Goal: Task Accomplishment & Management: Manage account settings

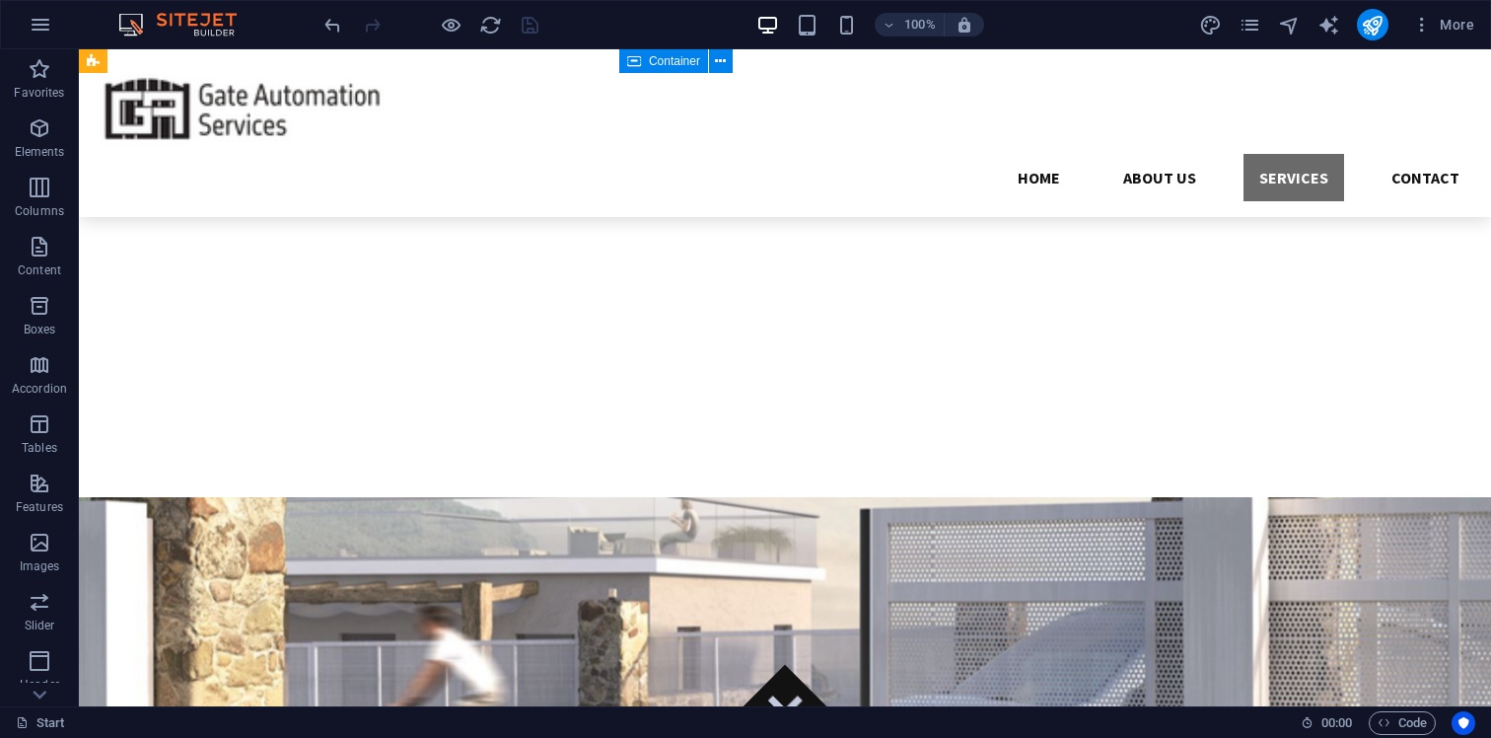
scroll to position [2978, 0]
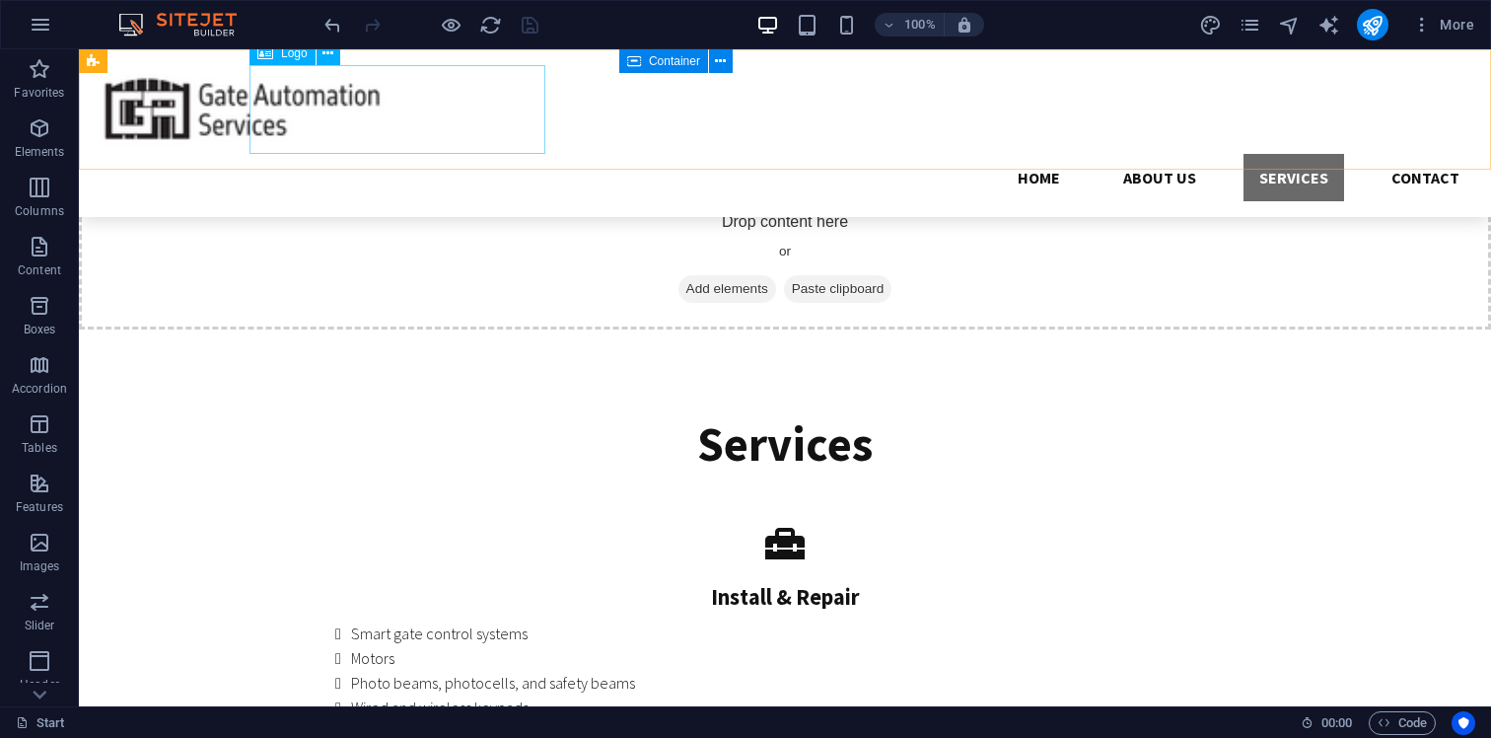
click at [394, 110] on div at bounding box center [785, 109] width 1380 height 89
select select "px"
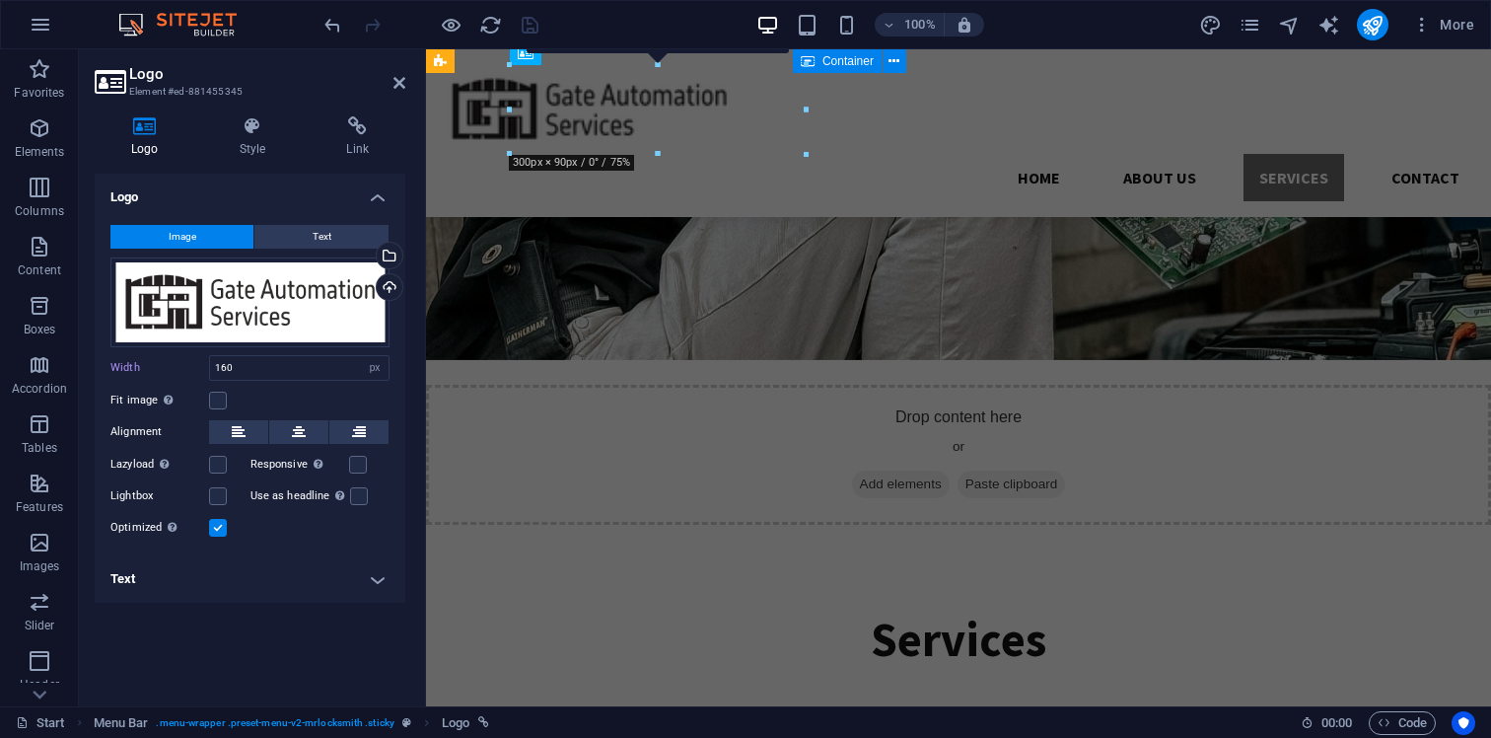
scroll to position [3112, 0]
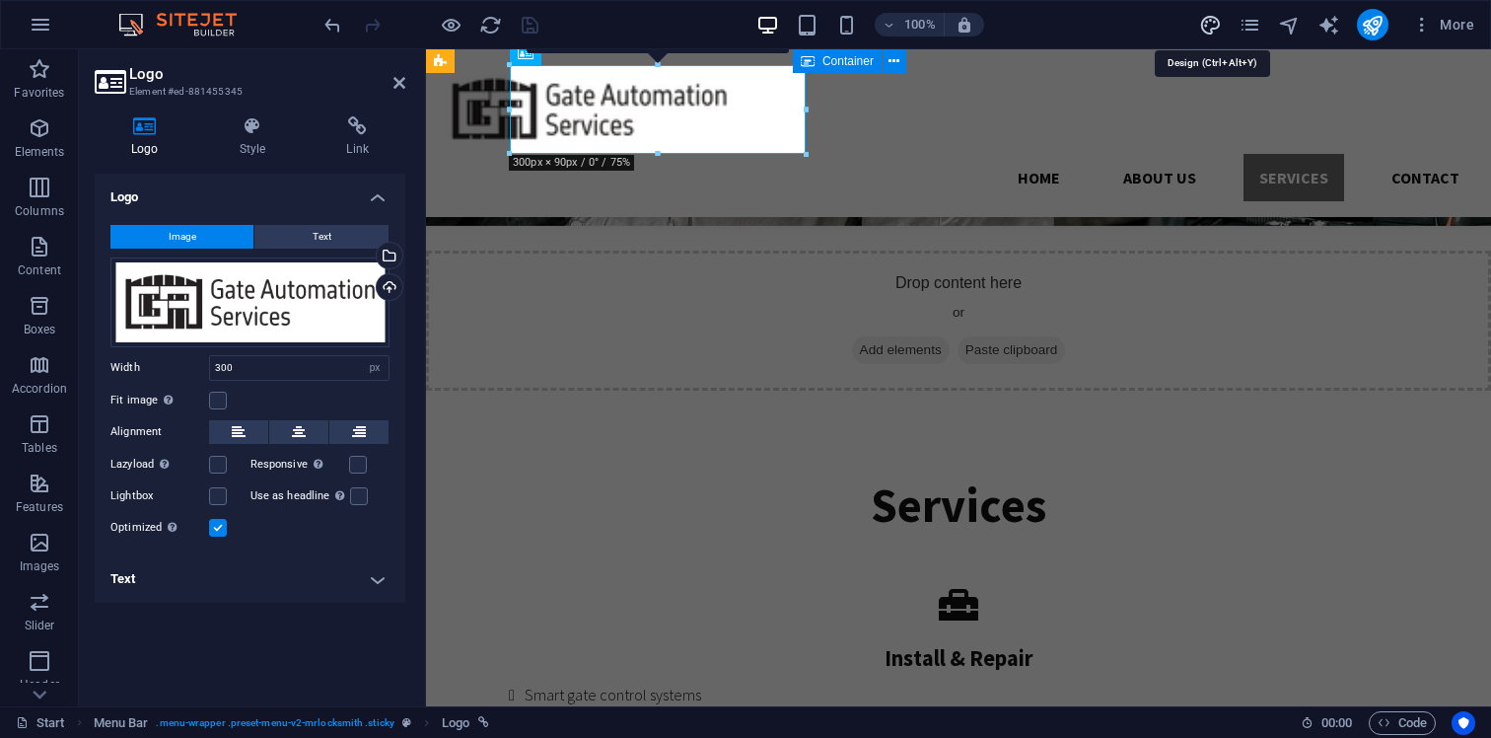
click at [1207, 27] on icon "design" at bounding box center [1210, 25] width 23 height 23
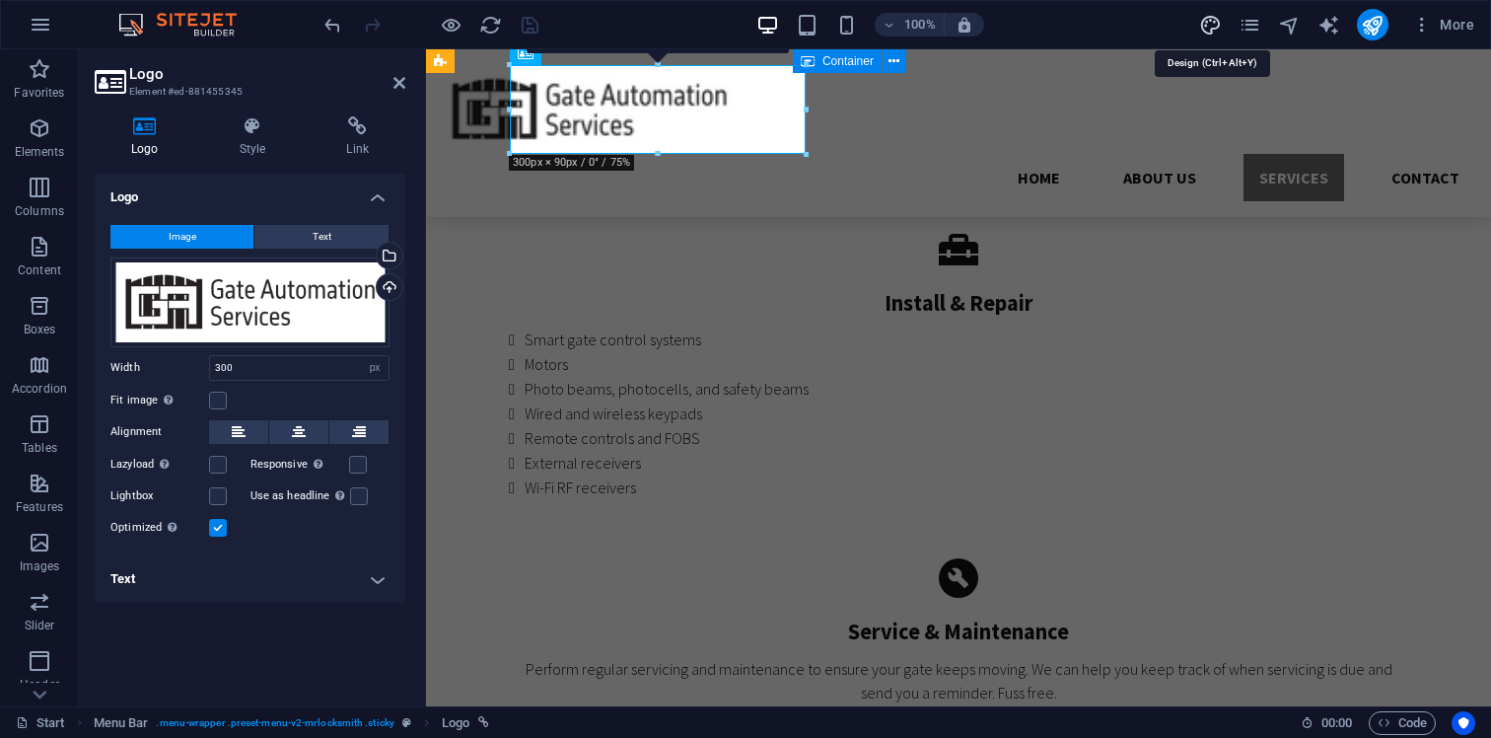
select select "px"
select select "300"
select select "px"
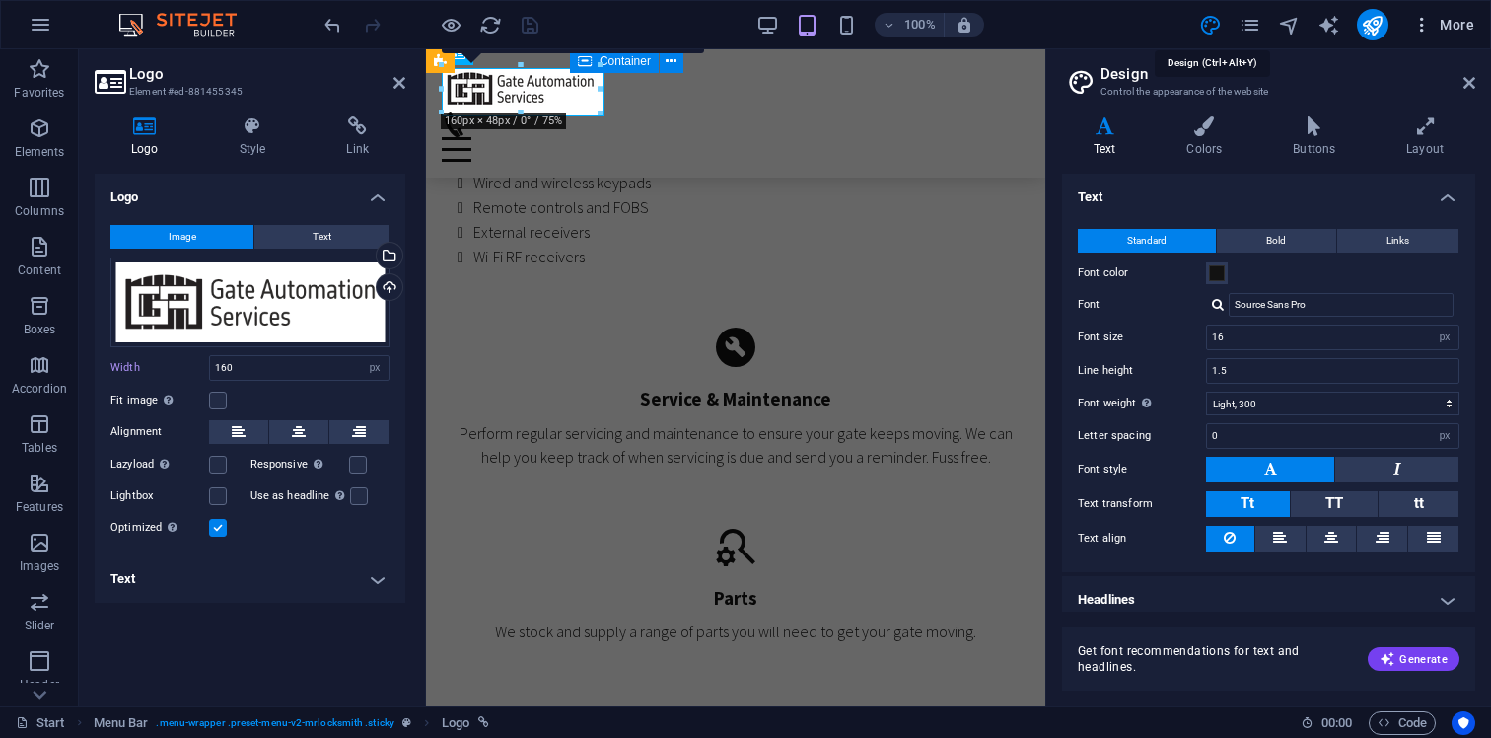
scroll to position [3466, 0]
click at [1448, 22] on span "More" at bounding box center [1443, 25] width 62 height 20
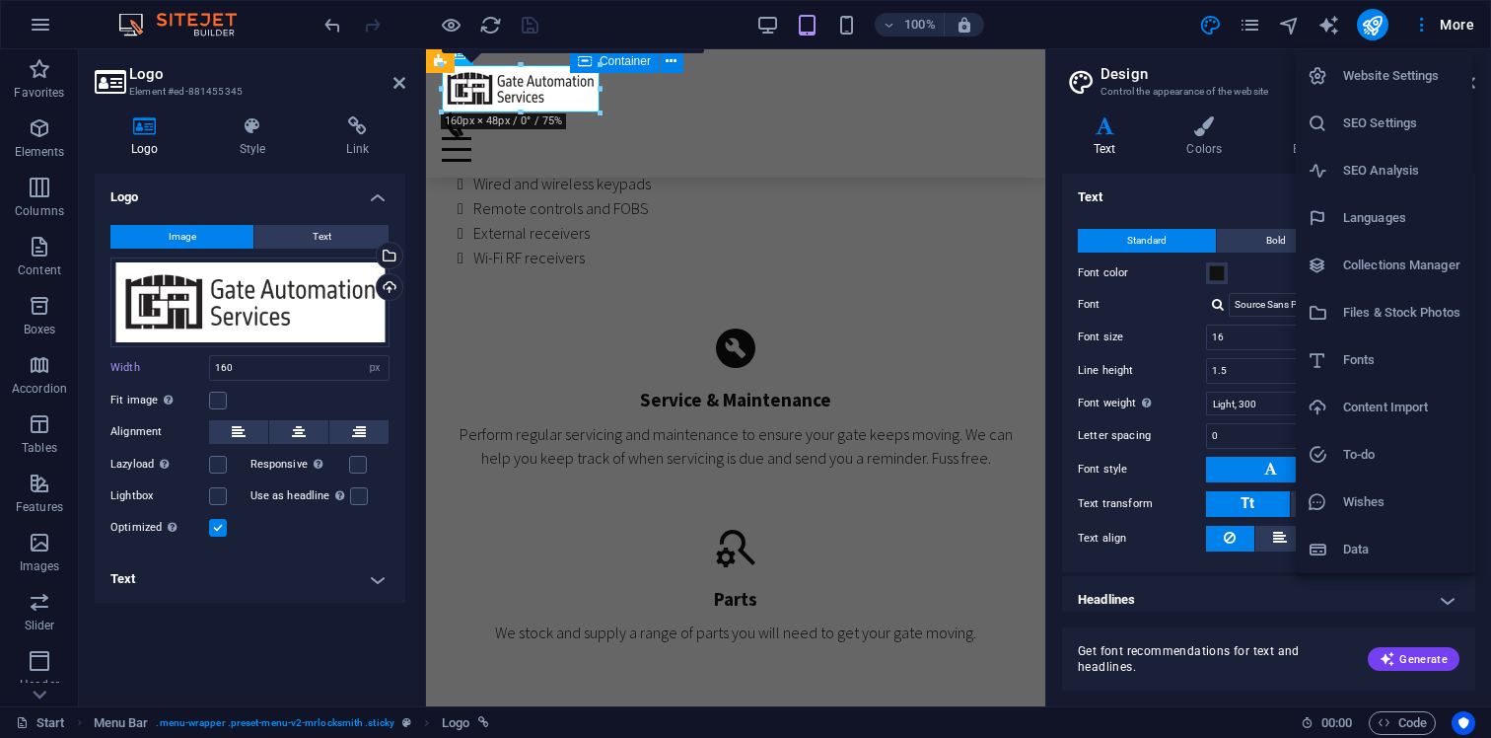
click at [1394, 72] on h6 "Website Settings" at bounding box center [1401, 76] width 117 height 24
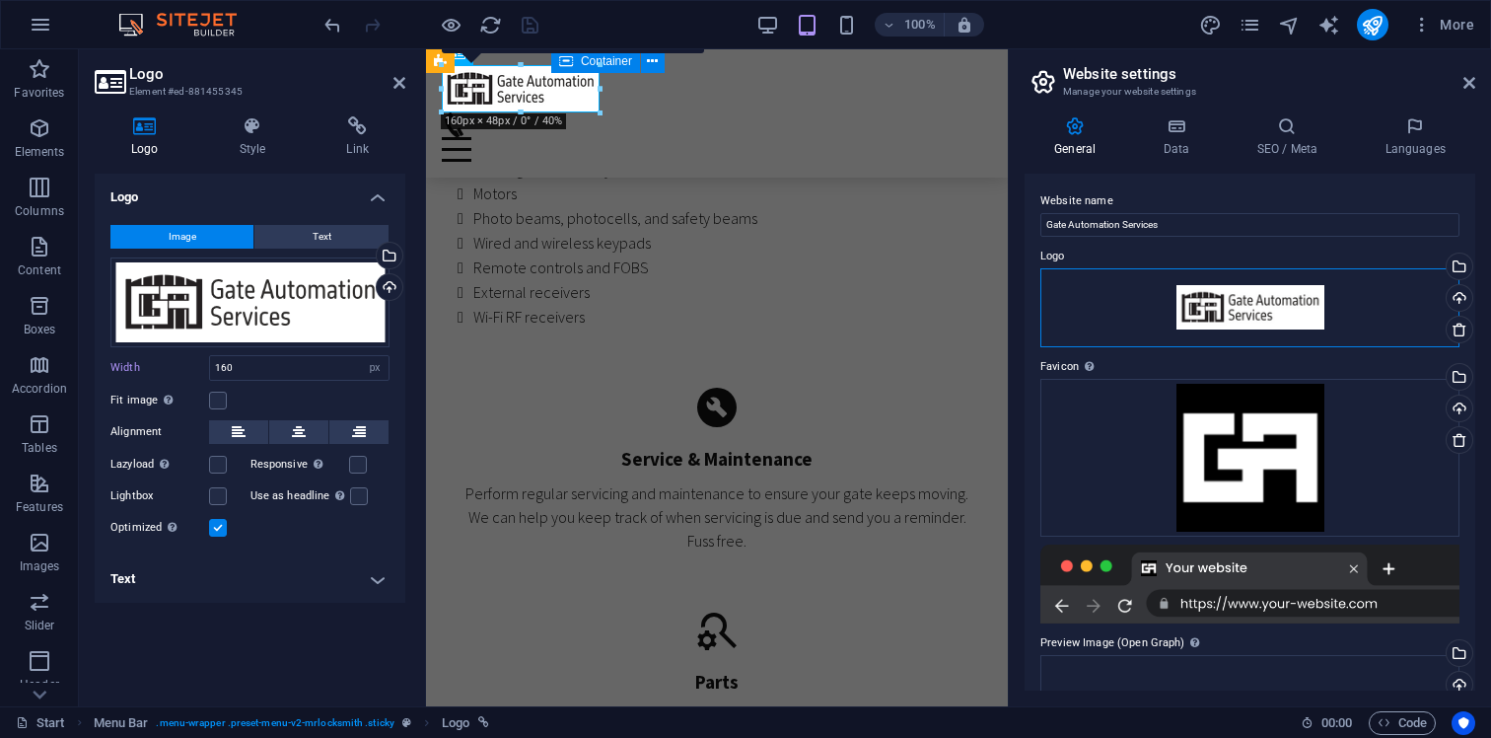
click at [1268, 311] on div "Drag files here, click to choose files or select files from Files or our free s…" at bounding box center [1249, 307] width 419 height 79
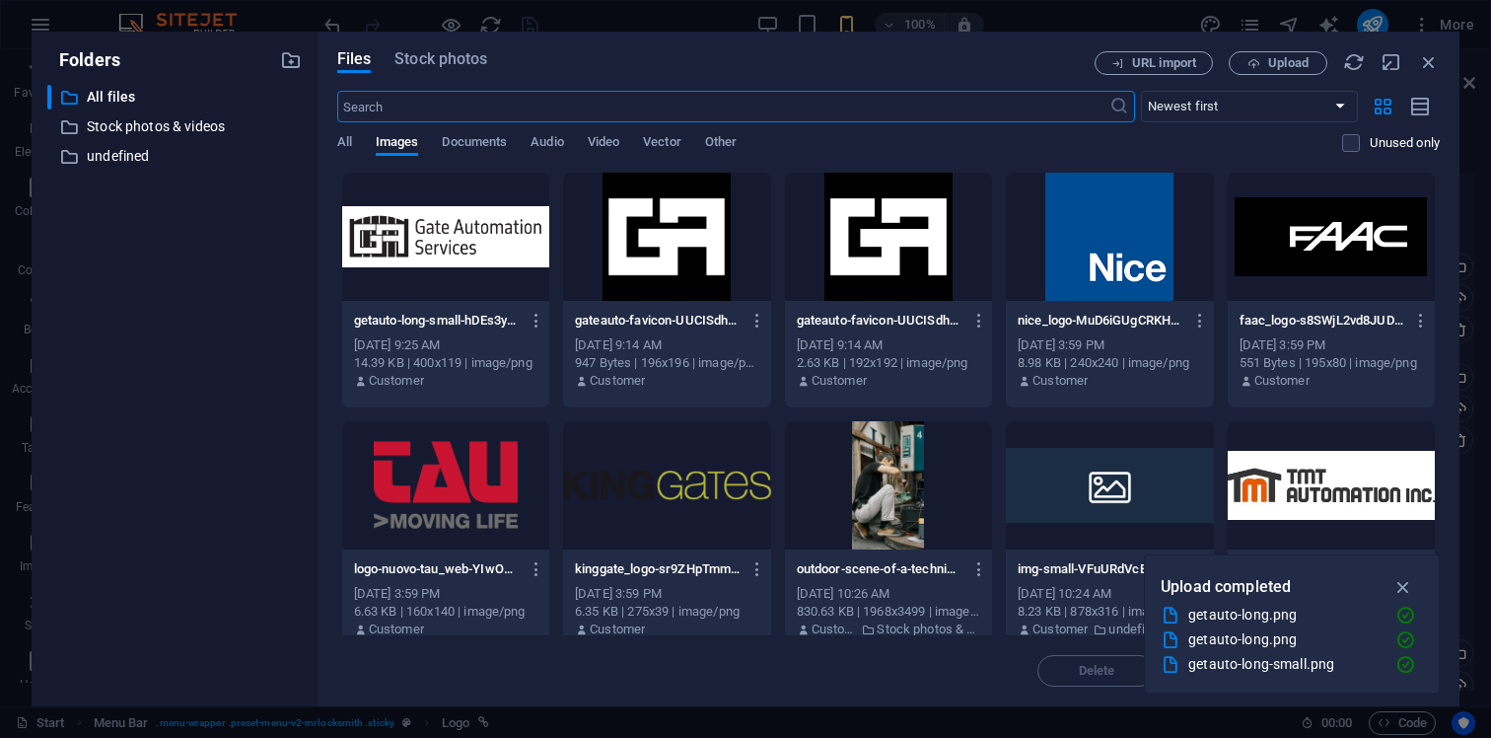
scroll to position [8386, 0]
click at [1285, 60] on span "Upload" at bounding box center [1288, 63] width 40 height 12
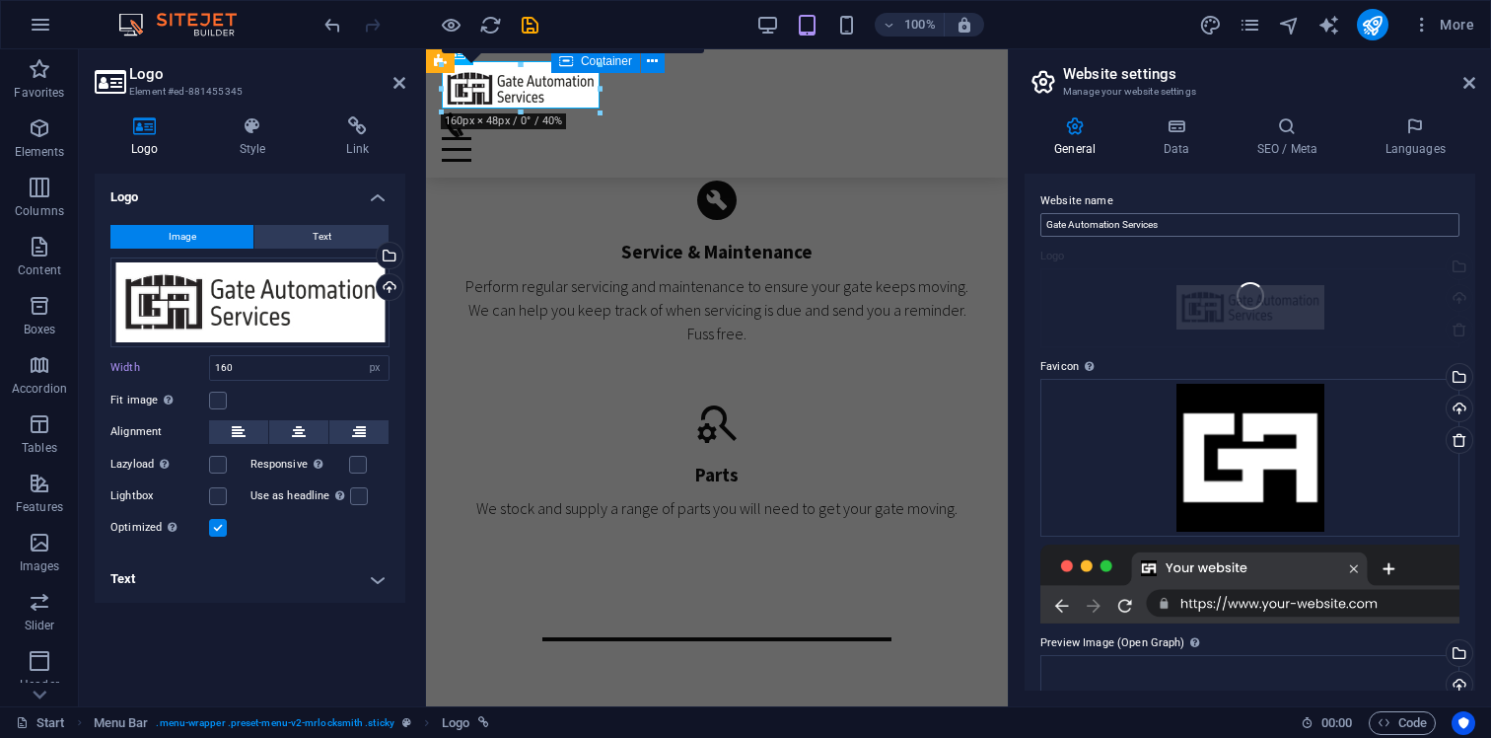
scroll to position [3516, 0]
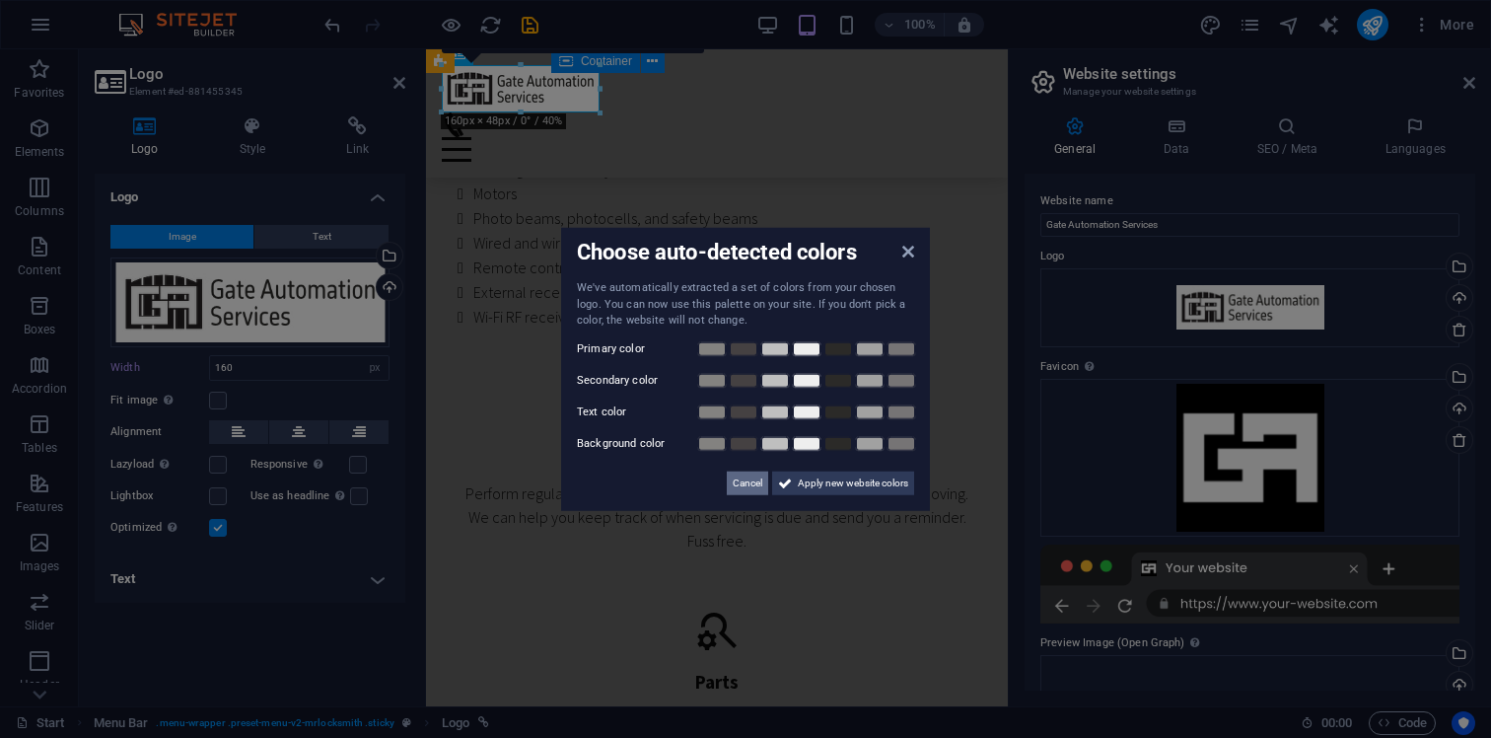
click at [744, 483] on span "Cancel" at bounding box center [748, 482] width 30 height 24
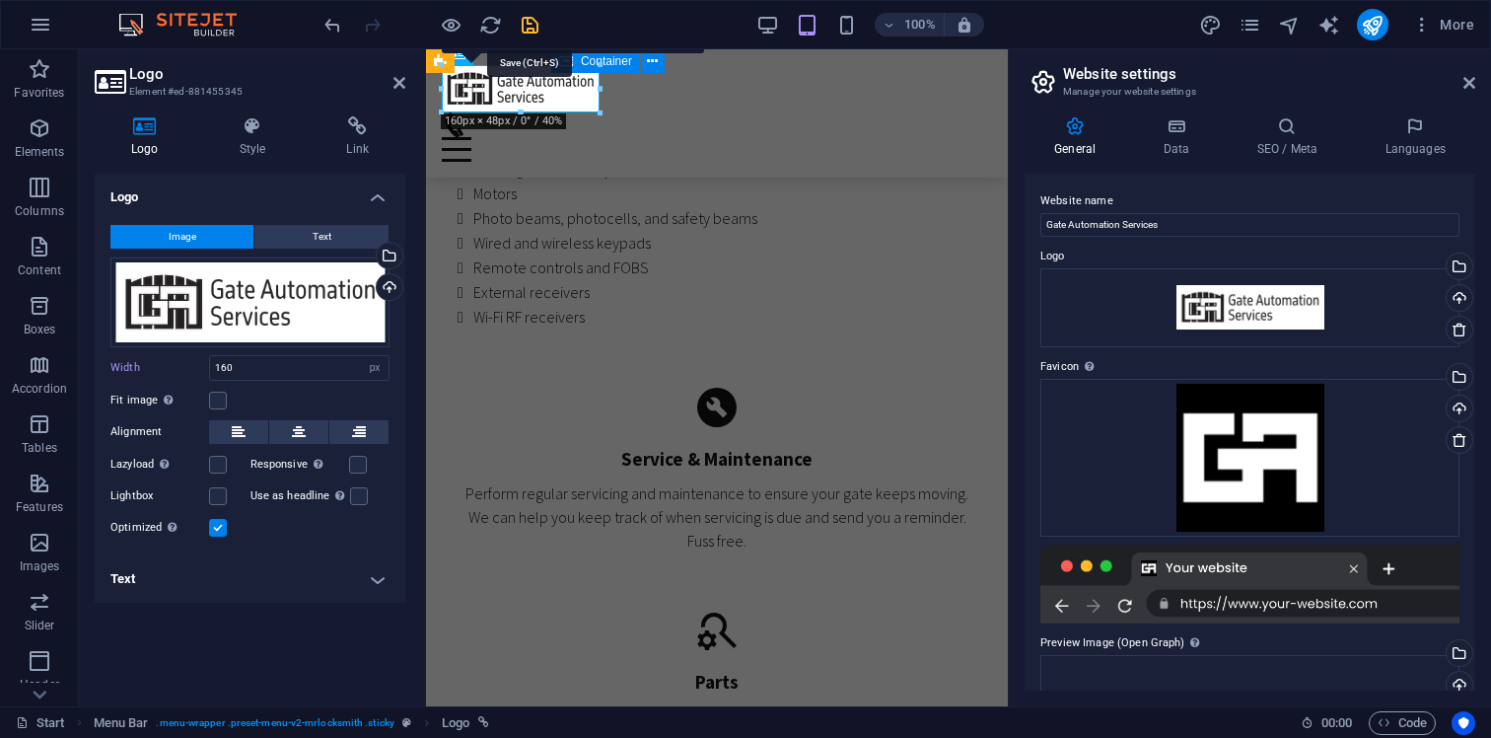
click at [529, 30] on icon "save" at bounding box center [530, 25] width 23 height 23
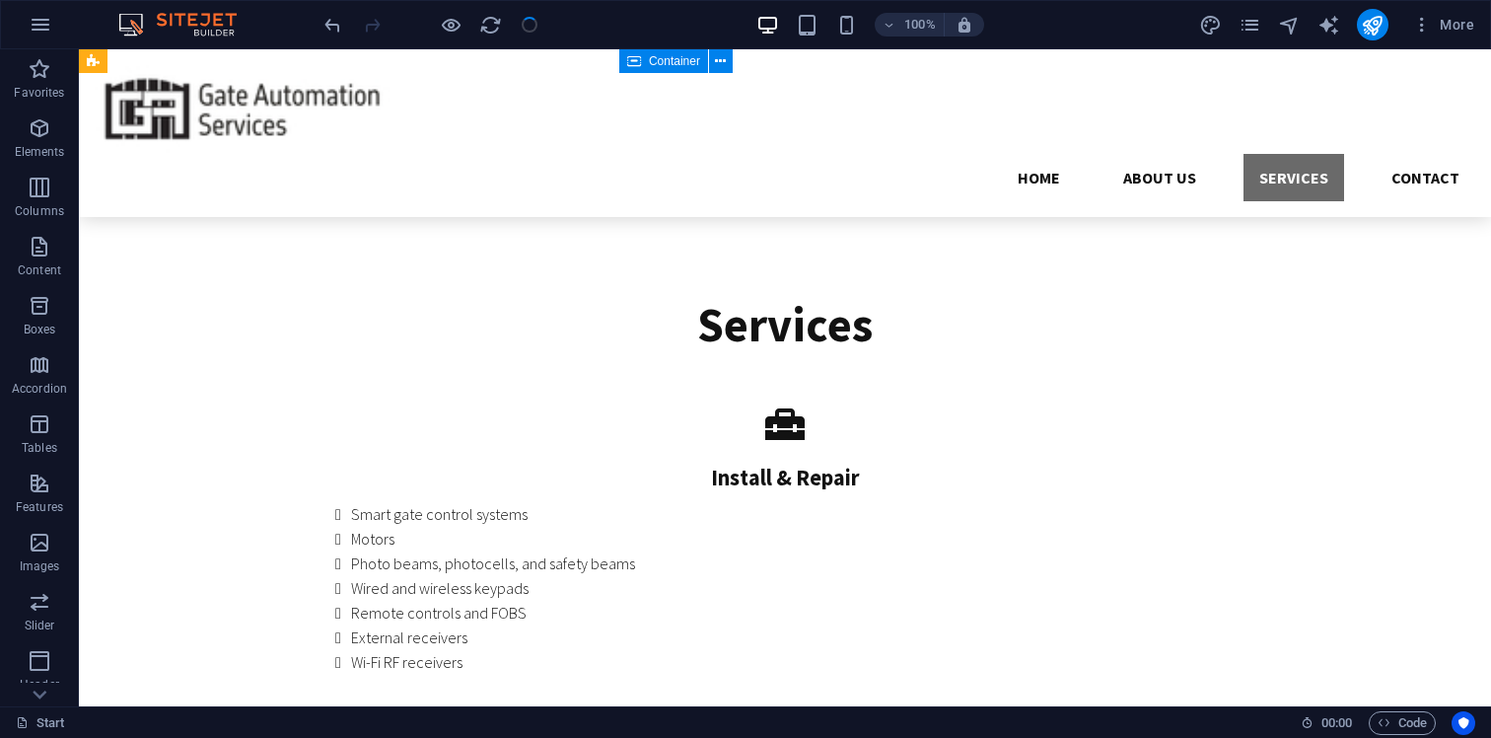
scroll to position [2978, 0]
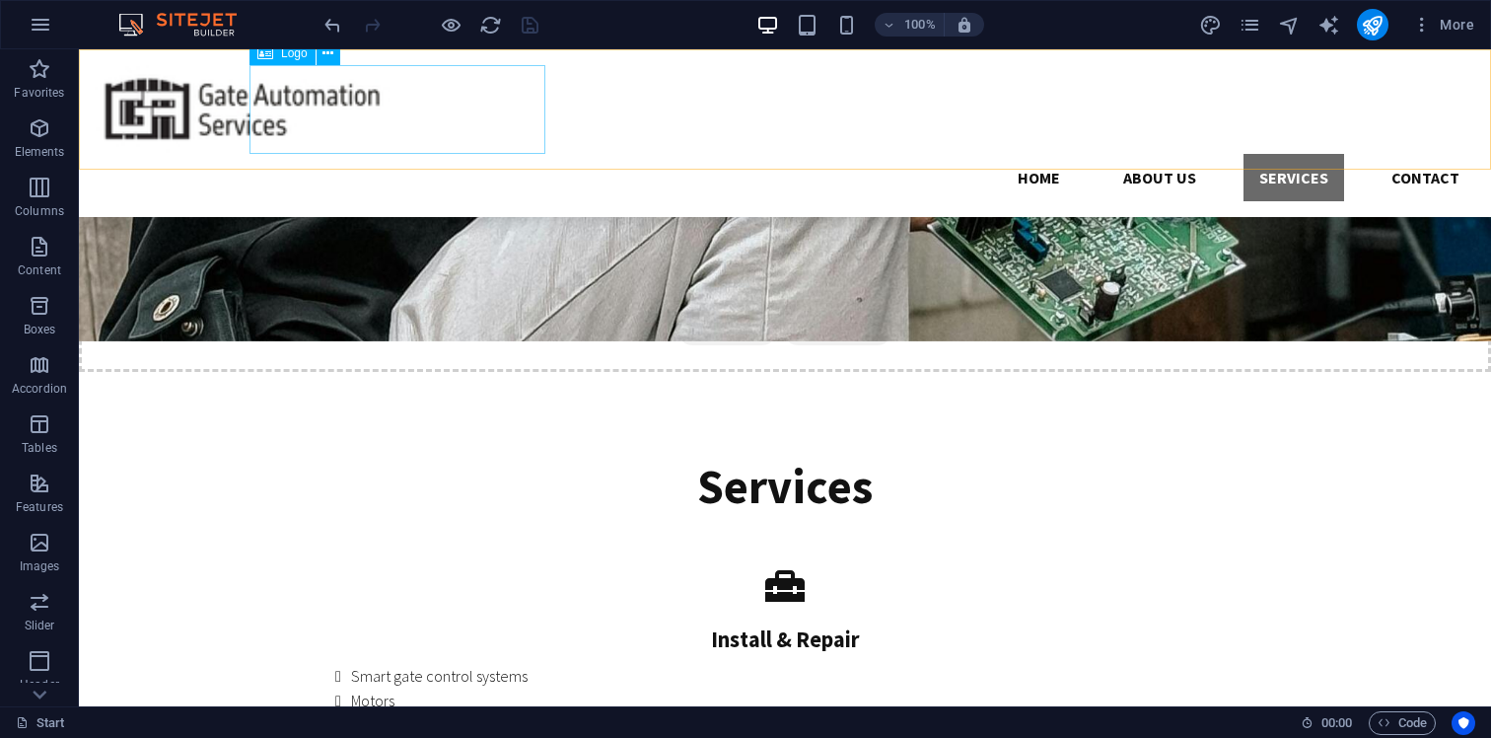
click at [462, 116] on div at bounding box center [785, 109] width 1380 height 89
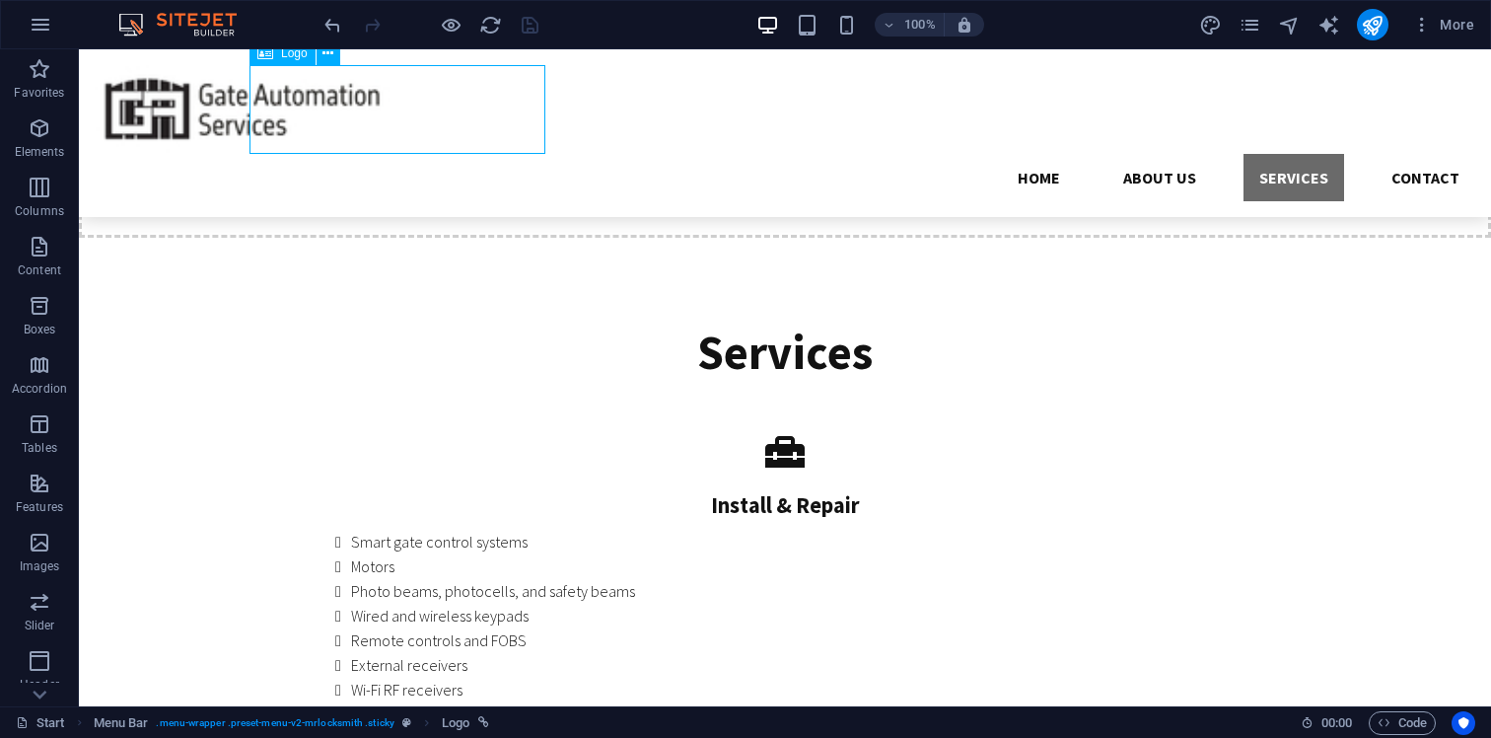
select select "px"
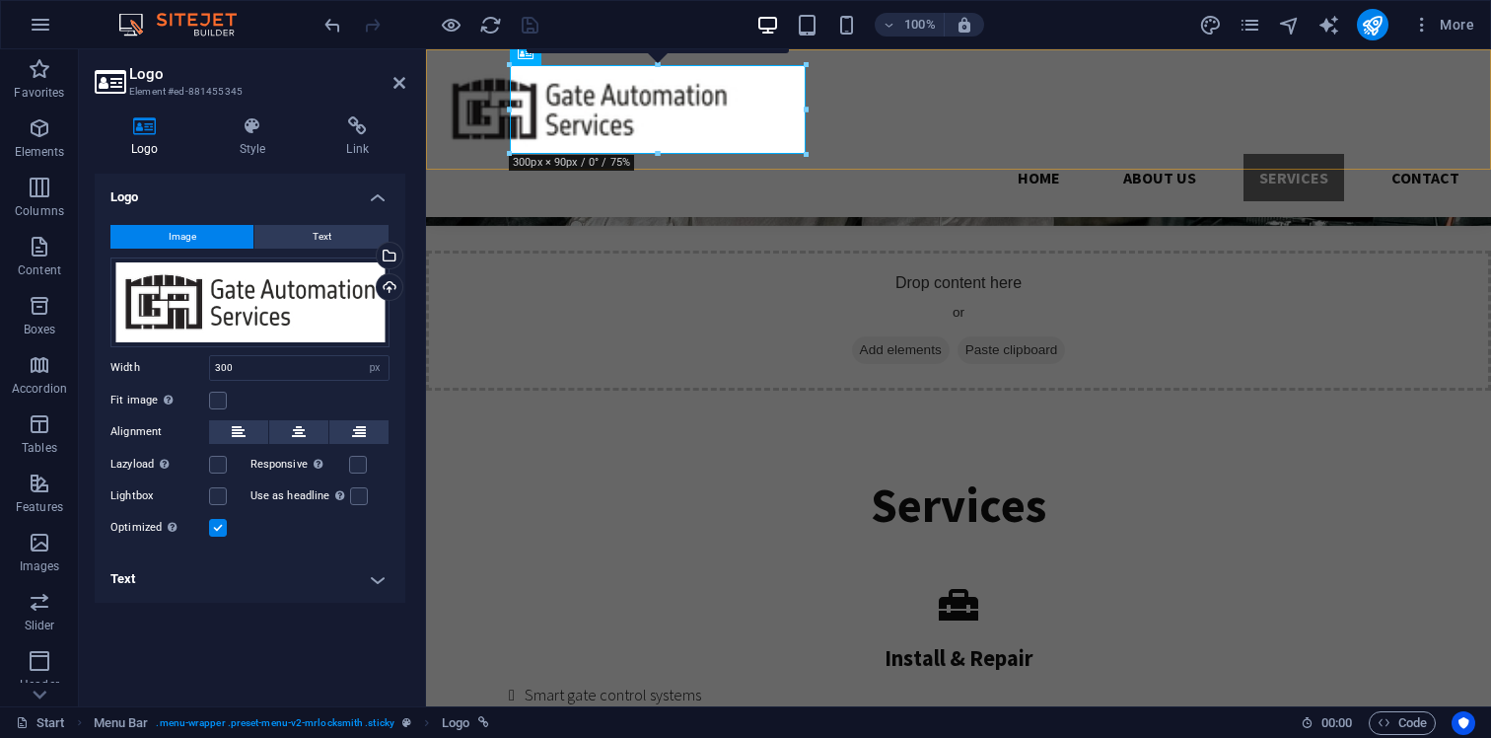
click at [908, 115] on div "Home About us Services Contact" at bounding box center [958, 133] width 1065 height 168
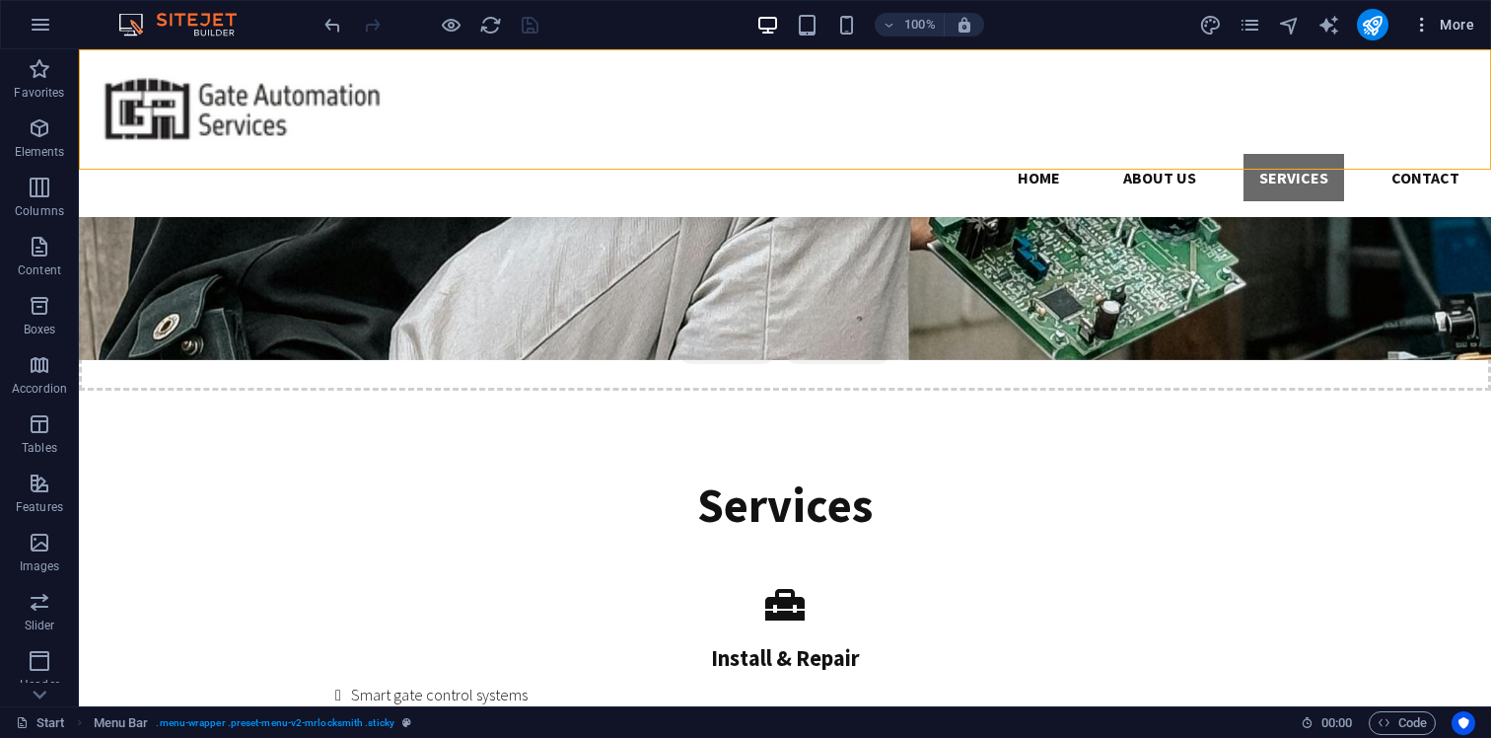
click at [1436, 26] on span "More" at bounding box center [1443, 25] width 62 height 20
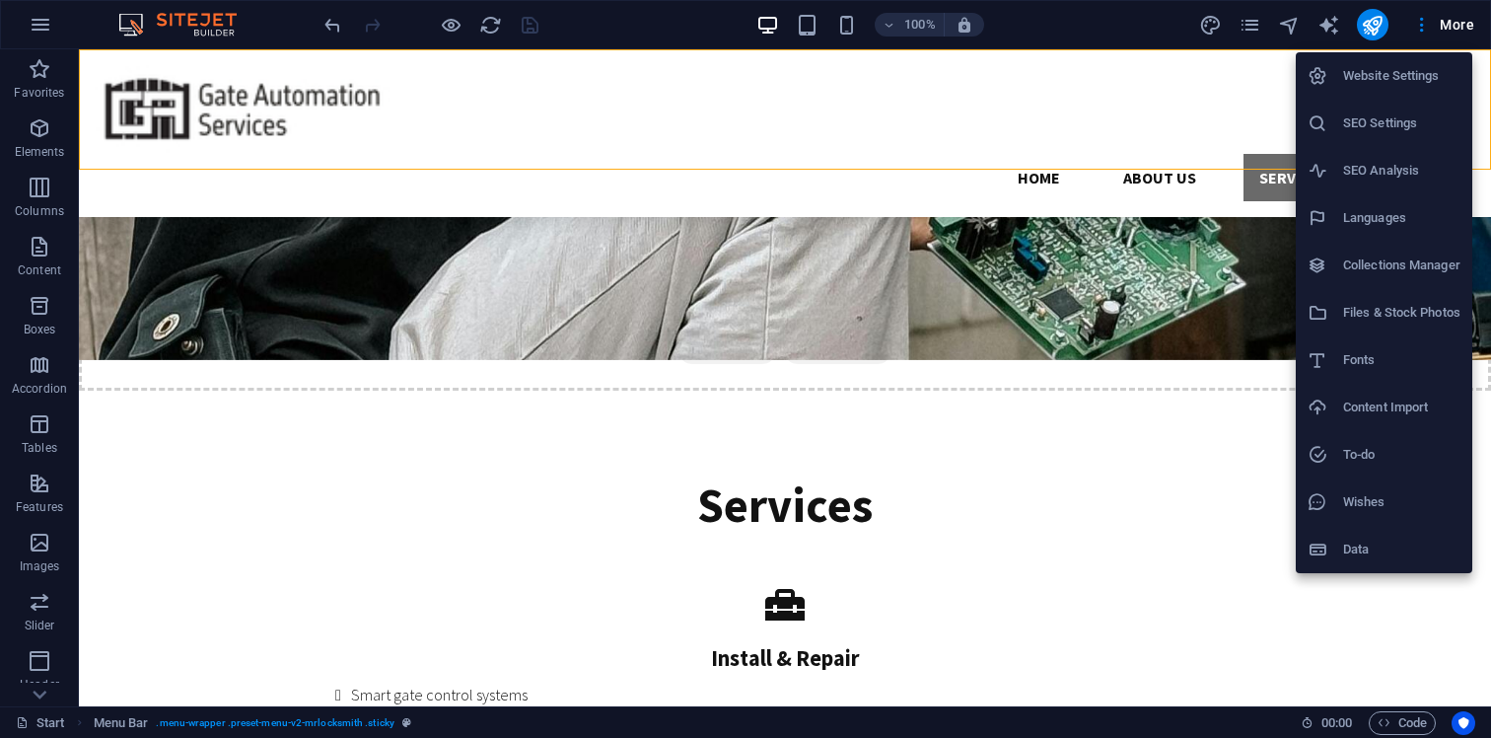
click at [1418, 72] on h6 "Website Settings" at bounding box center [1401, 76] width 117 height 24
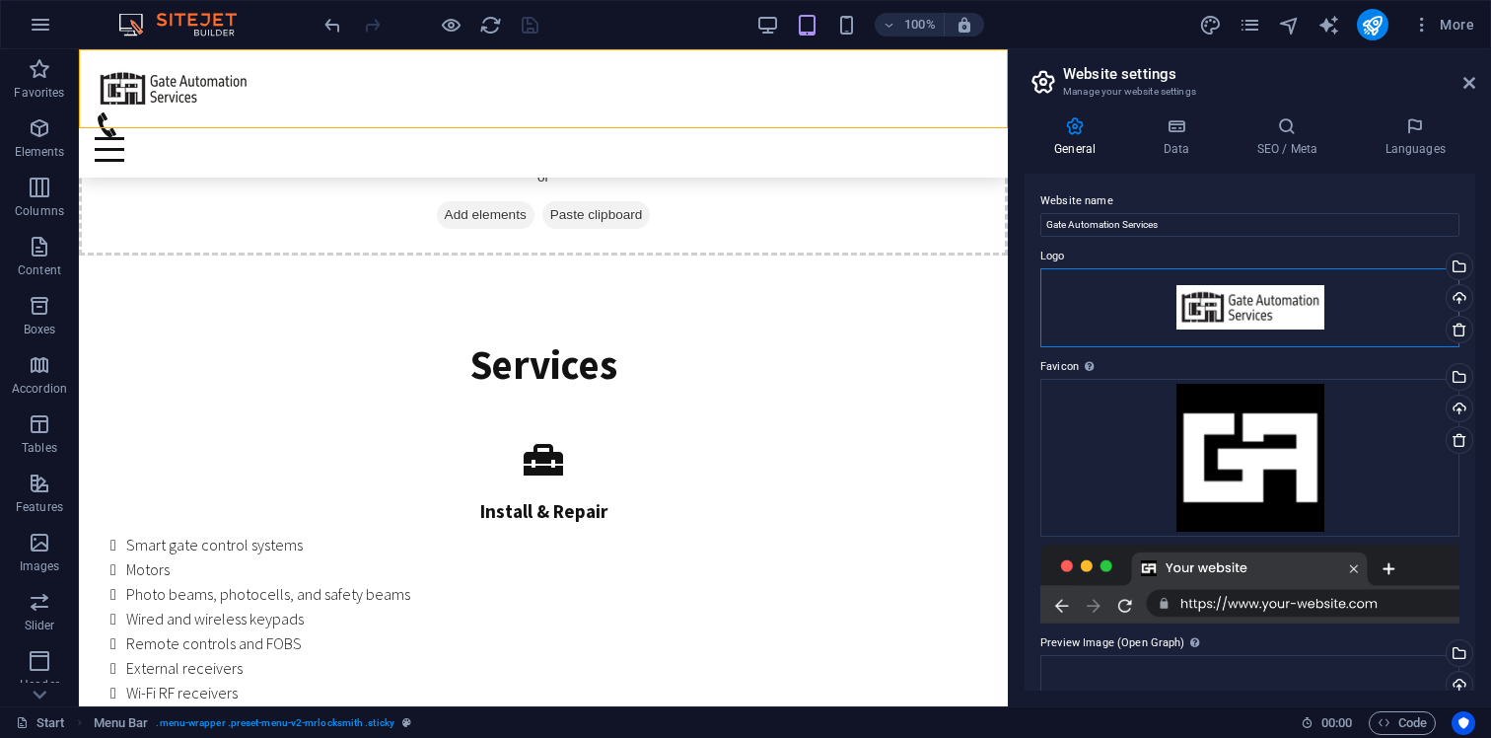
click at [1269, 313] on div "Drag files here, click to choose files or select files from Files or our free s…" at bounding box center [1249, 307] width 419 height 79
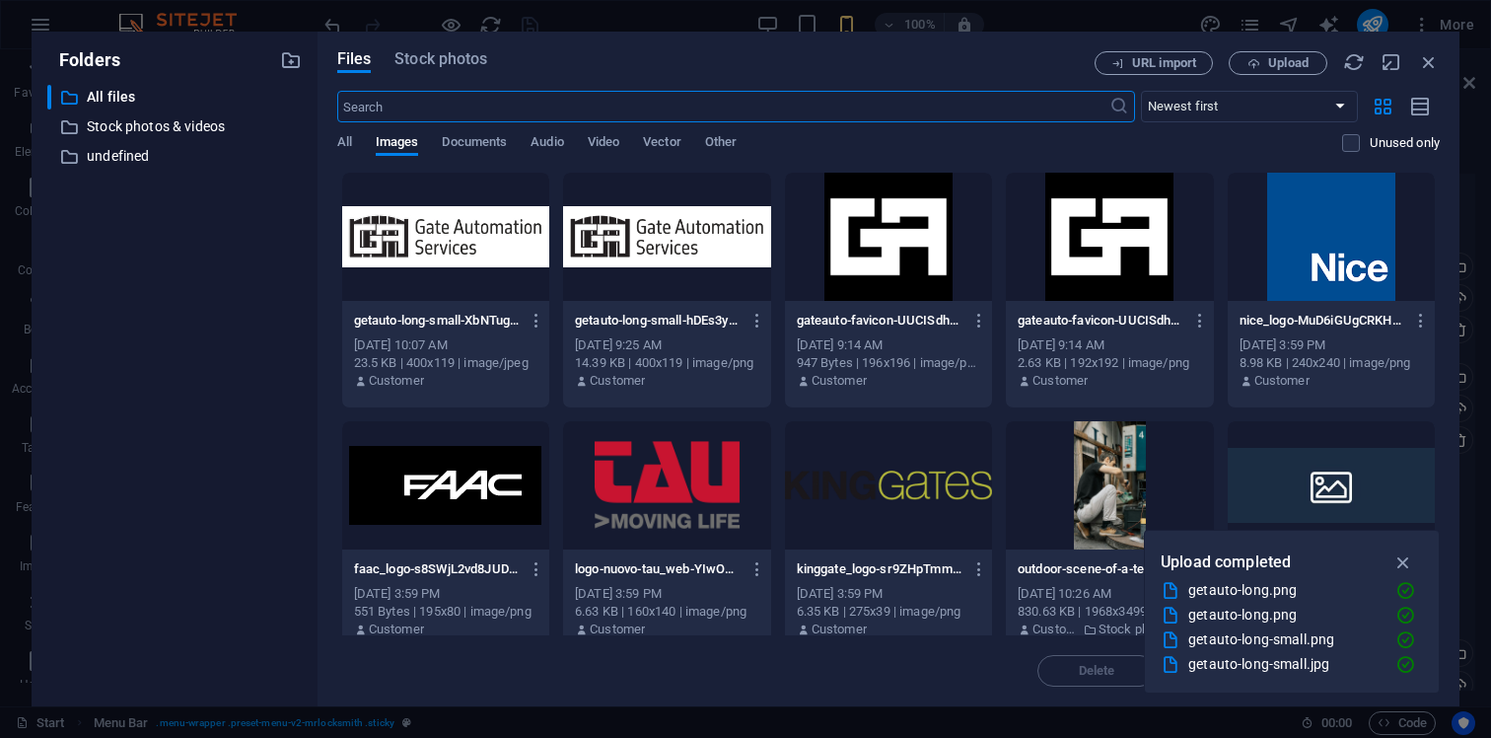
scroll to position [3554, 0]
click at [425, 236] on div at bounding box center [445, 237] width 207 height 128
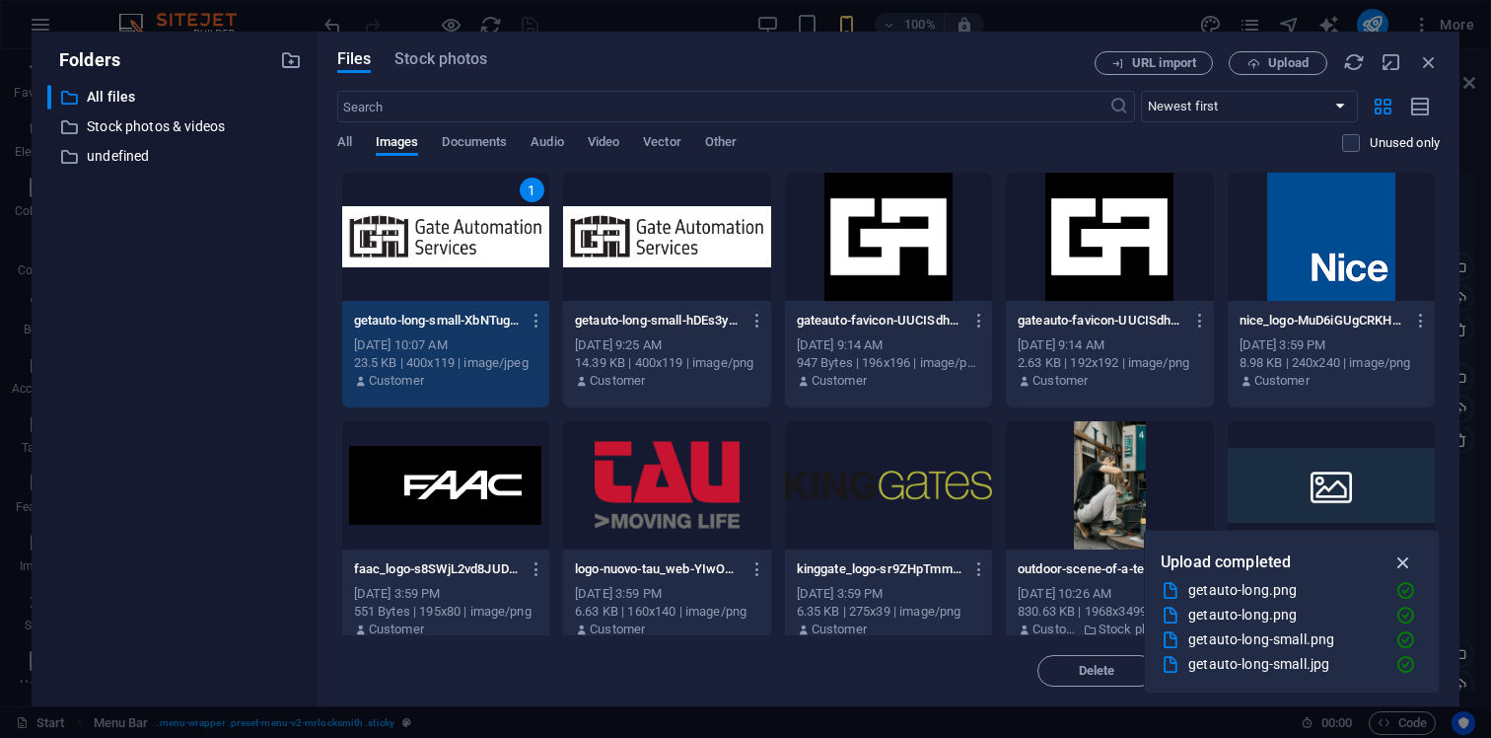
click at [1413, 565] on icon "button" at bounding box center [1403, 562] width 23 height 22
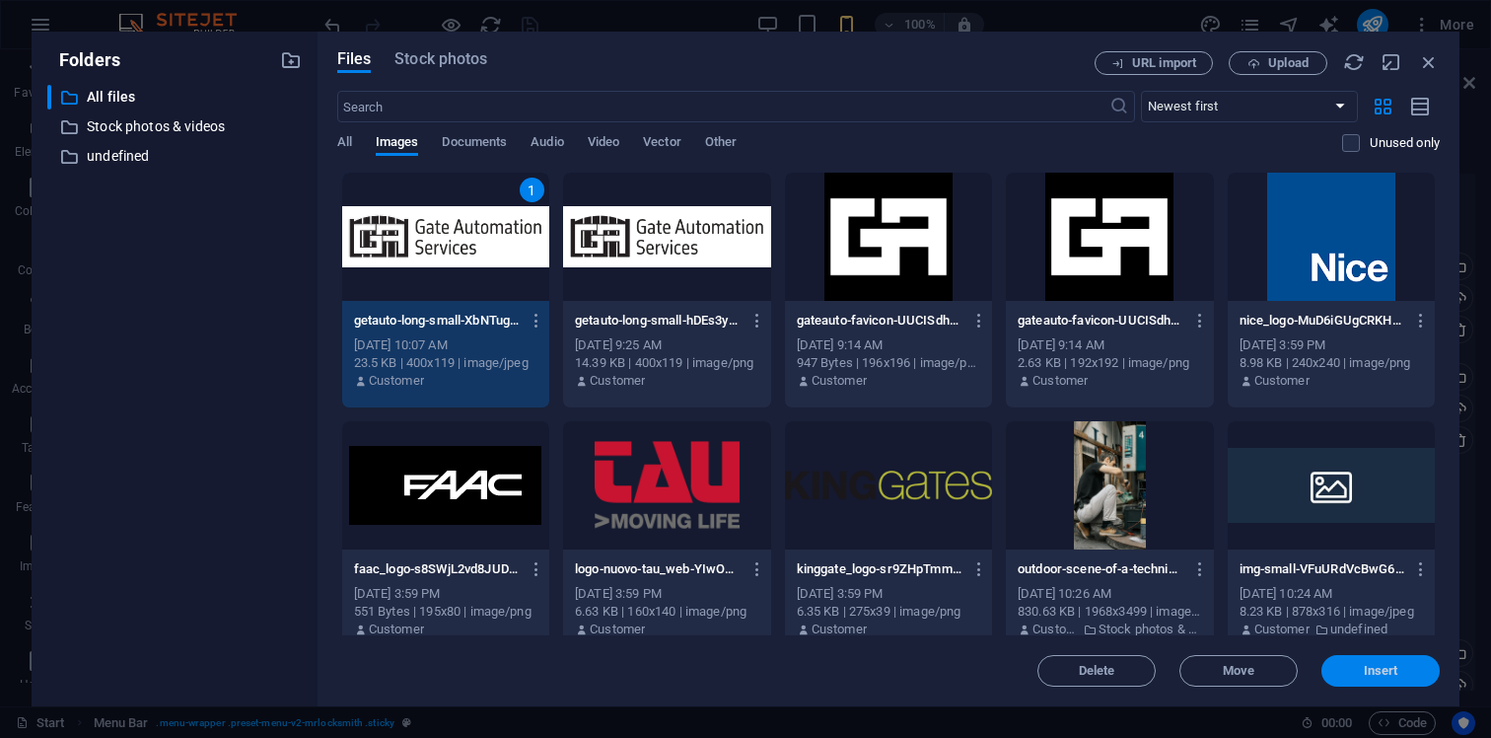
click at [1389, 675] on span "Insert" at bounding box center [1381, 671] width 35 height 12
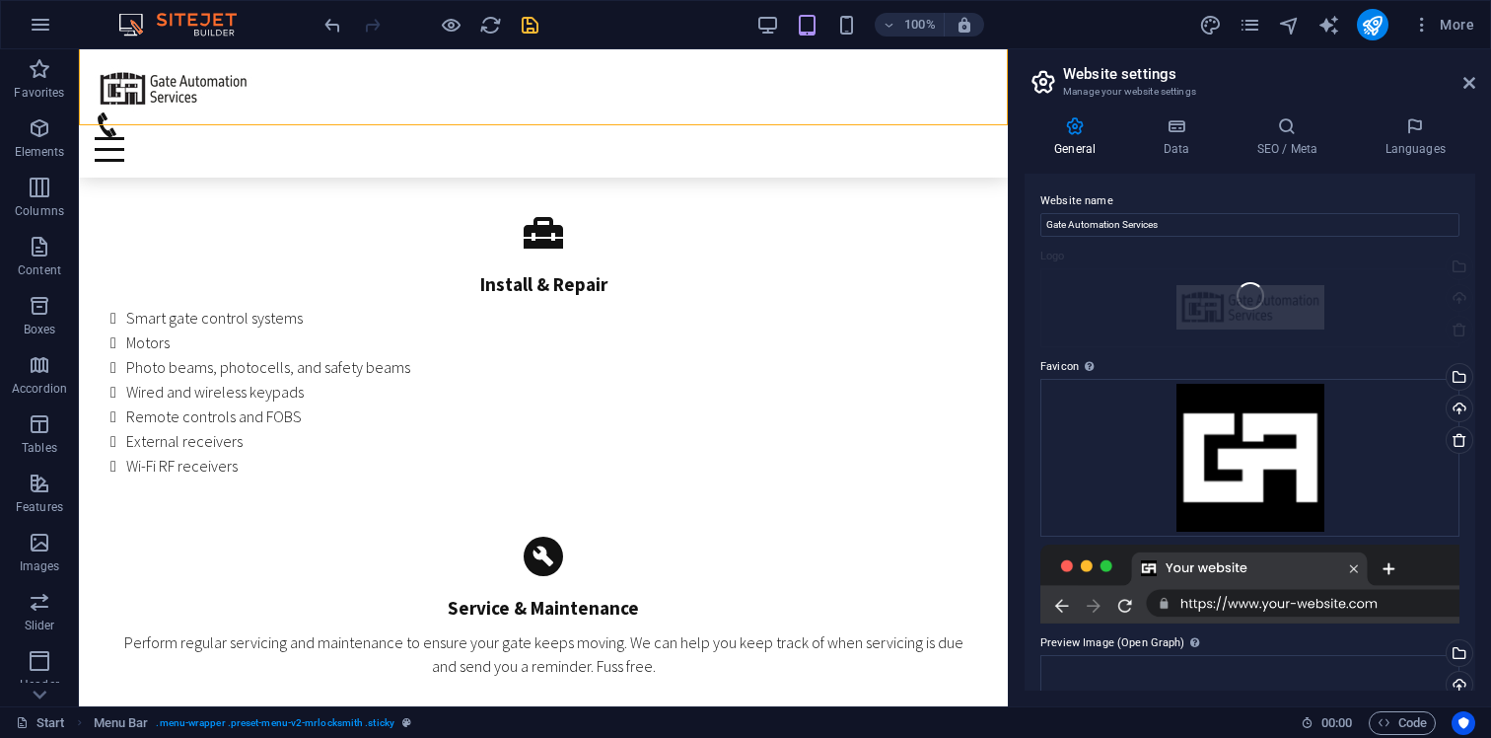
scroll to position [3207, 0]
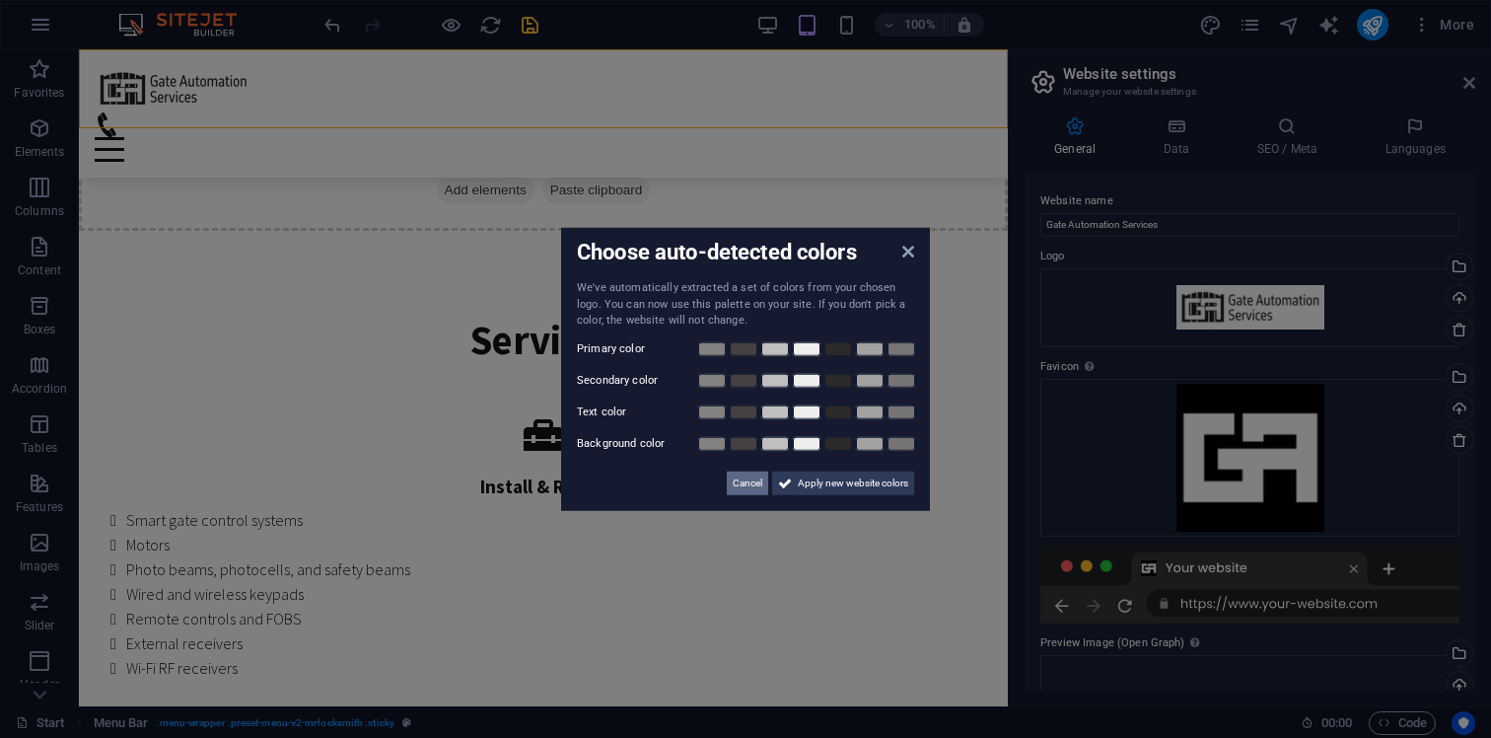
click at [742, 483] on span "Cancel" at bounding box center [748, 482] width 30 height 24
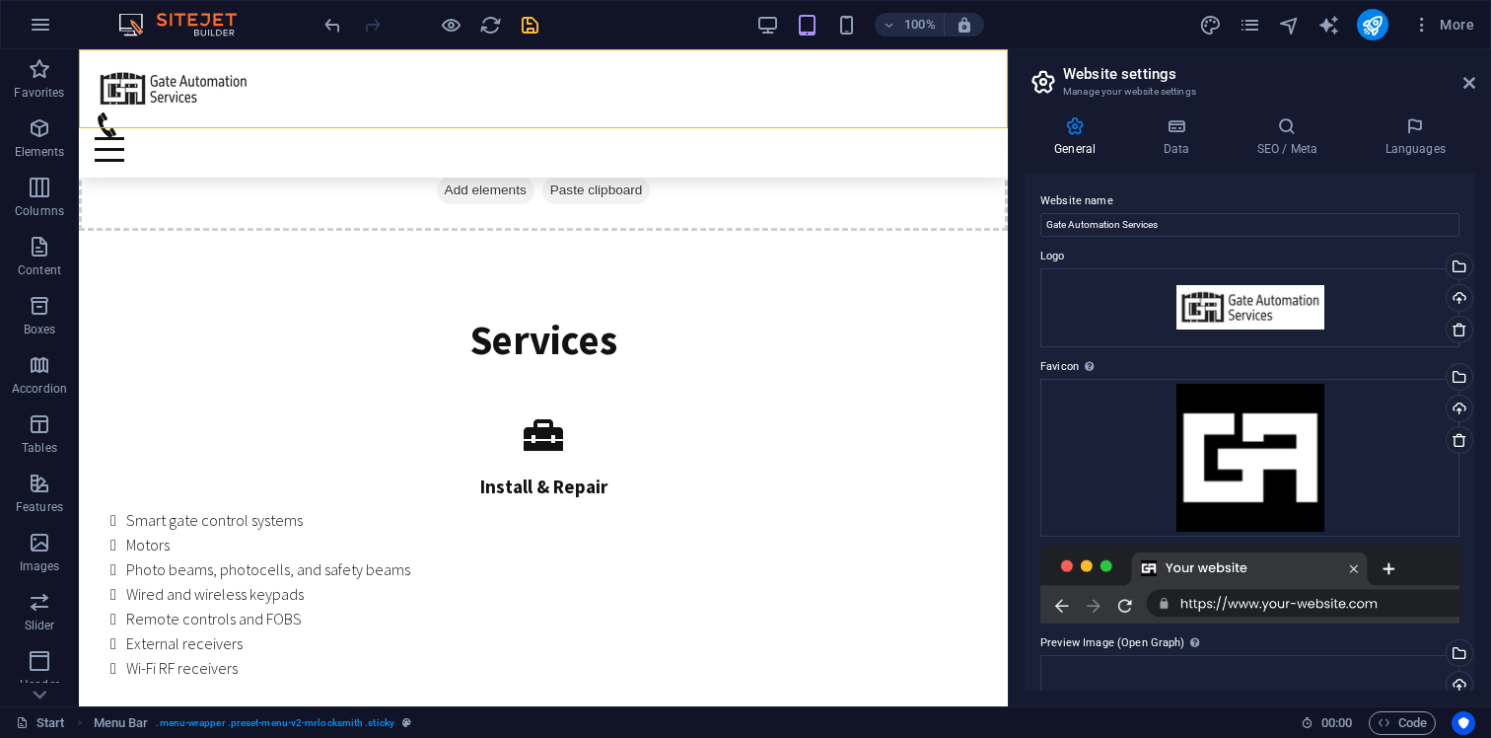
click at [530, 25] on icon "save" at bounding box center [530, 25] width 23 height 23
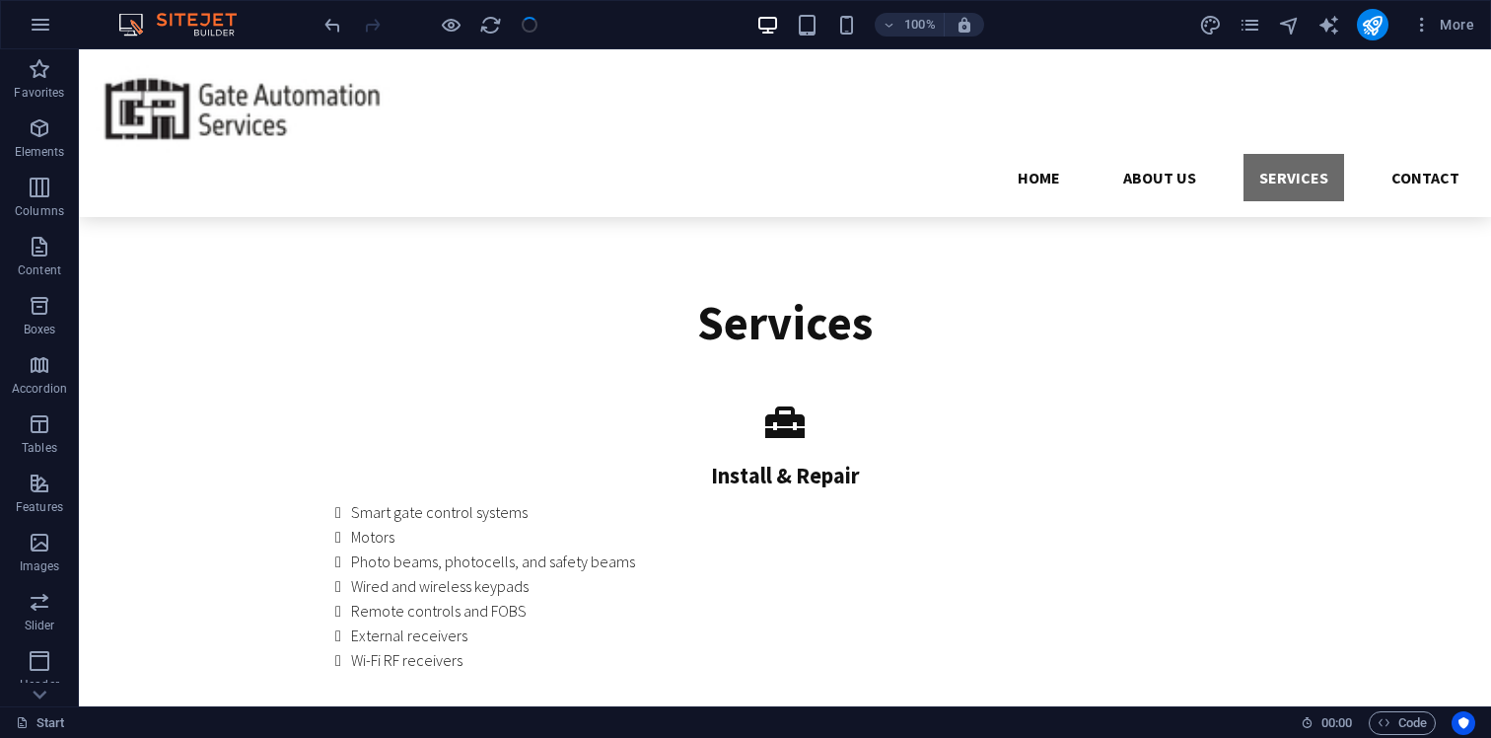
scroll to position [2978, 0]
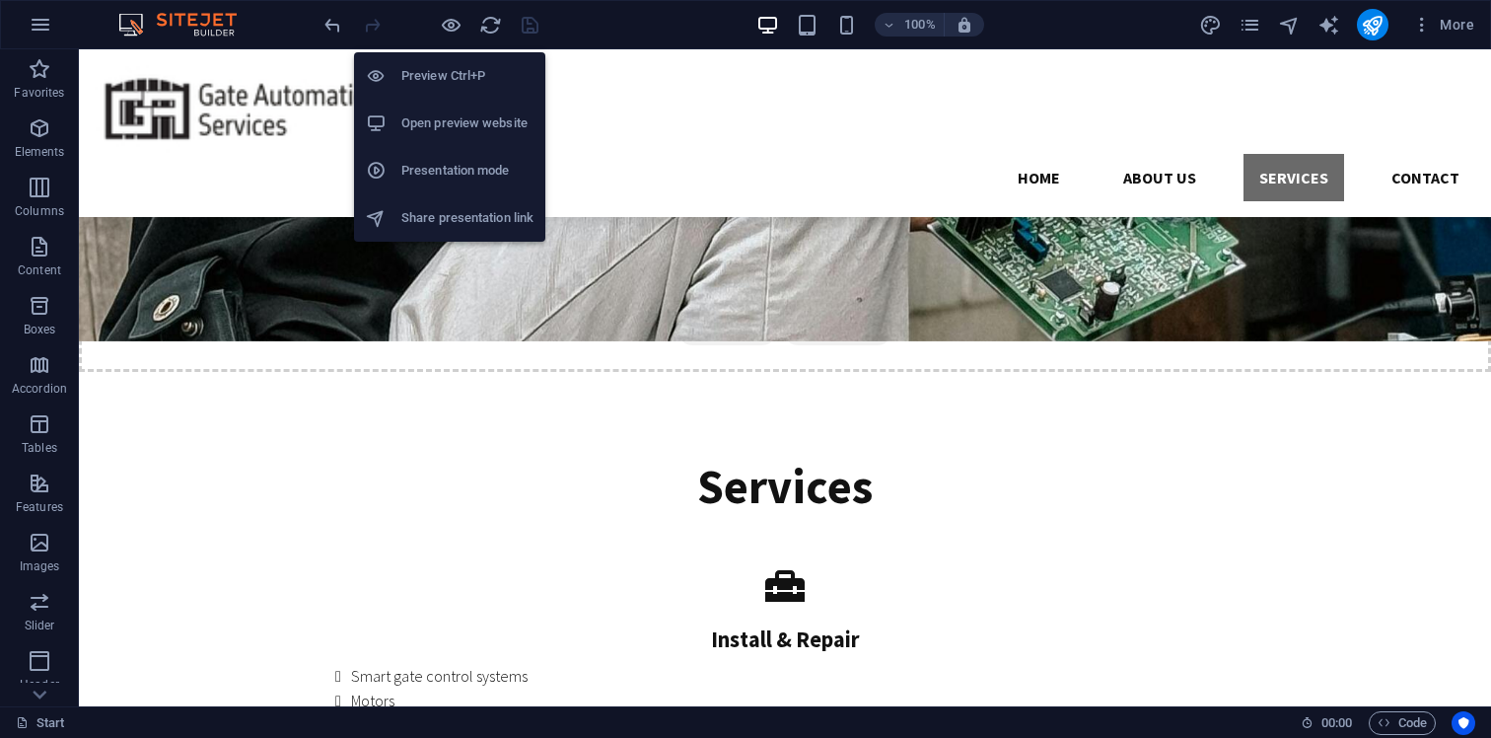
click at [462, 122] on h6 "Open preview website" at bounding box center [467, 123] width 132 height 24
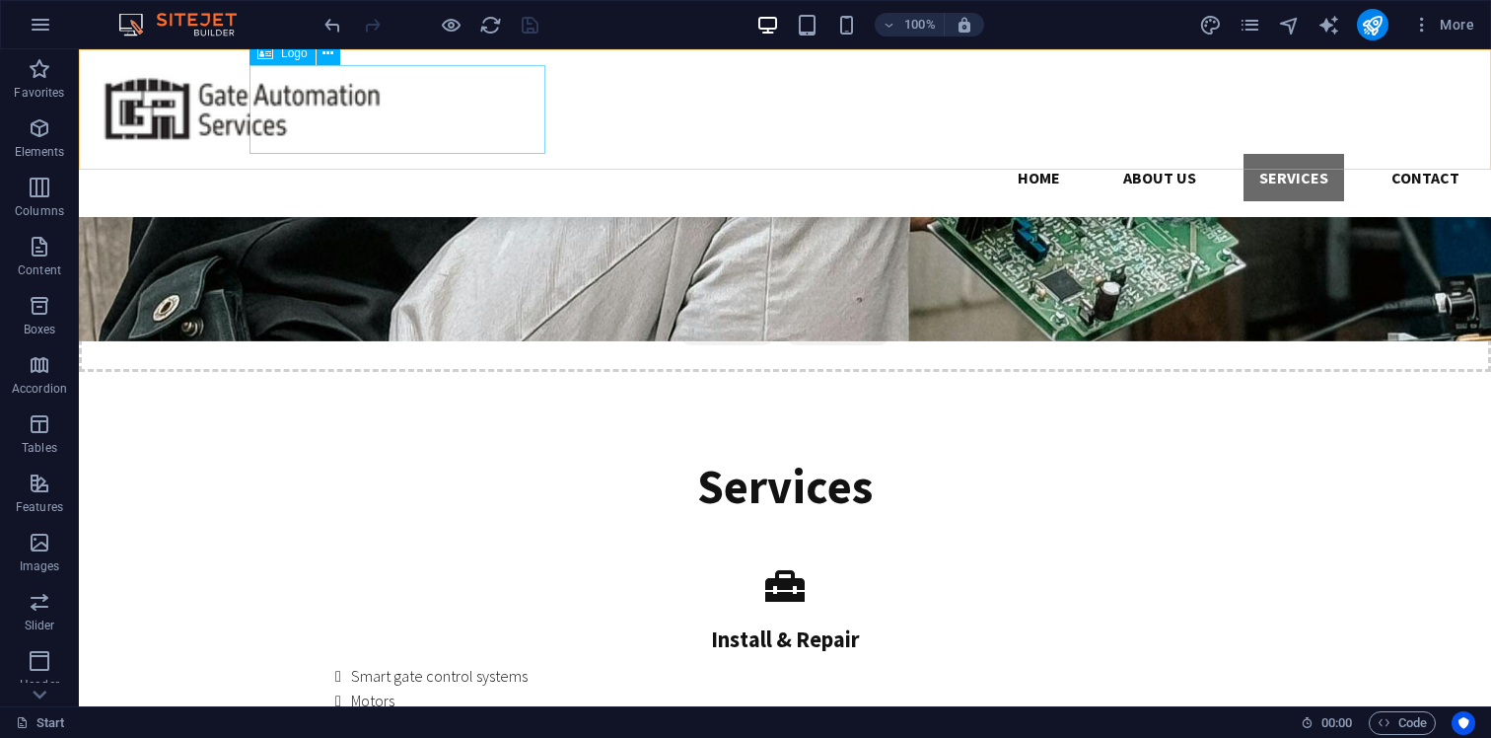
click at [289, 62] on div "Logo" at bounding box center [282, 53] width 66 height 24
select select "px"
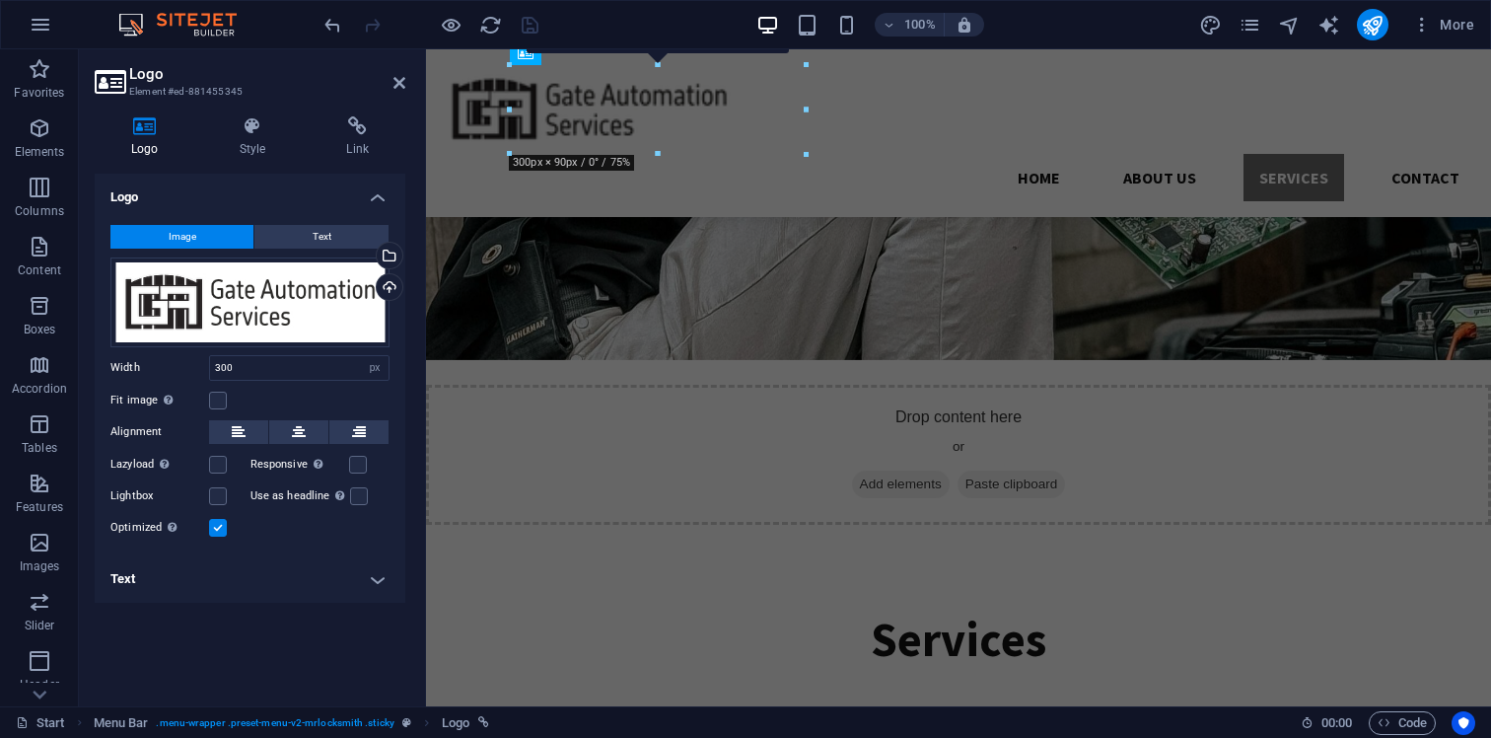
scroll to position [3112, 0]
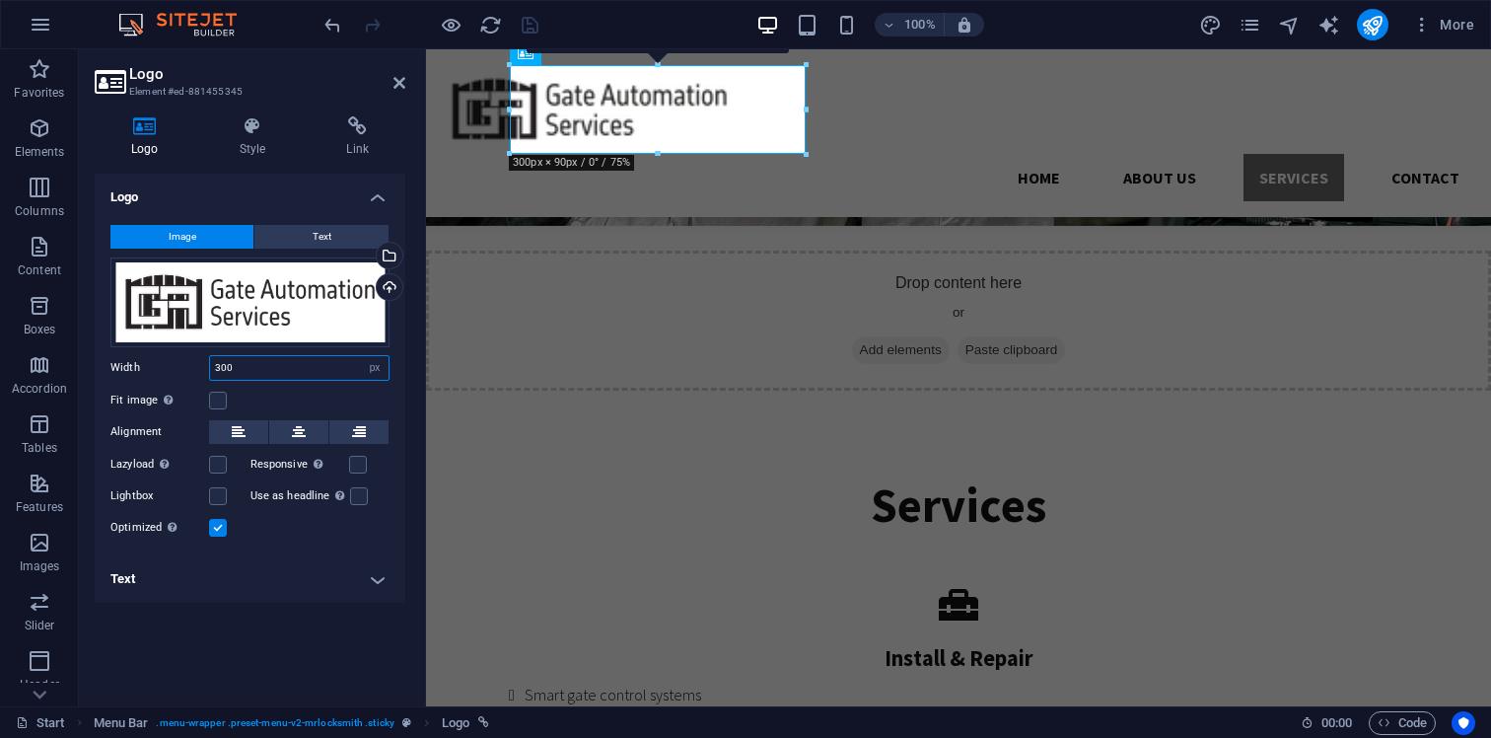
click at [263, 373] on input "300" at bounding box center [299, 368] width 178 height 24
type input "220"
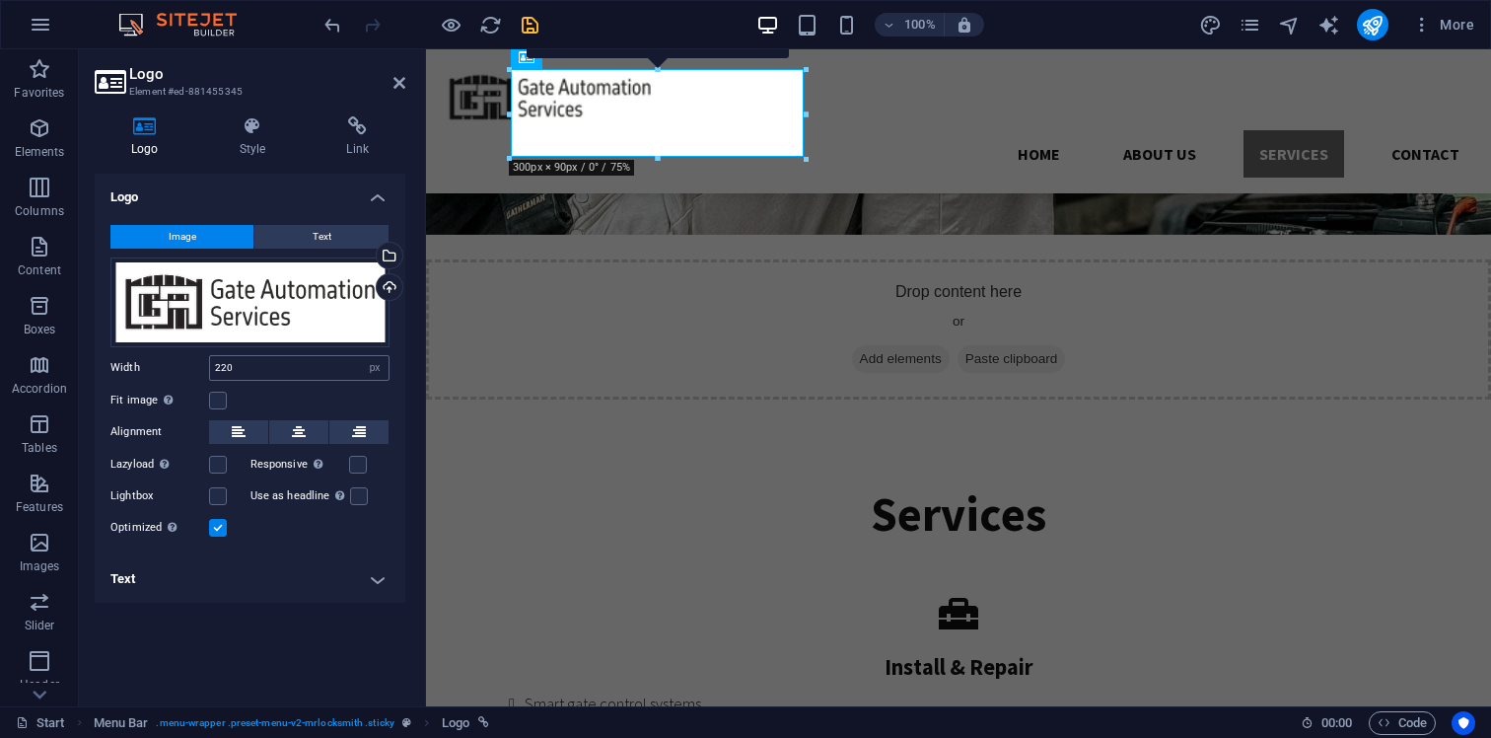
scroll to position [3088, 0]
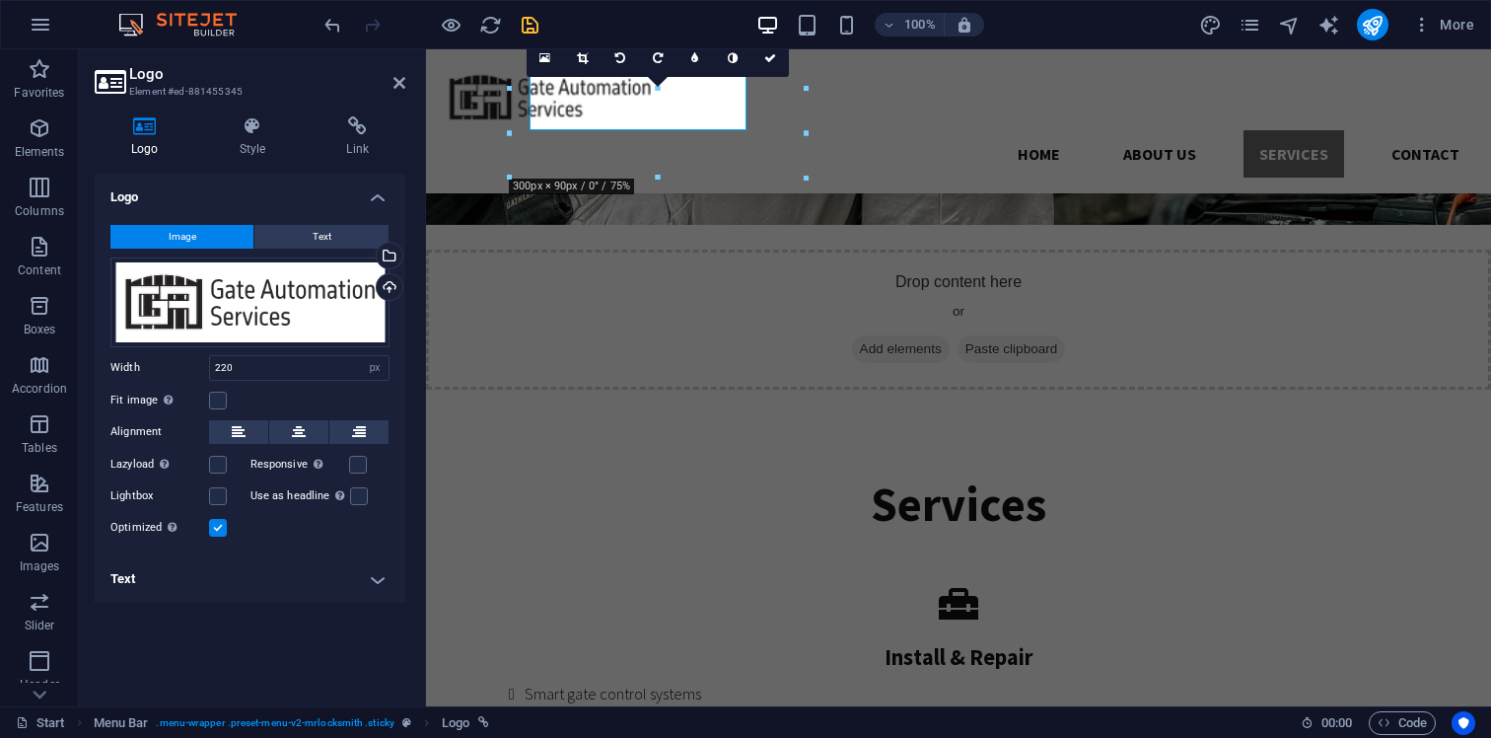
click at [533, 22] on icon "save" at bounding box center [530, 25] width 23 height 23
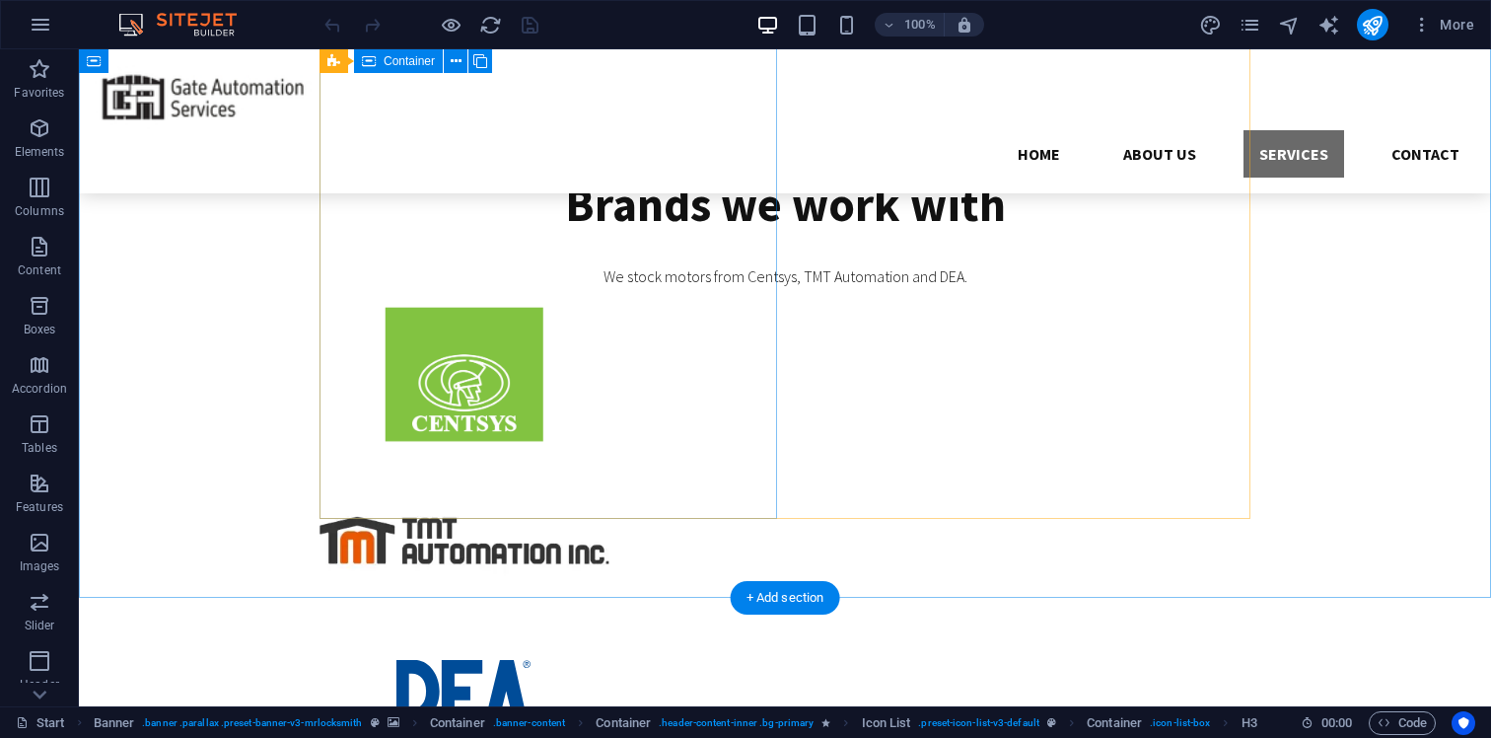
scroll to position [4415, 0]
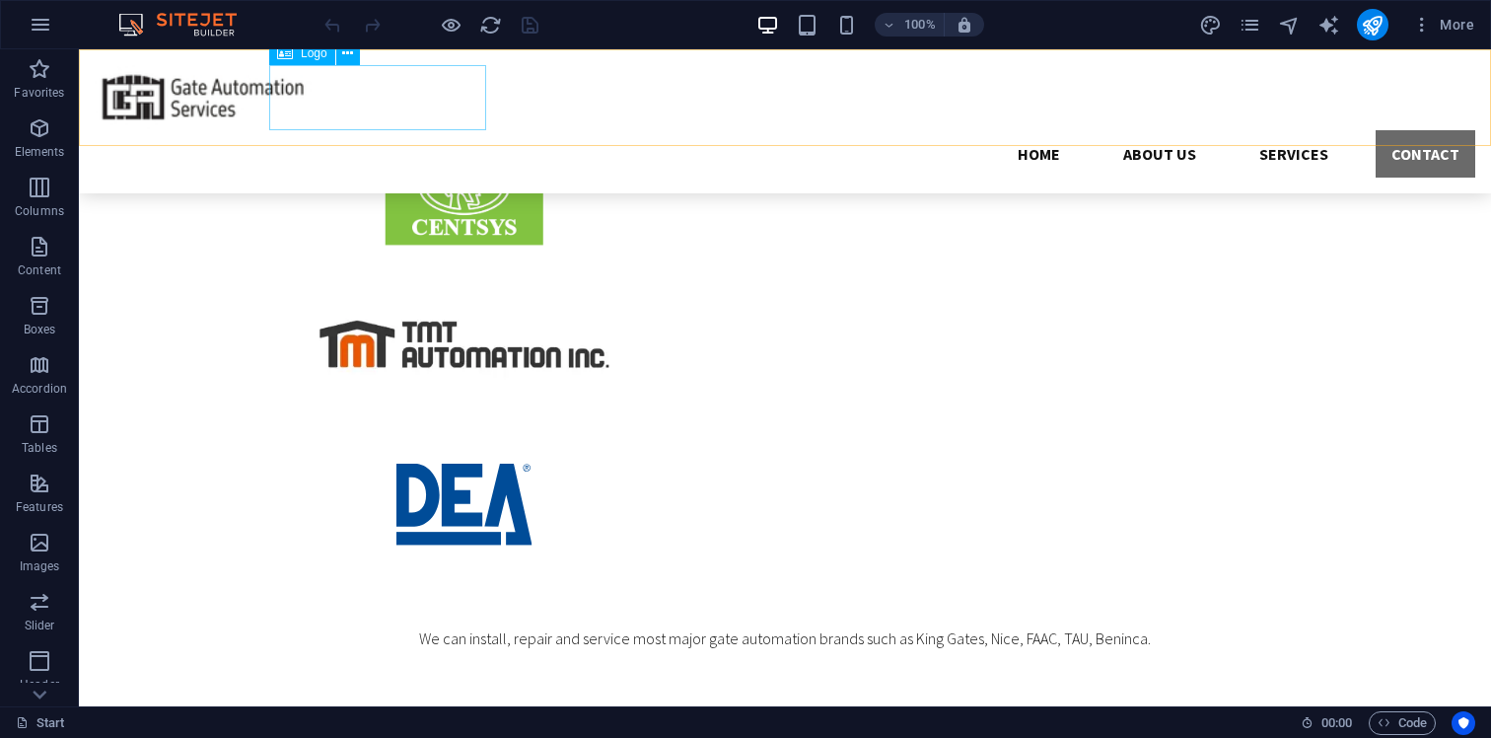
click at [338, 98] on div at bounding box center [785, 97] width 1380 height 65
click at [297, 55] on div "Logo" at bounding box center [302, 53] width 66 height 24
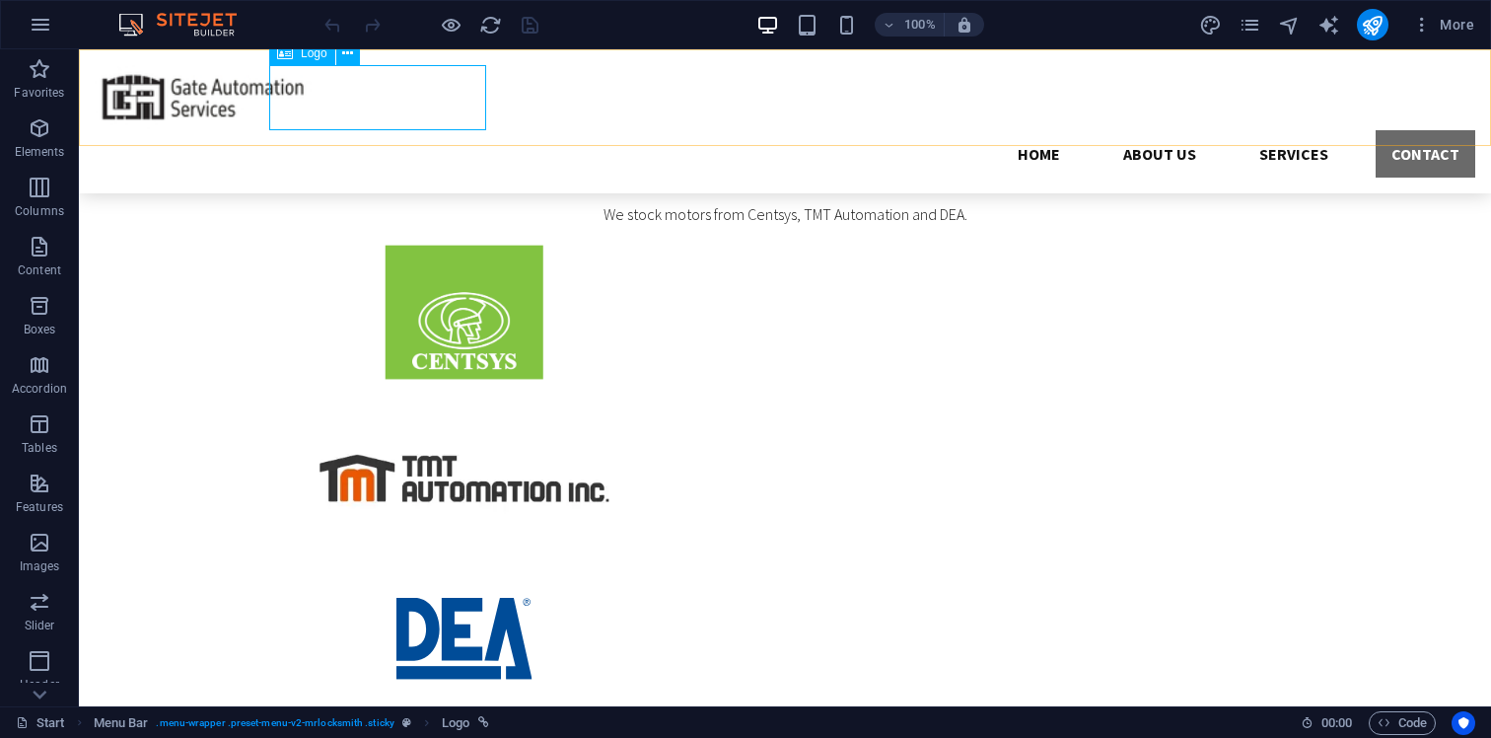
select select "px"
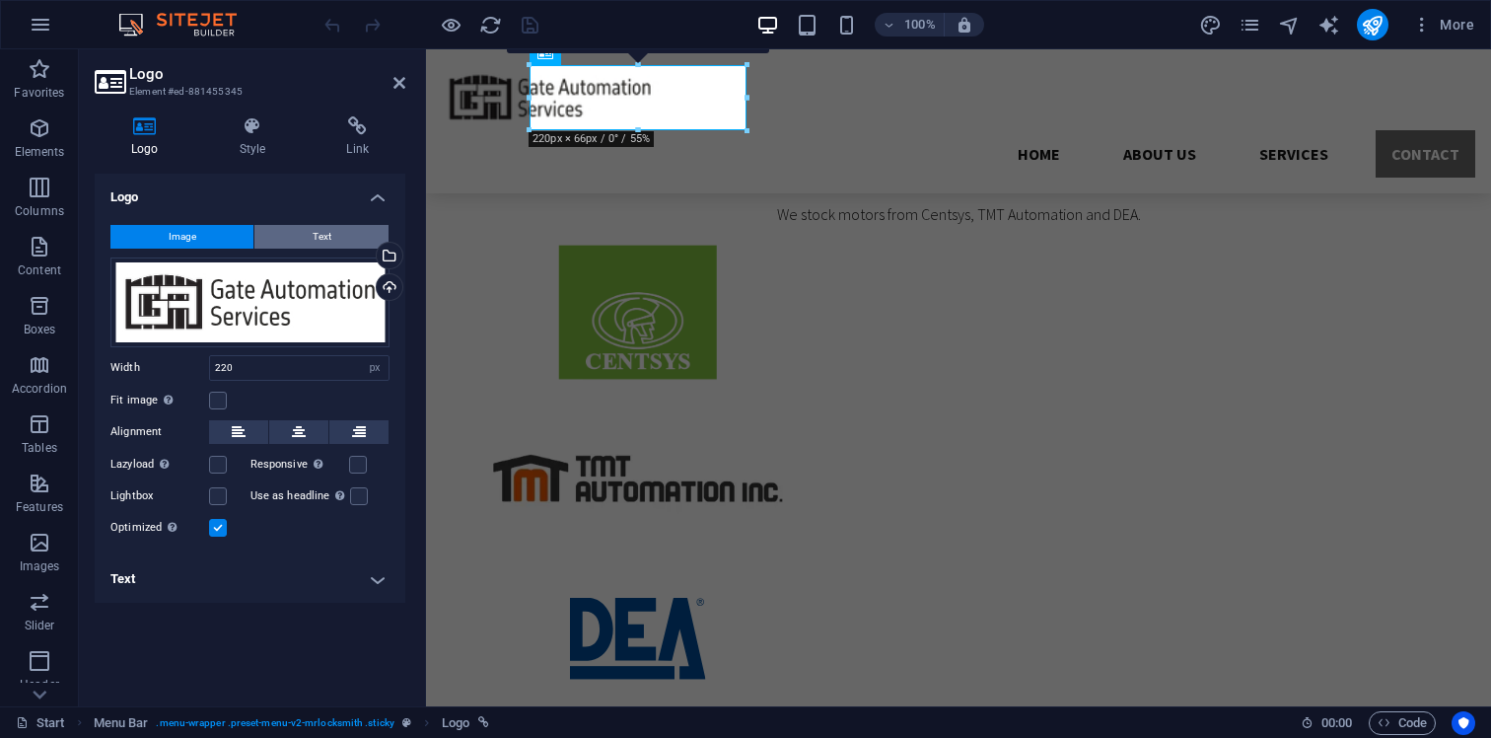
click at [327, 233] on span "Text" at bounding box center [322, 237] width 19 height 24
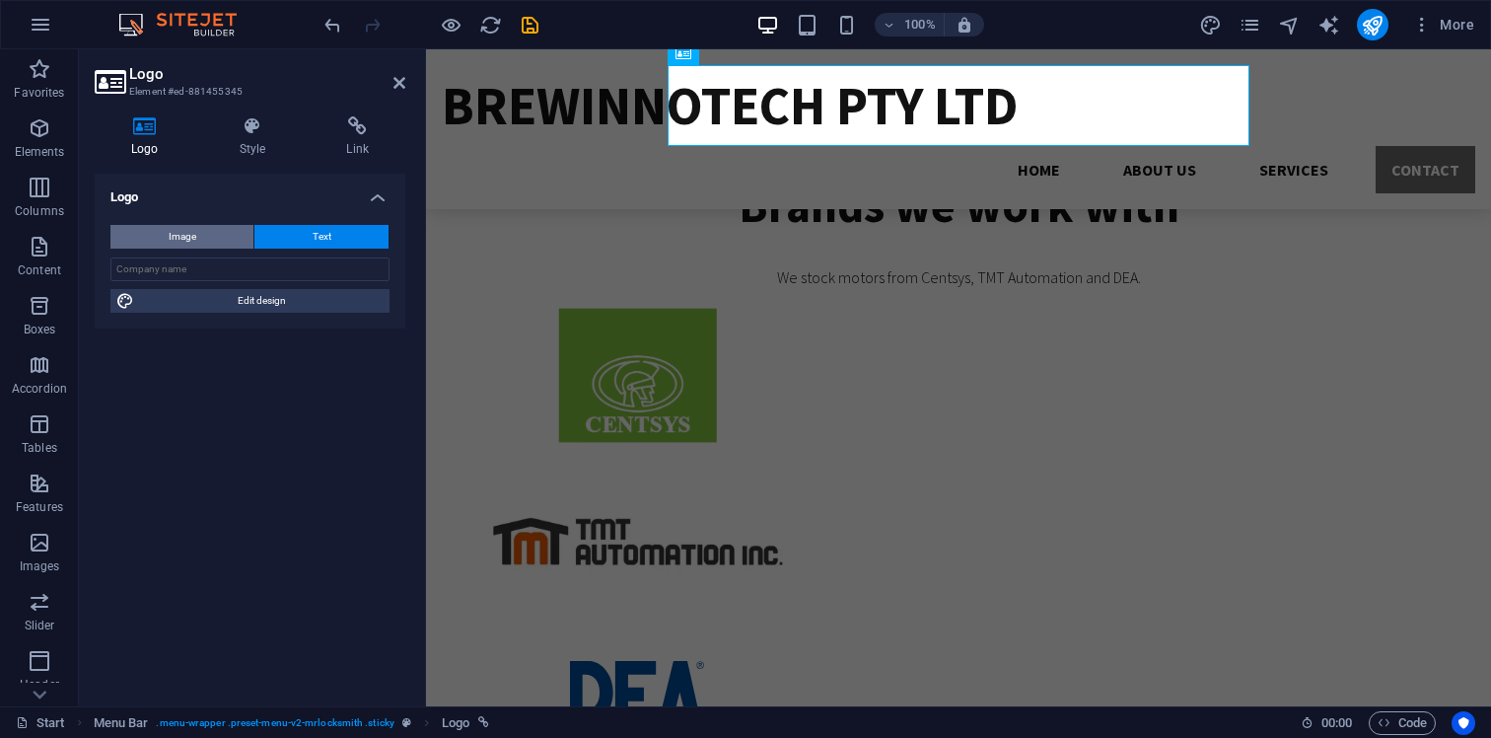
click at [215, 243] on button "Image" at bounding box center [181, 237] width 143 height 24
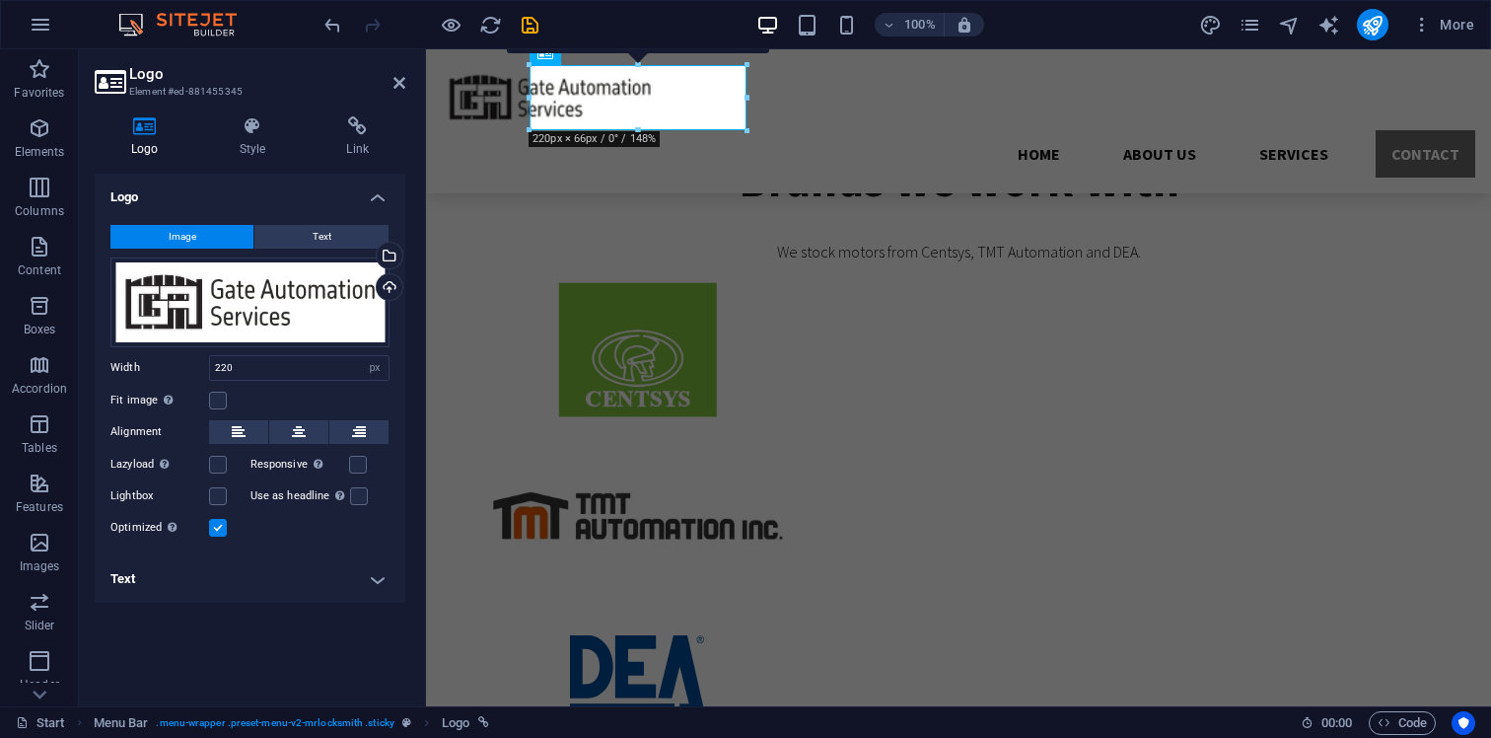
click at [222, 536] on div "Optimized Images are compressed to improve page speed." at bounding box center [249, 528] width 279 height 24
click at [220, 530] on label at bounding box center [218, 528] width 18 height 18
click at [0, 0] on input "Optimized Images are compressed to improve page speed." at bounding box center [0, 0] width 0 height 0
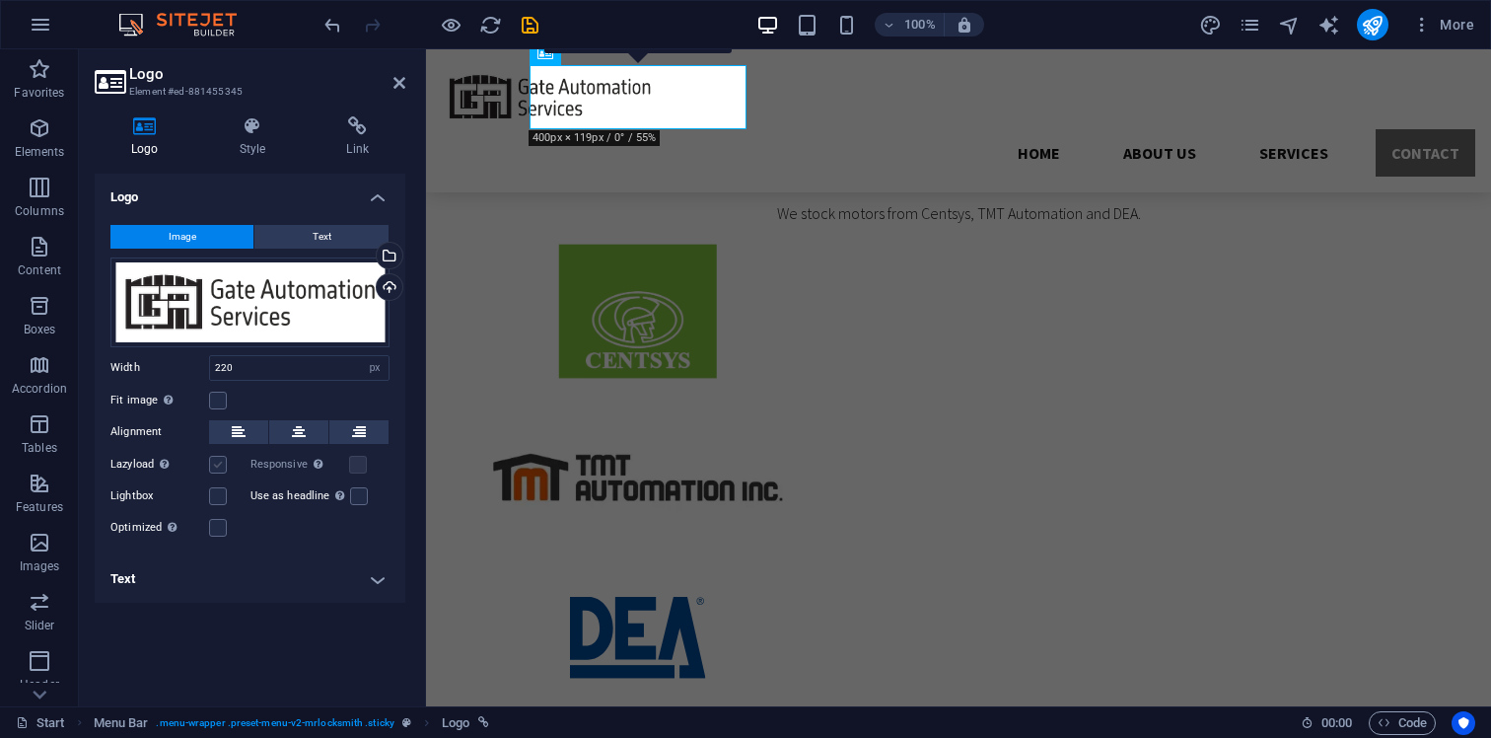
click at [214, 462] on label at bounding box center [218, 465] width 18 height 18
click at [0, 0] on input "Lazyload Loading images after the page loads improves page speed." at bounding box center [0, 0] width 0 height 0
click at [223, 467] on label at bounding box center [218, 465] width 18 height 18
click at [0, 0] on input "Lazyload Loading images after the page loads improves page speed." at bounding box center [0, 0] width 0 height 0
click at [528, 26] on icon "save" at bounding box center [530, 25] width 23 height 23
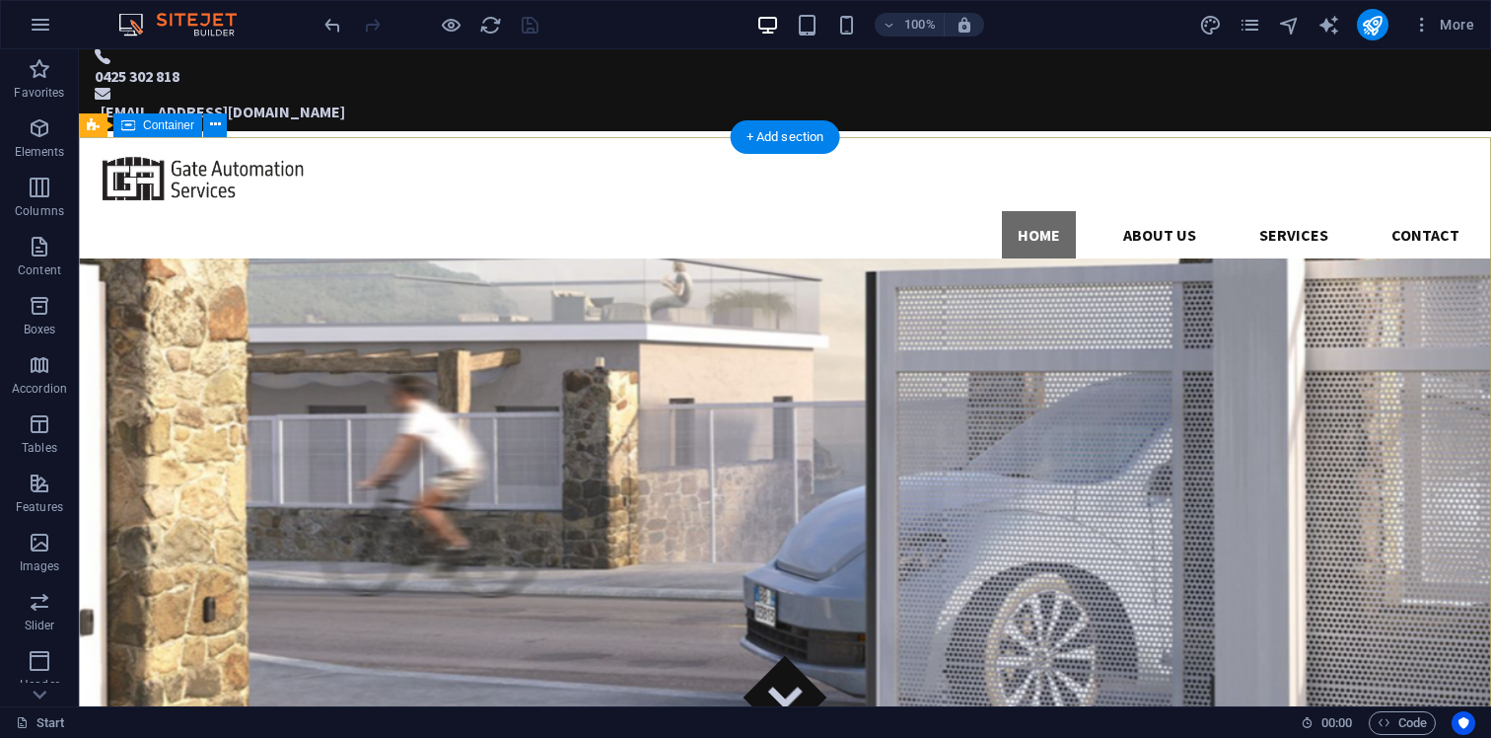
scroll to position [0, 0]
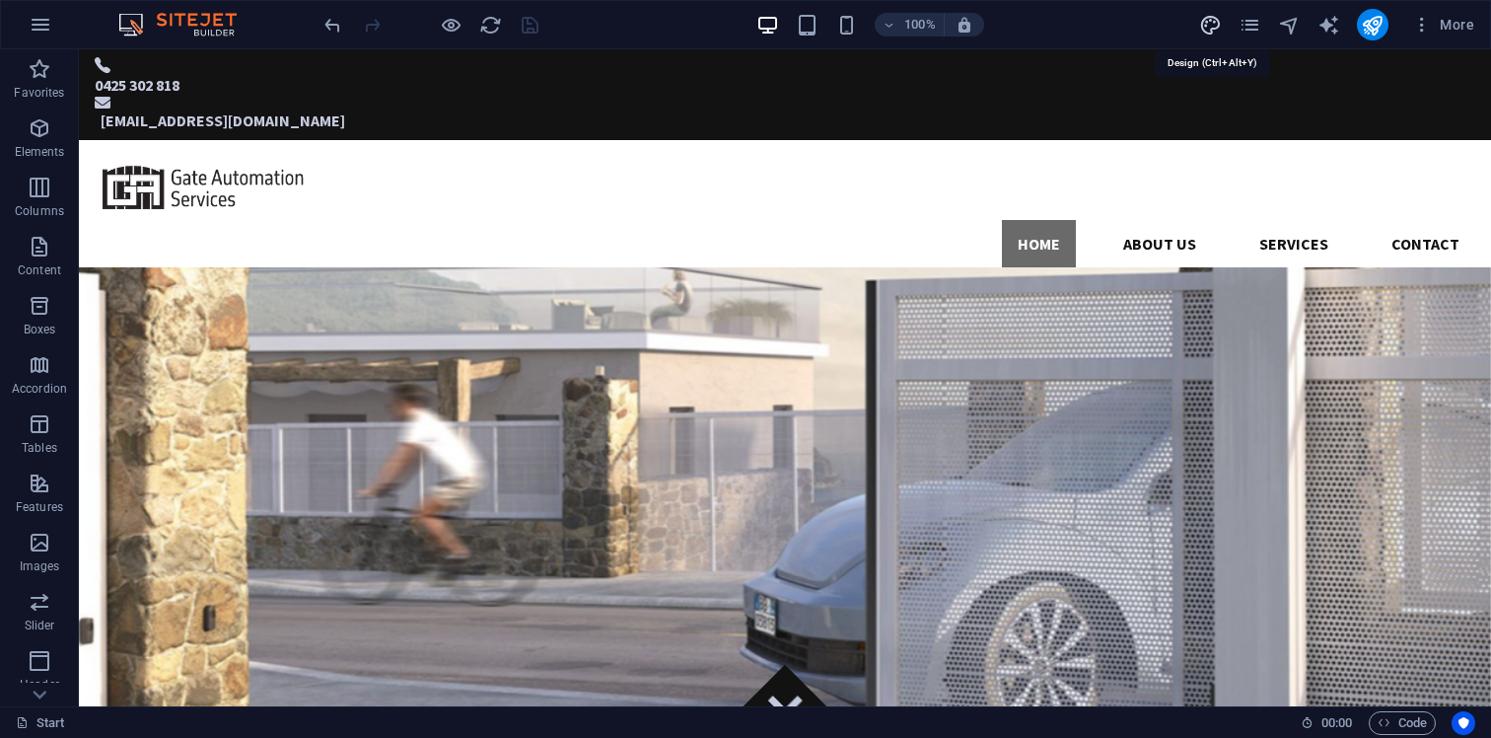
click at [1215, 26] on icon "design" at bounding box center [1210, 25] width 23 height 23
select select "px"
select select "300"
select select "px"
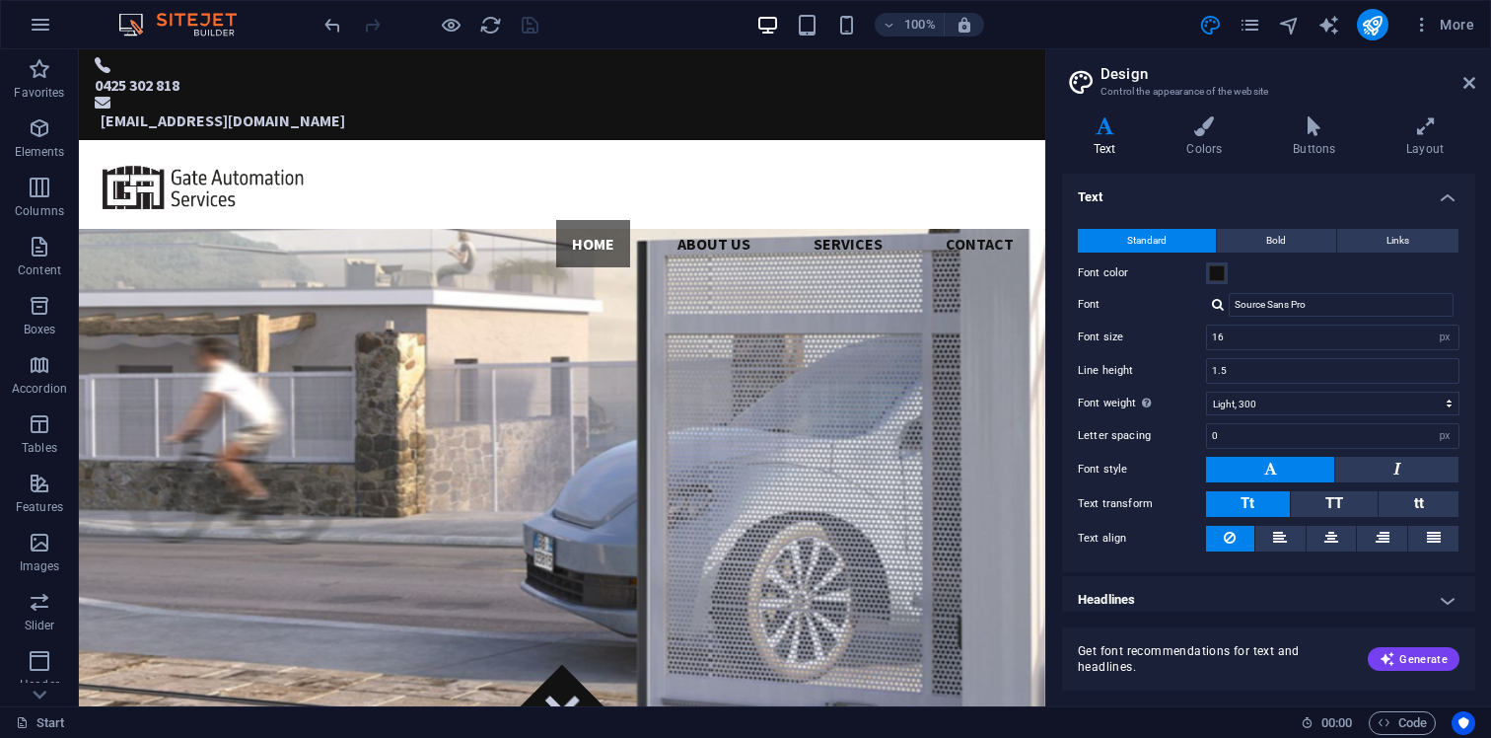
click at [1211, 160] on div "Text Colors Buttons Layout Text Standard Bold Links Font color Font Source Sans…" at bounding box center [1268, 403] width 413 height 574
click at [1210, 131] on icon at bounding box center [1205, 126] width 99 height 20
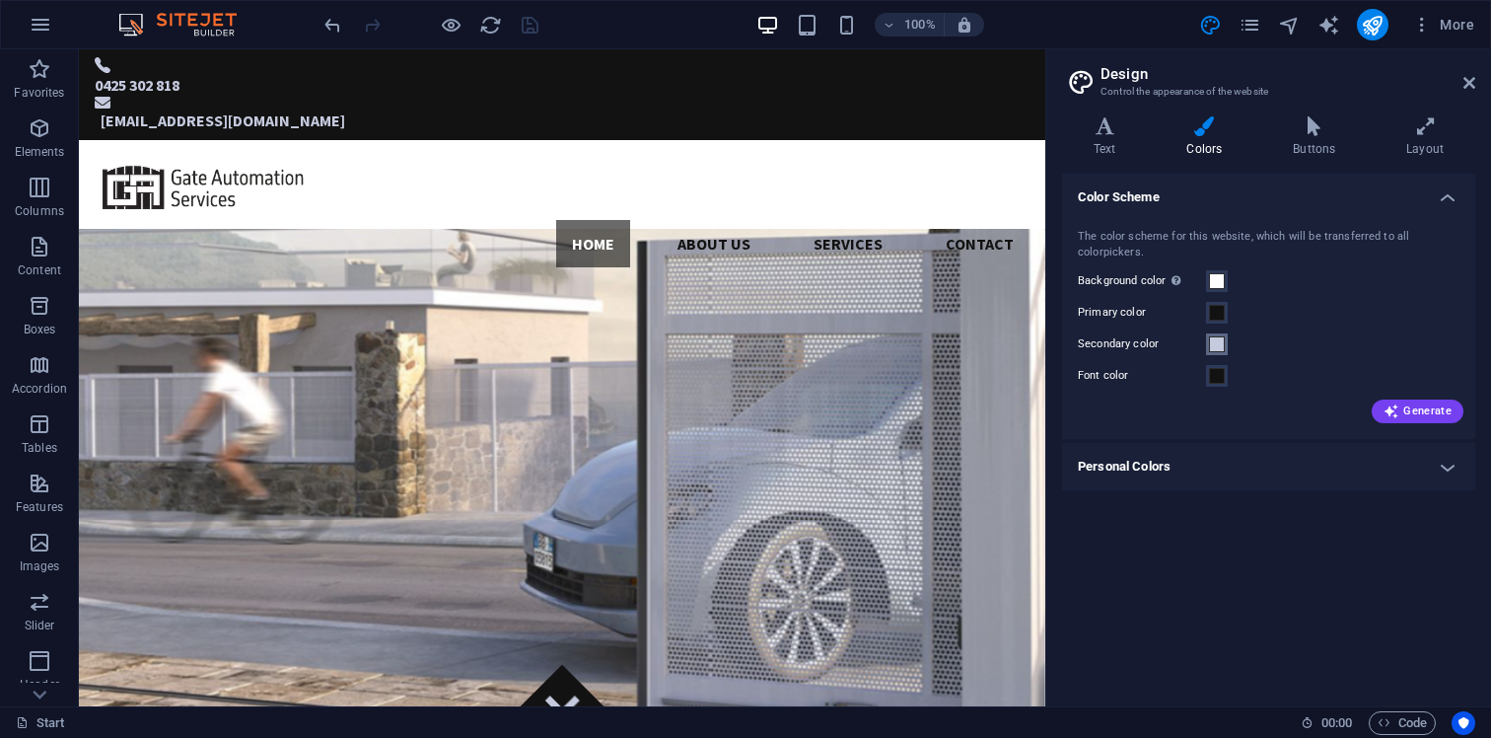
click at [1219, 342] on span at bounding box center [1217, 344] width 16 height 16
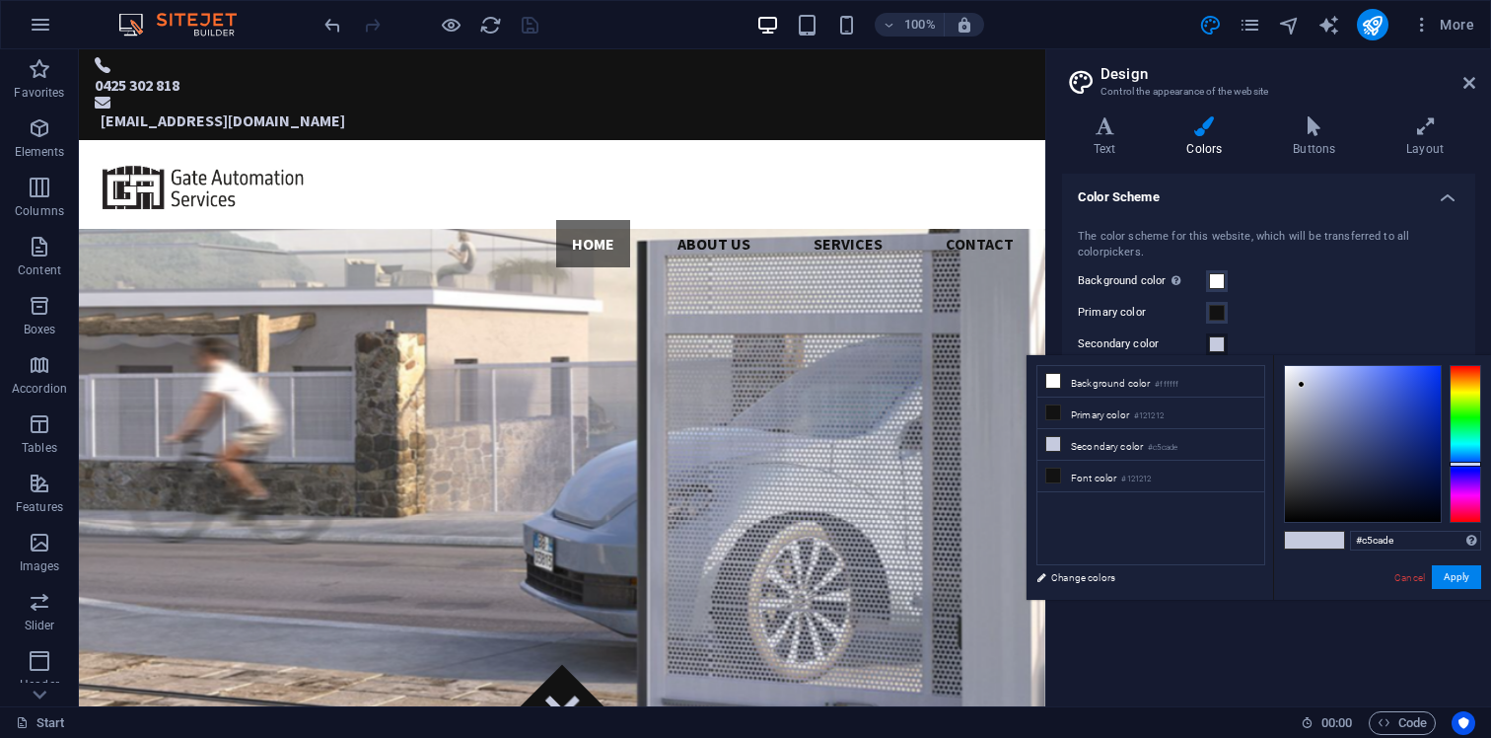
click at [1355, 529] on div "#c5cade Supported formats #0852ed rgb(8, 82, 237) rgba(8, 82, 237, 90%) hsv(221…" at bounding box center [1382, 620] width 218 height 530
click at [1372, 536] on input "#c5cade" at bounding box center [1415, 540] width 131 height 20
paste input "9D9994"
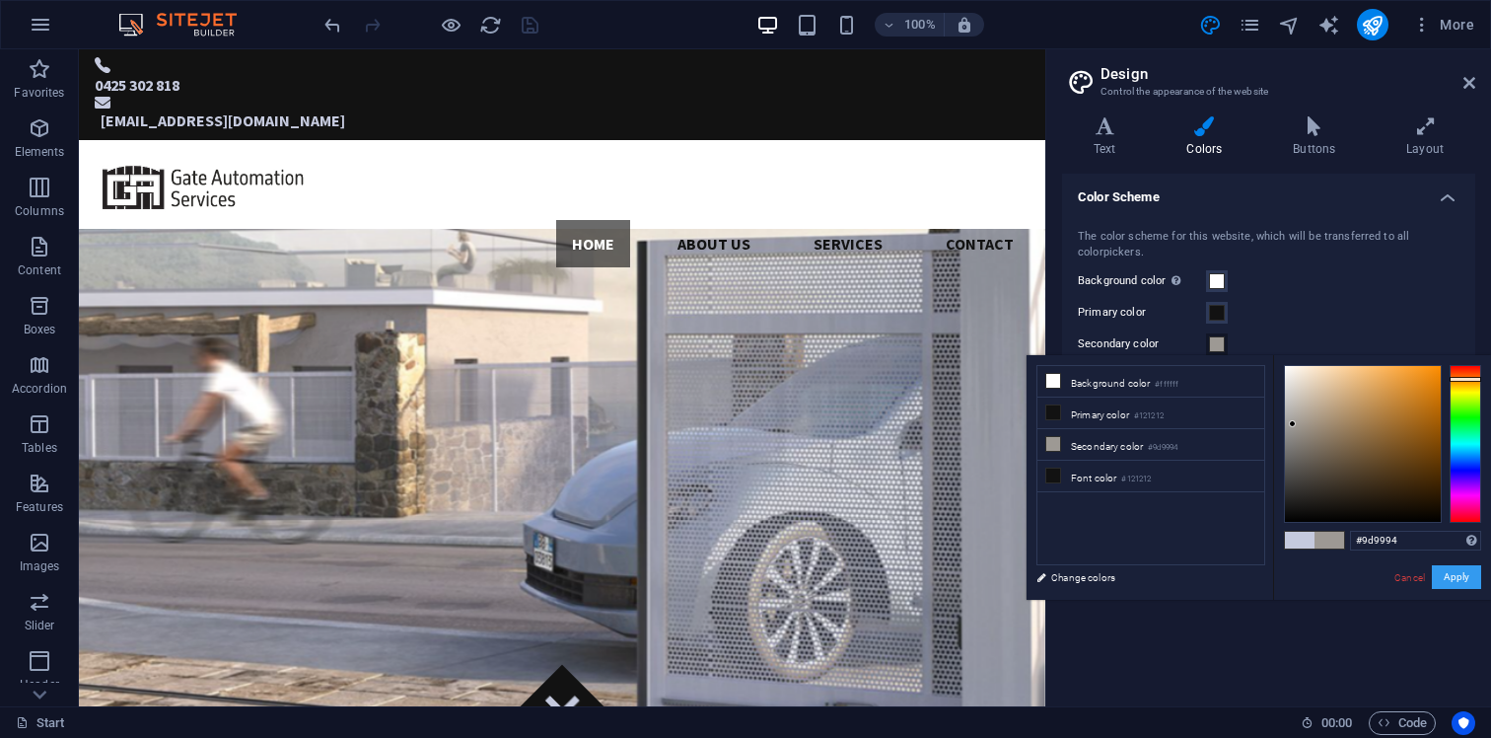
click at [1453, 572] on button "Apply" at bounding box center [1456, 577] width 49 height 24
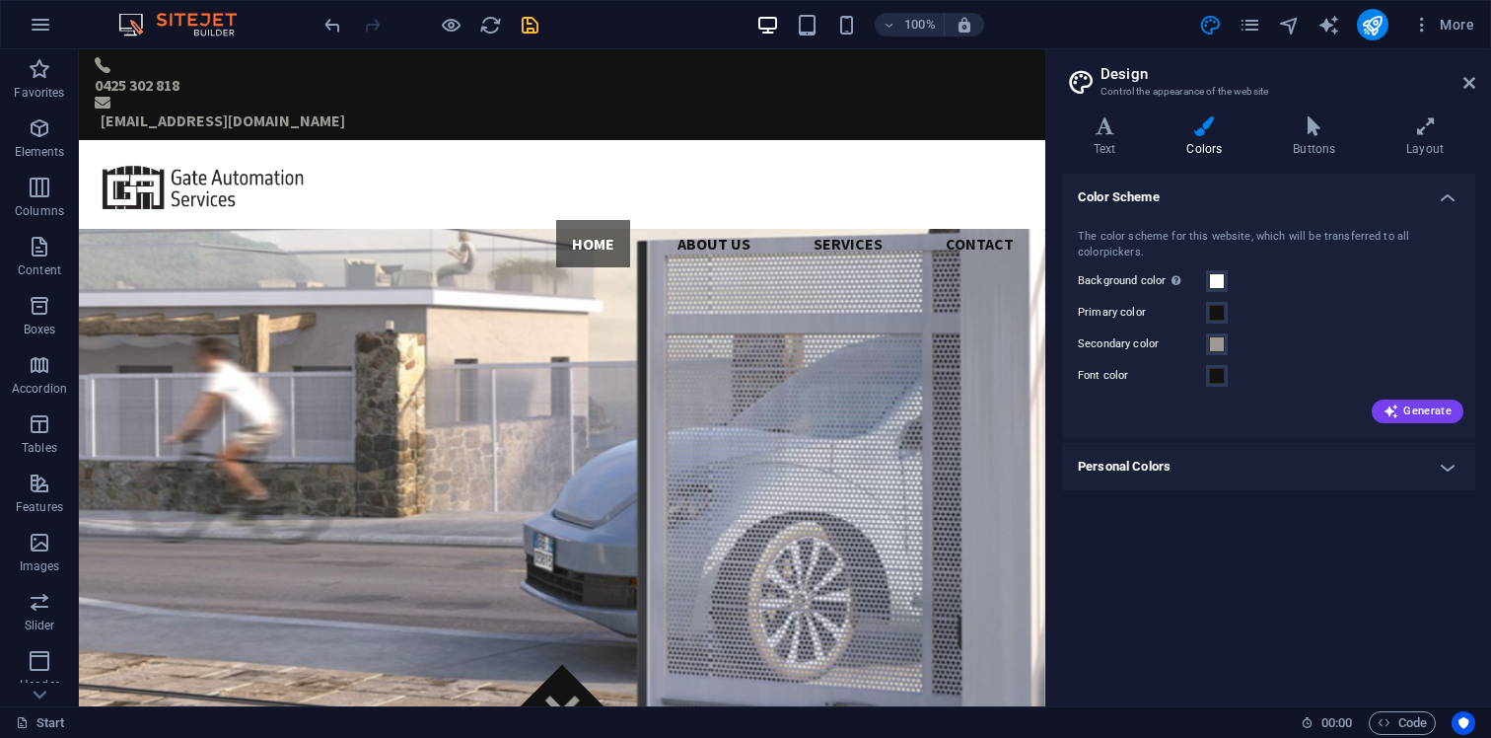
click at [531, 29] on icon "save" at bounding box center [530, 25] width 23 height 23
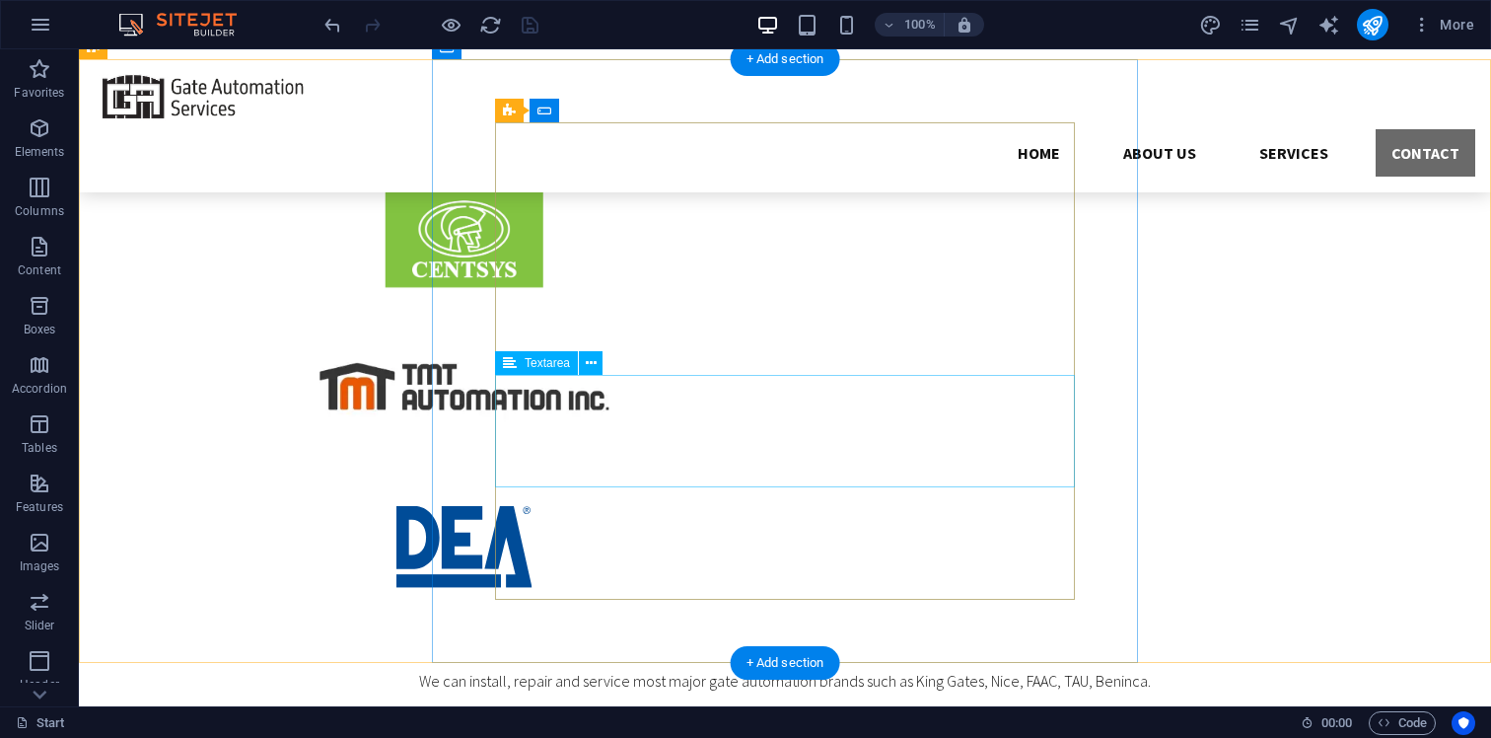
scroll to position [4414, 0]
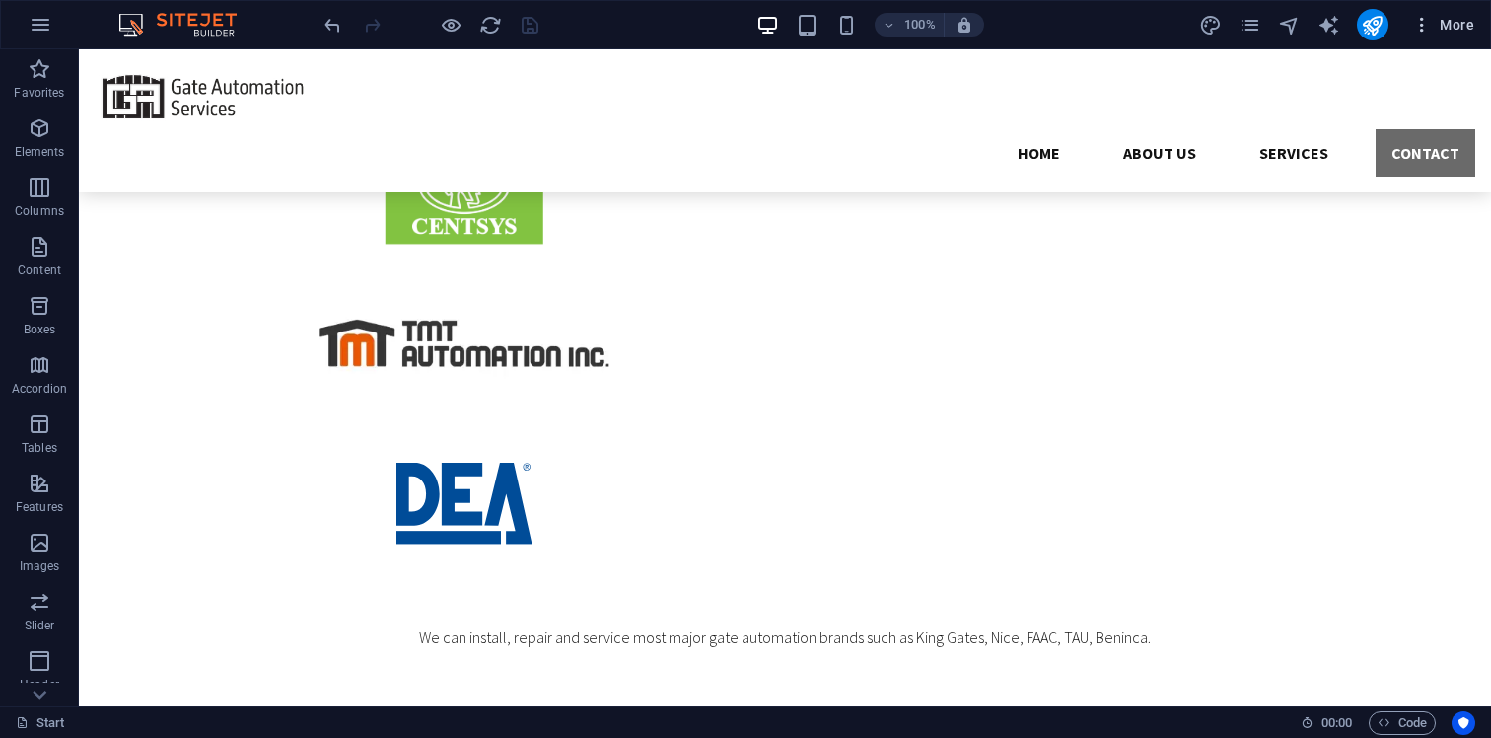
click at [1426, 24] on icon "button" at bounding box center [1422, 25] width 20 height 20
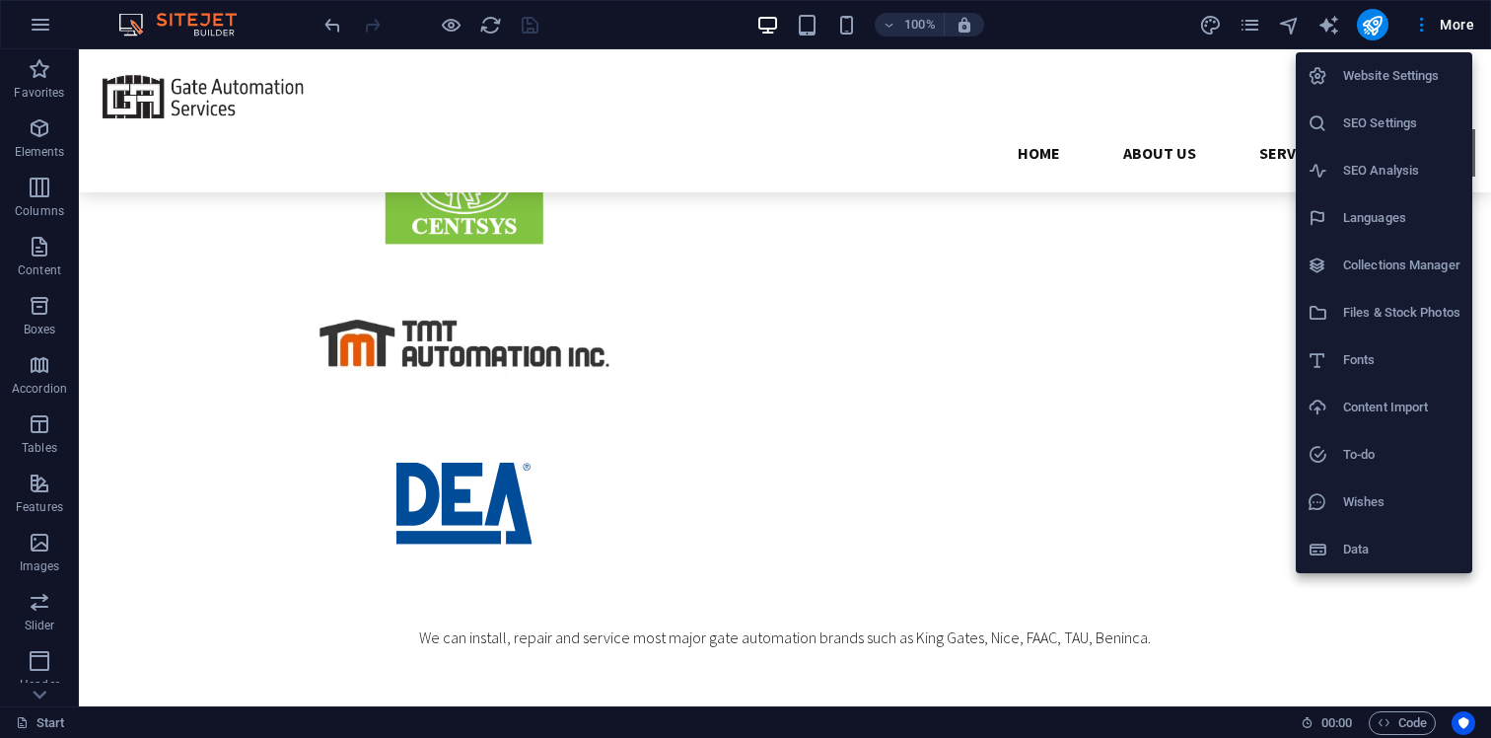
click at [1207, 30] on div at bounding box center [745, 369] width 1491 height 738
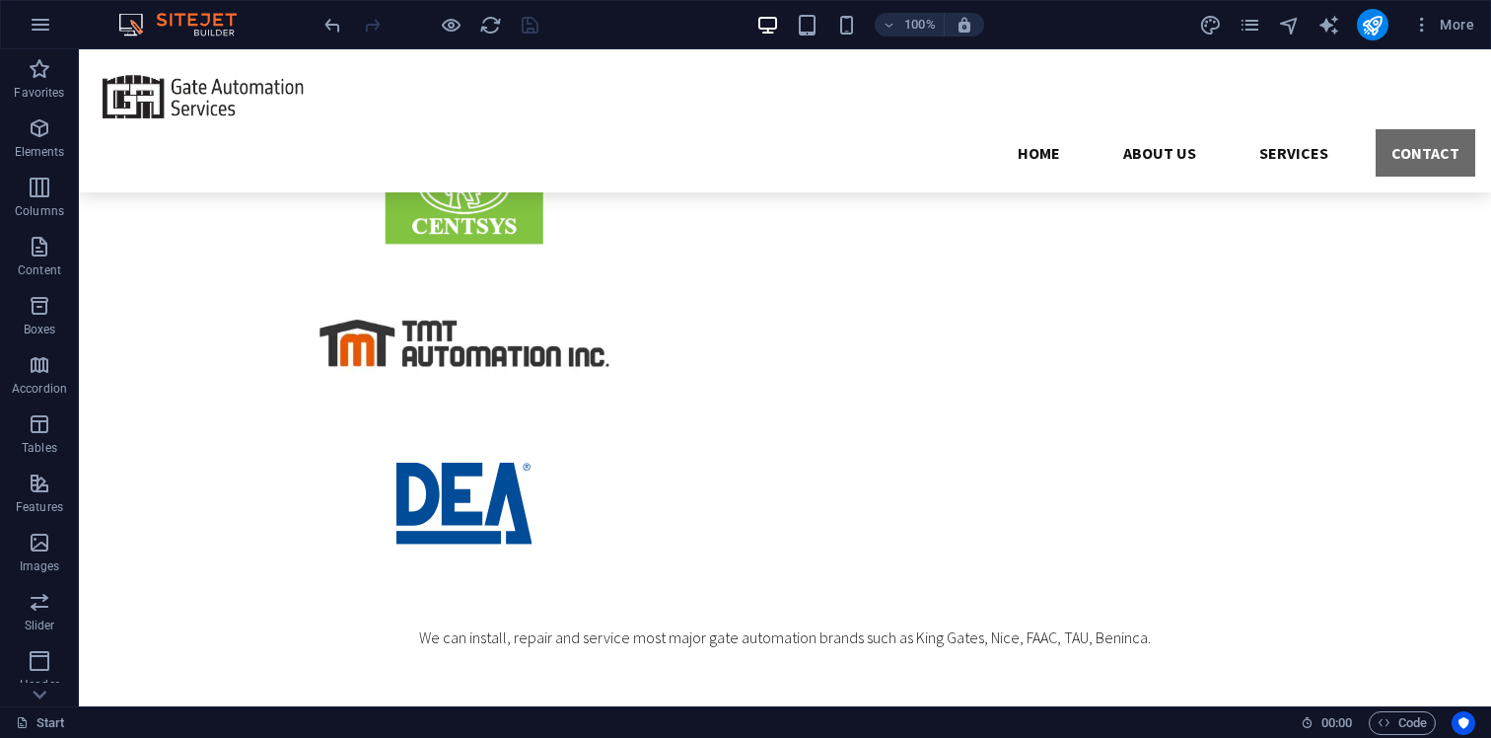
click at [1213, 23] on icon "design" at bounding box center [1210, 25] width 23 height 23
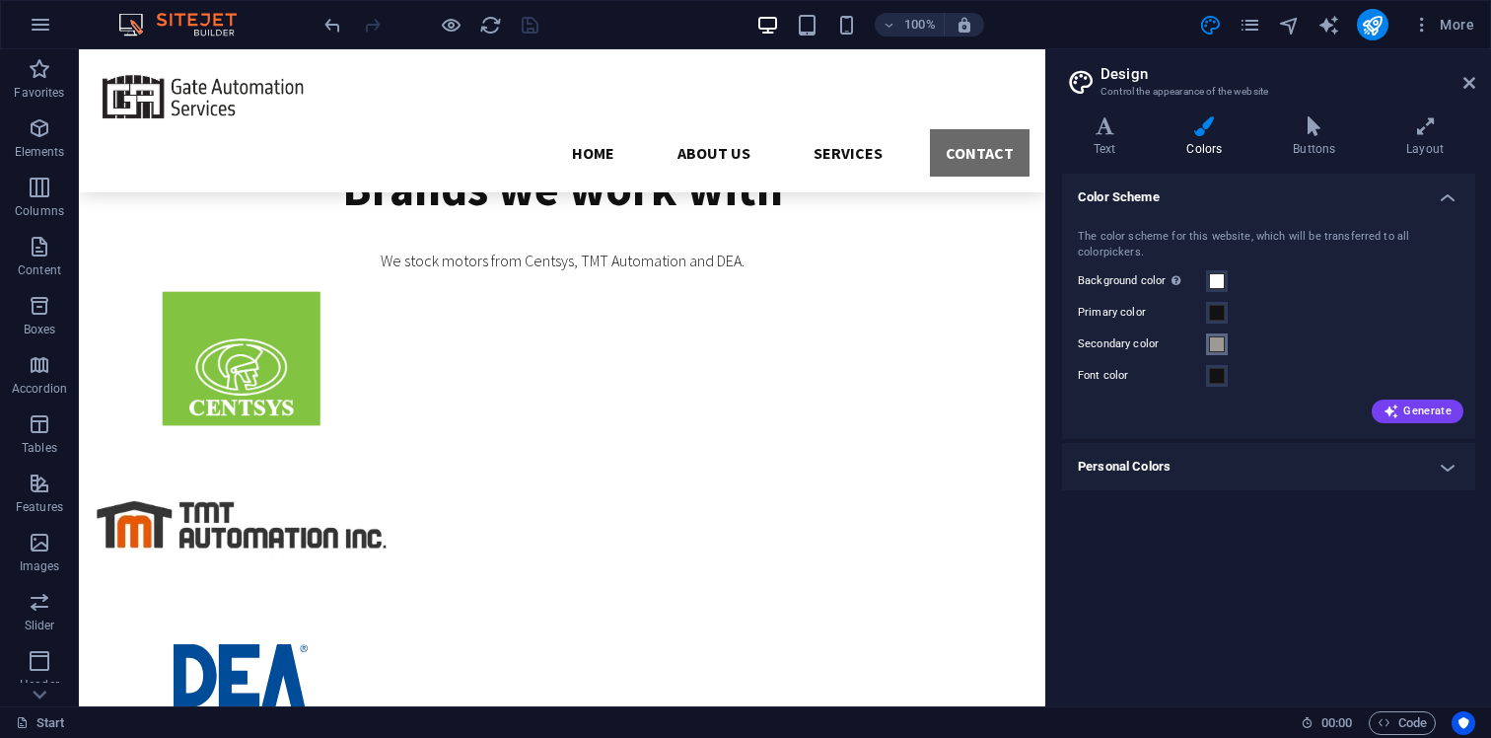
click at [1210, 344] on span at bounding box center [1217, 344] width 16 height 16
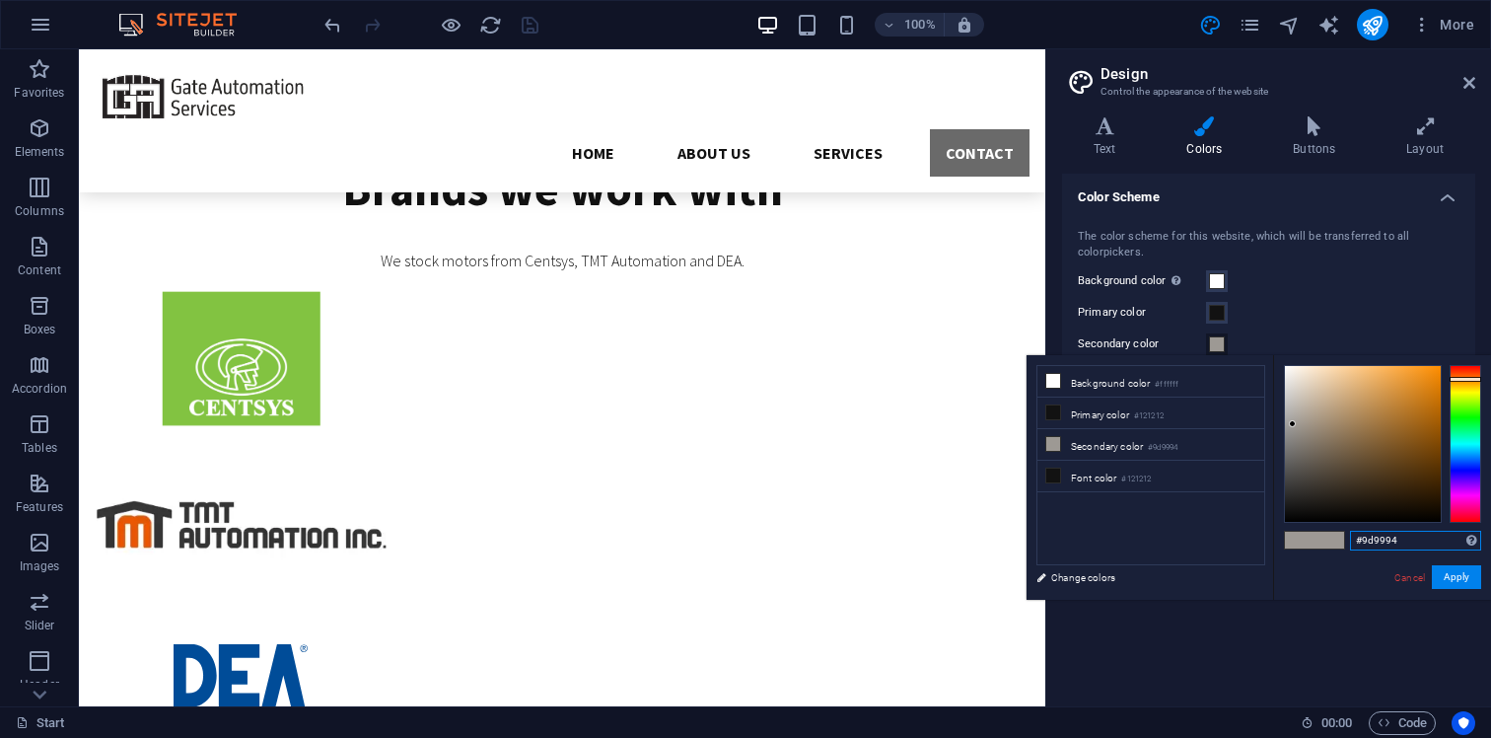
click at [1390, 540] on input "#9d9994" at bounding box center [1415, 540] width 131 height 20
paste input "E9E8E0"
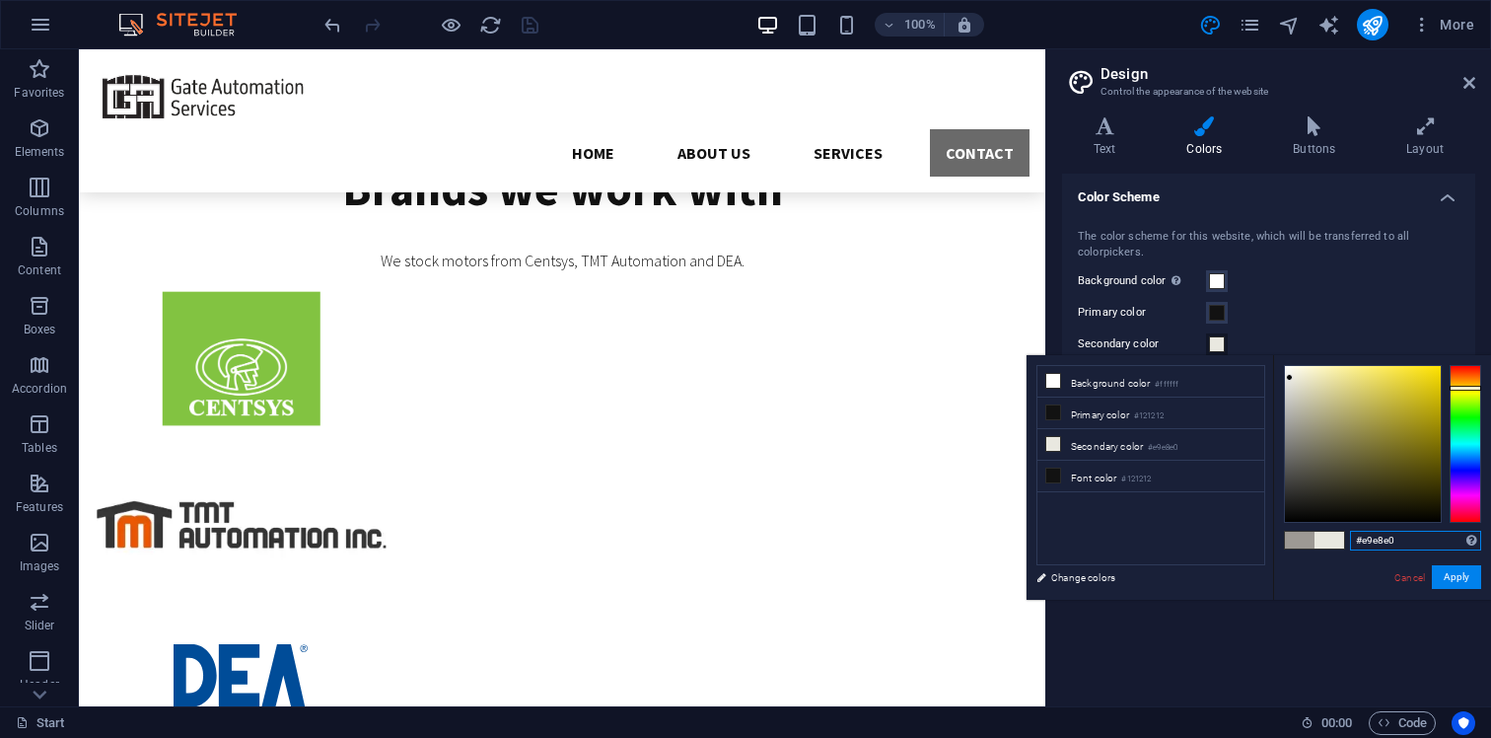
type input "#e9e8e0"
click at [1470, 580] on button "Apply" at bounding box center [1456, 577] width 49 height 24
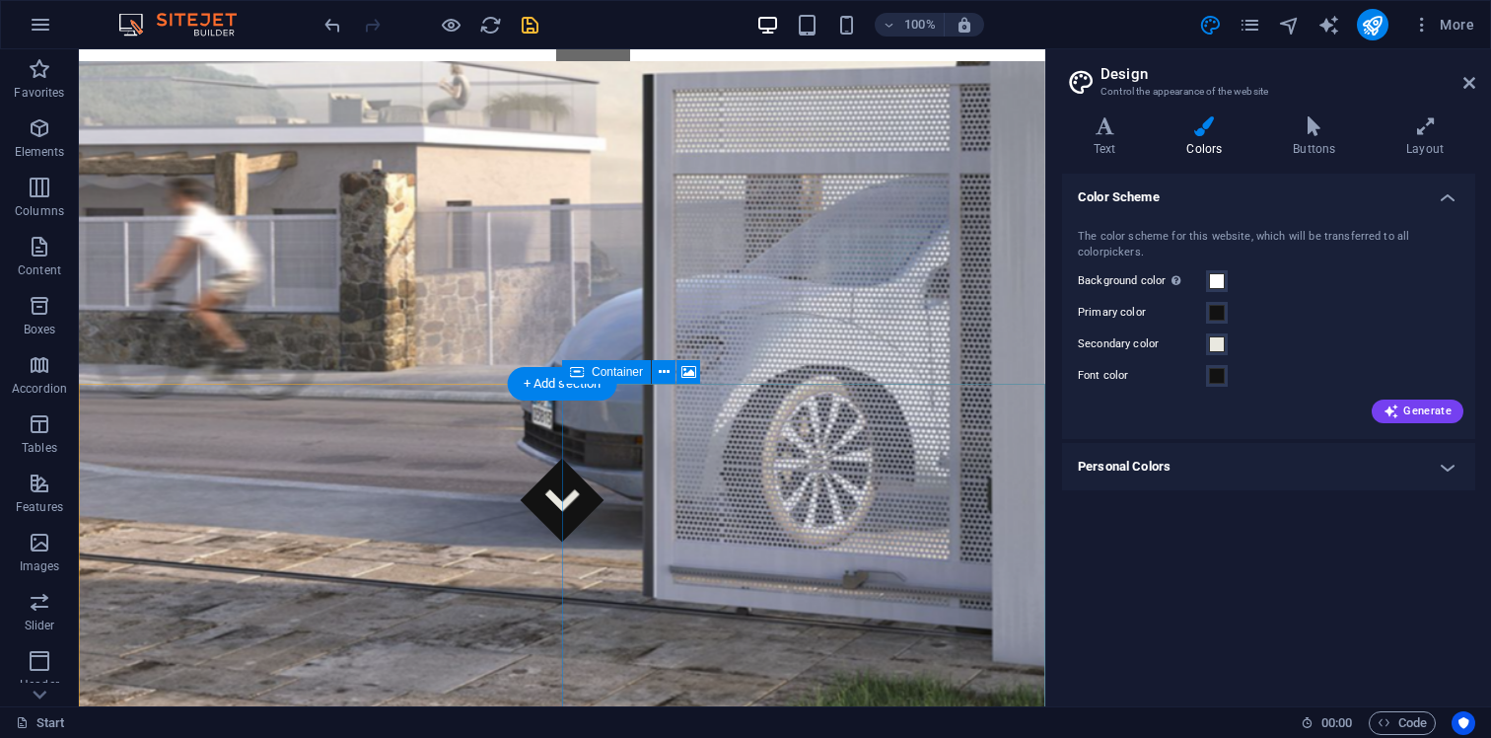
scroll to position [0, 0]
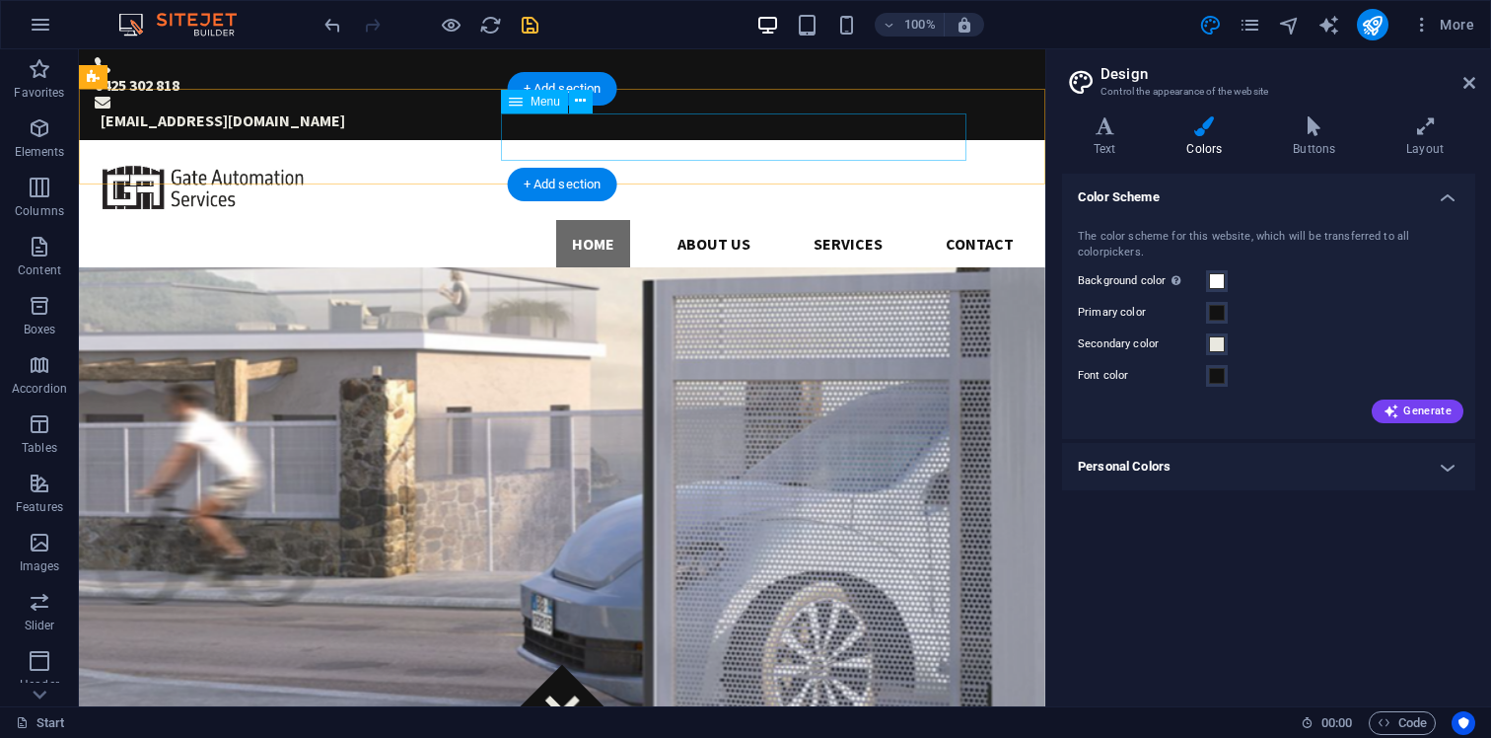
click at [507, 220] on nav "Home About us Services Contact" at bounding box center [562, 243] width 935 height 47
select select
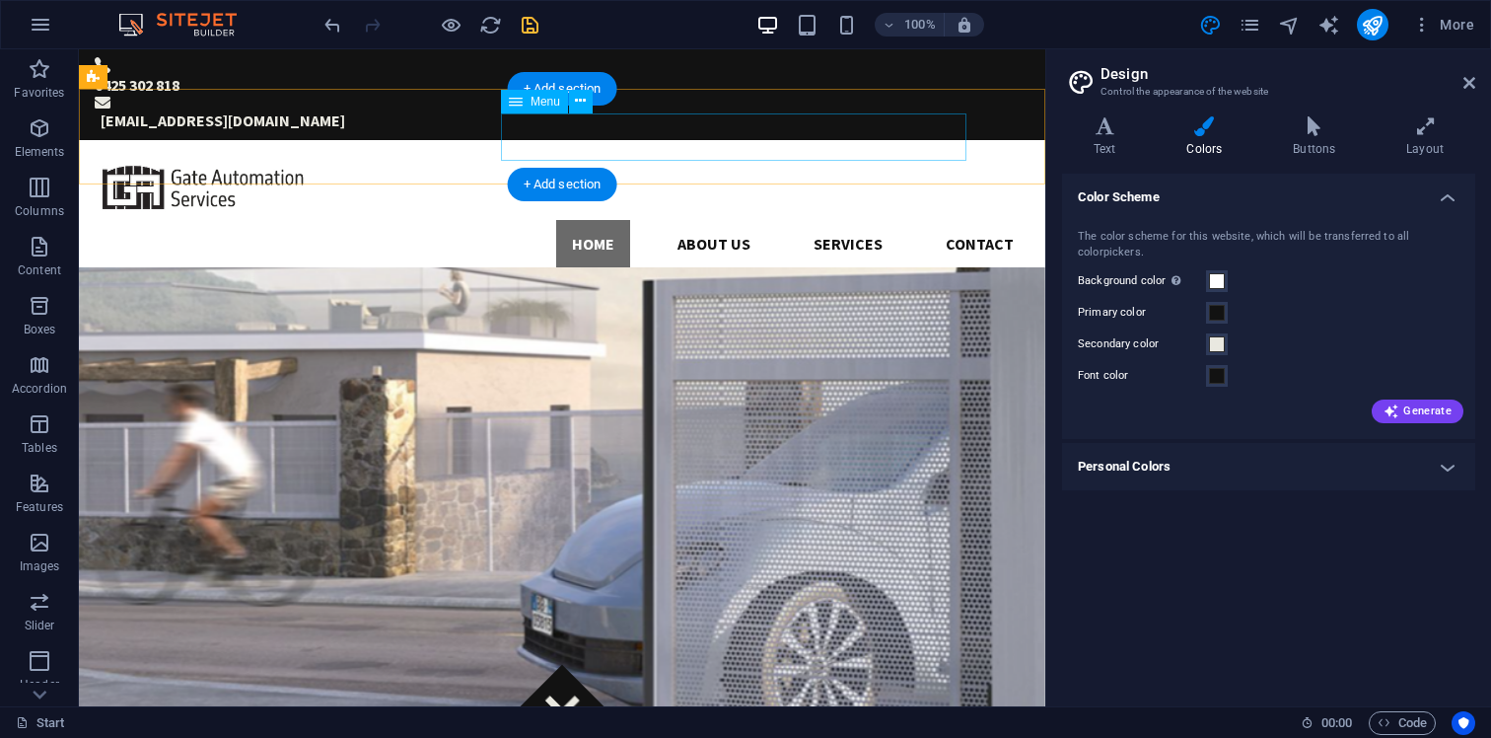
select select
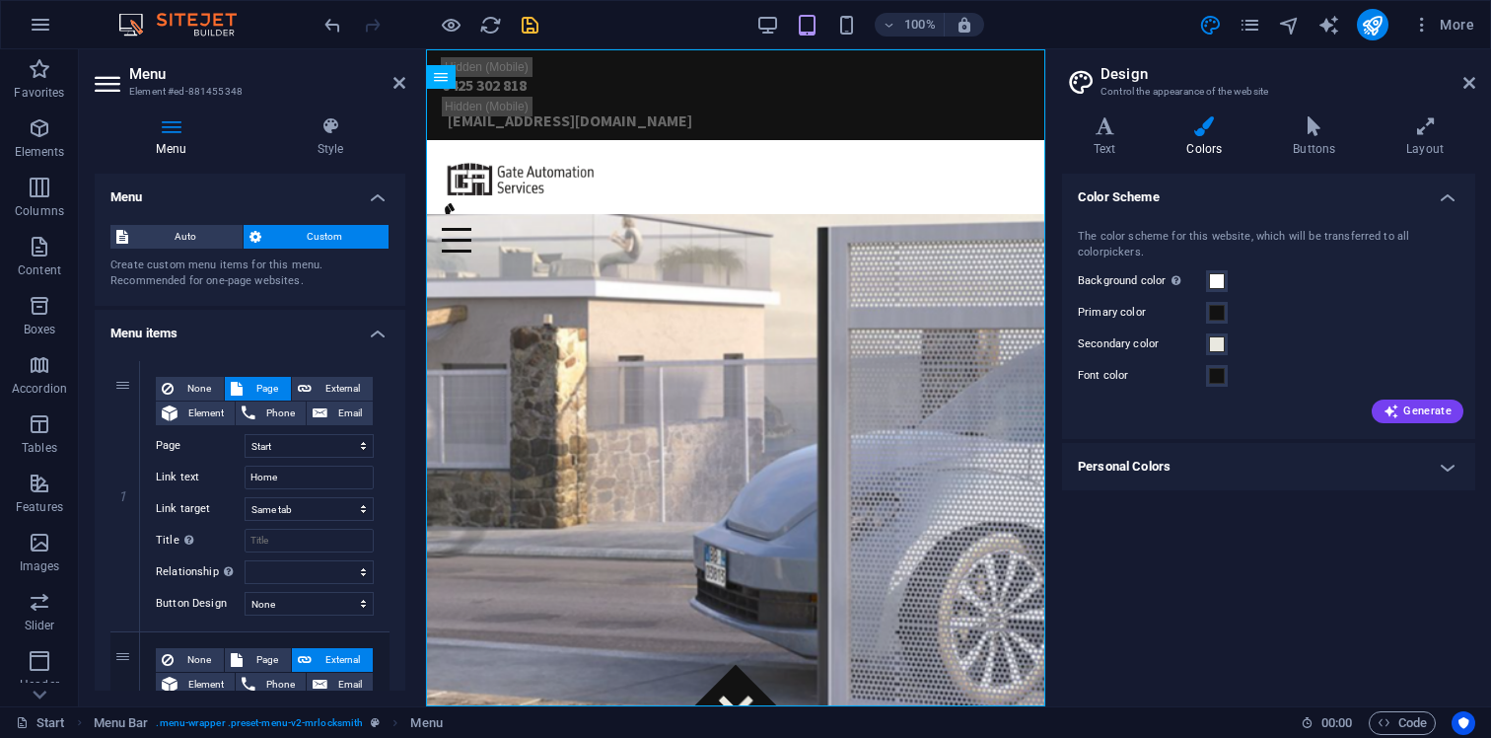
click at [1468, 92] on header "Design Control the appearance of the website" at bounding box center [1270, 74] width 409 height 51
click at [1469, 86] on icon at bounding box center [1469, 83] width 12 height 16
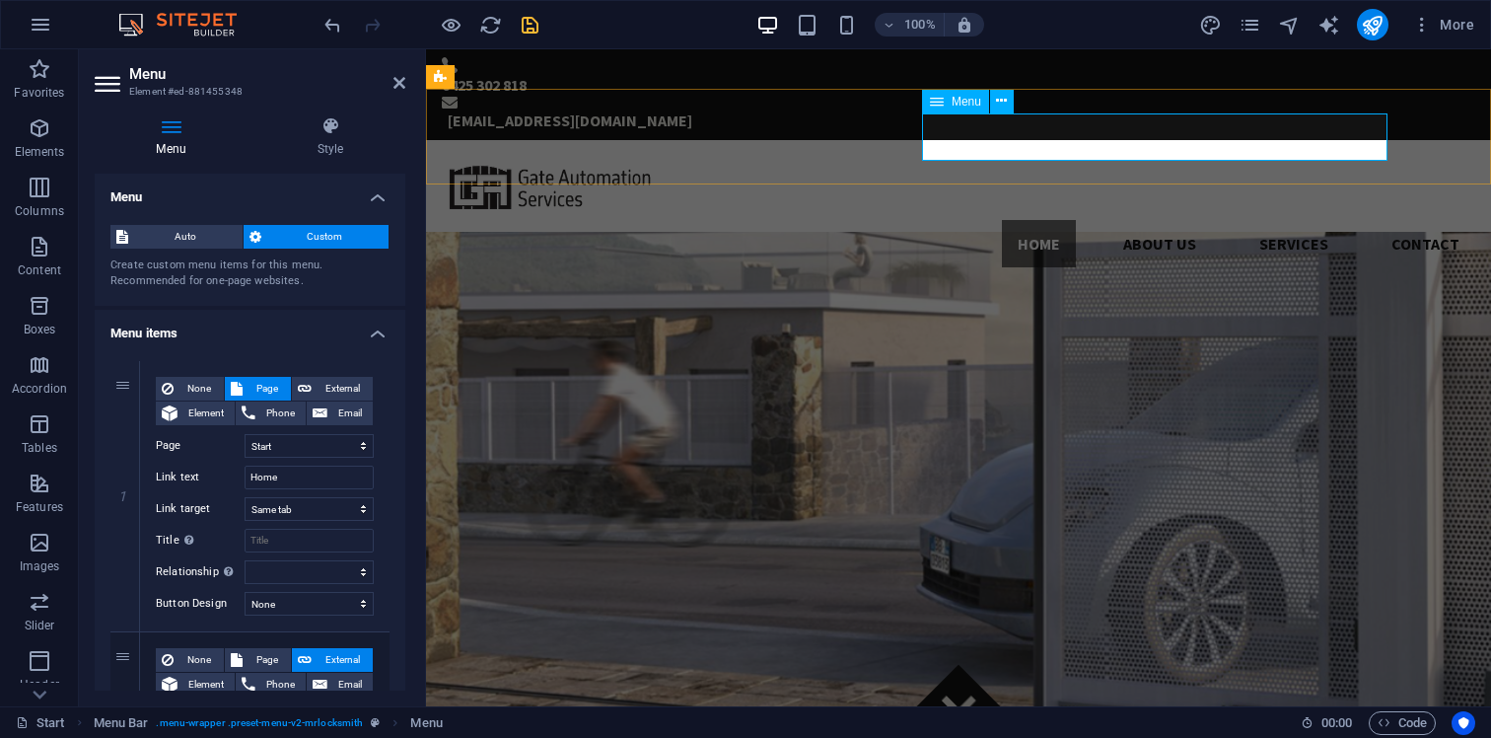
click at [952, 220] on nav "Home About us Services Contact" at bounding box center [958, 243] width 1033 height 47
click at [179, 243] on span "Auto" at bounding box center [185, 237] width 103 height 24
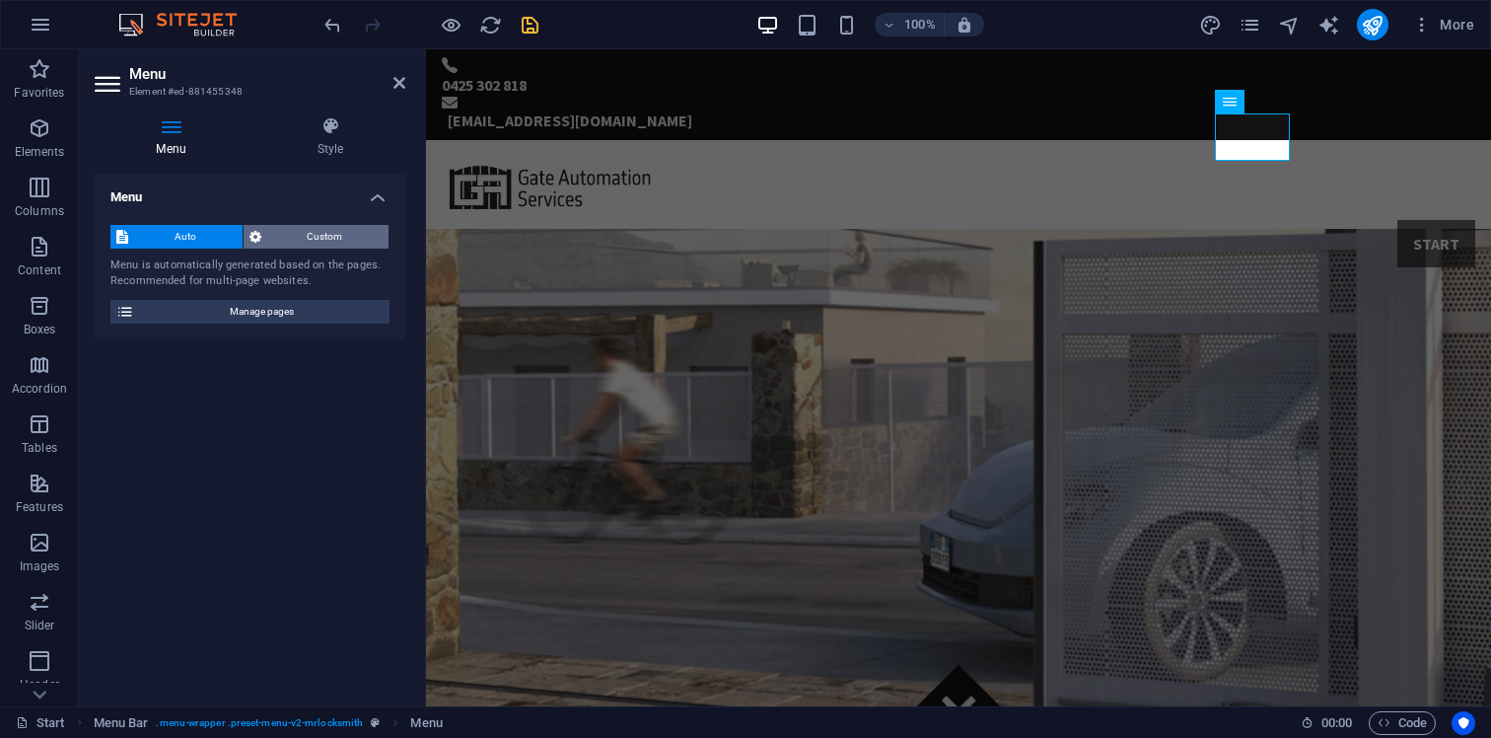
click at [317, 237] on span "Custom" at bounding box center [325, 237] width 116 height 24
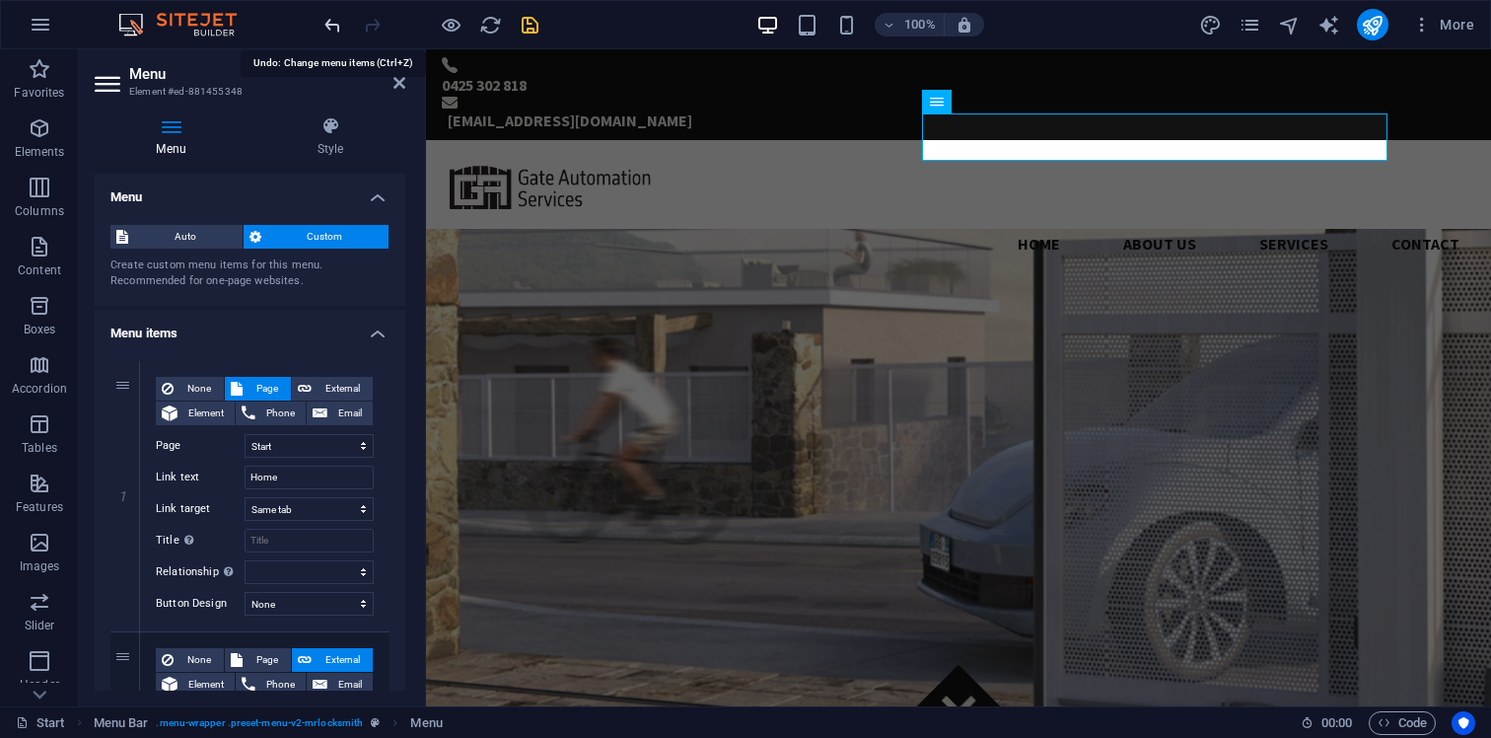
click at [327, 20] on icon "undo" at bounding box center [332, 25] width 23 height 23
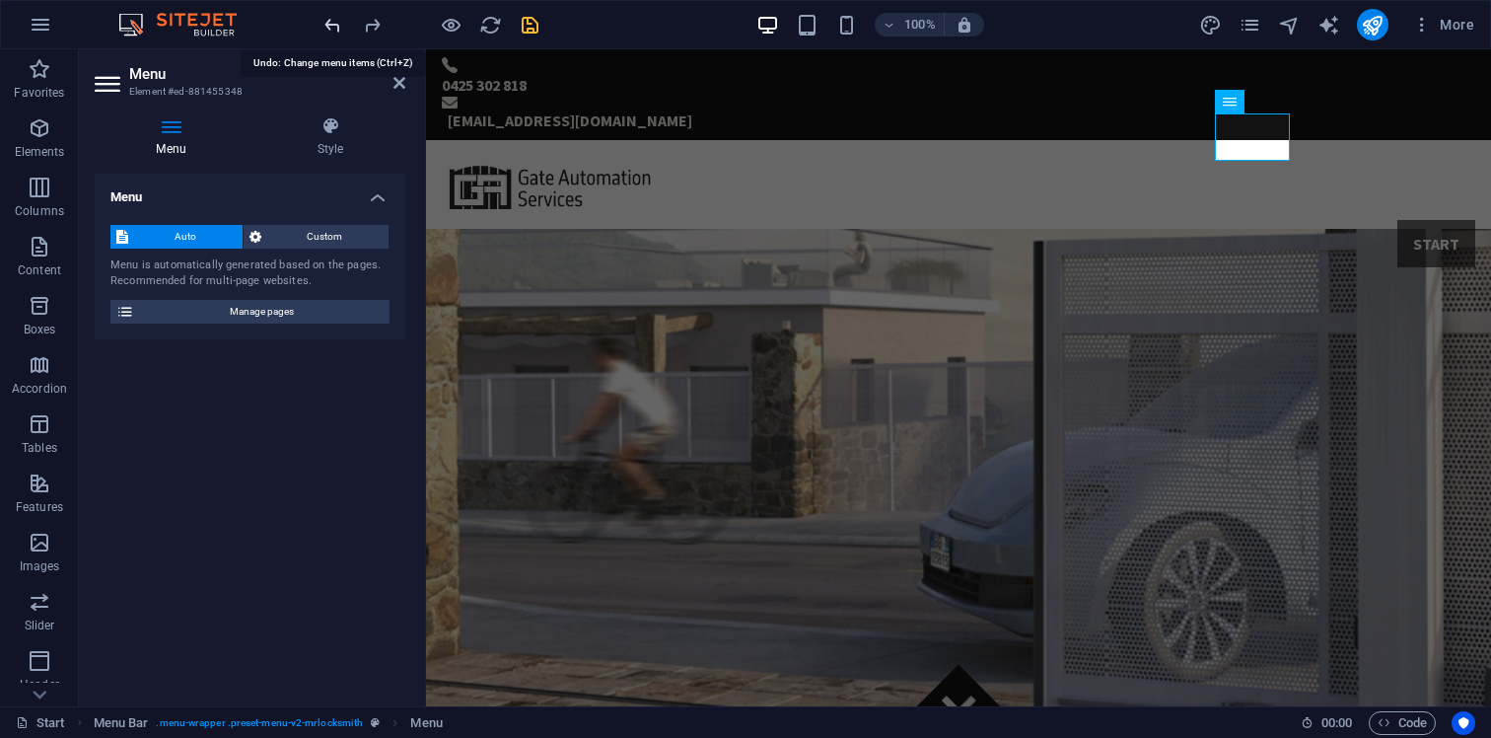
click at [327, 20] on icon "undo" at bounding box center [332, 25] width 23 height 23
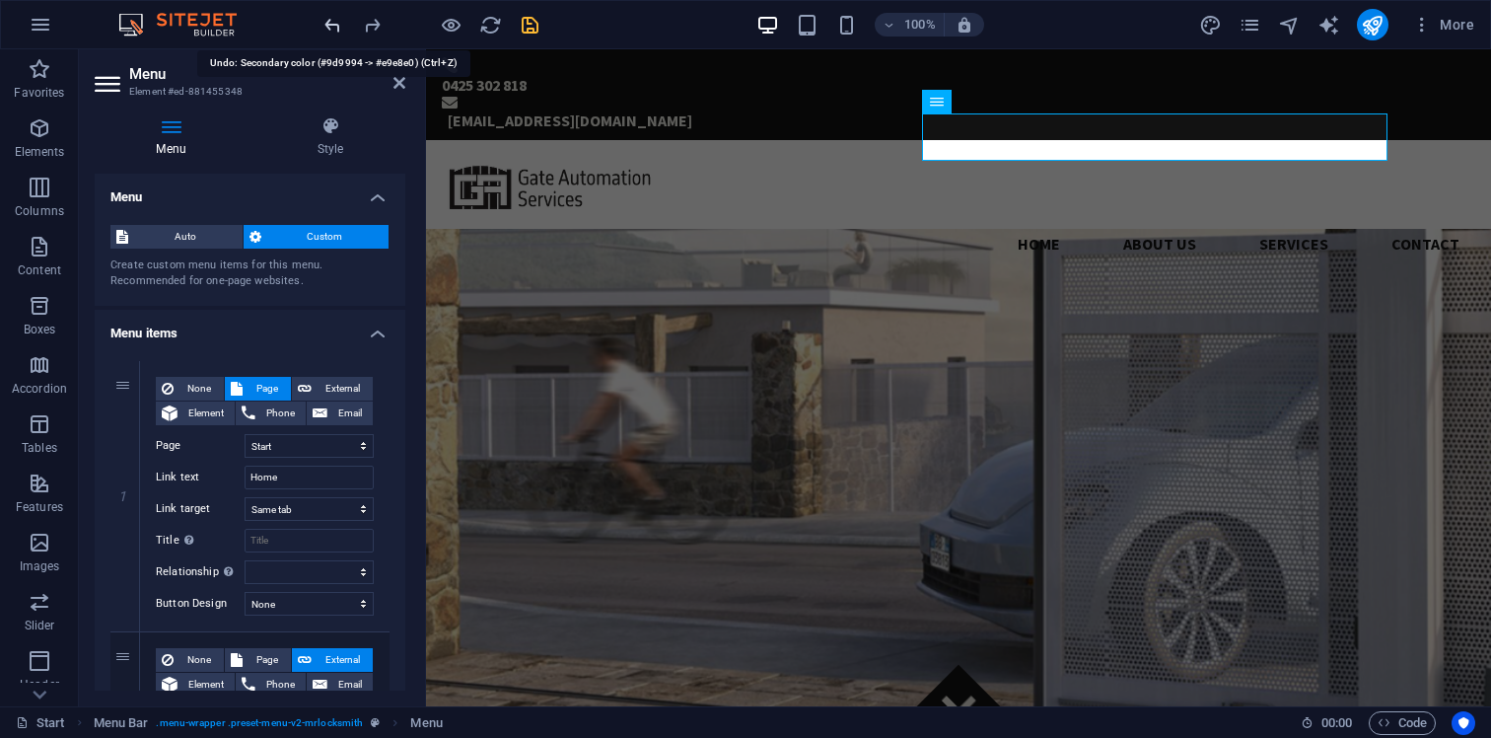
click at [327, 20] on icon "undo" at bounding box center [332, 25] width 23 height 23
click at [331, 26] on icon "undo" at bounding box center [332, 25] width 23 height 23
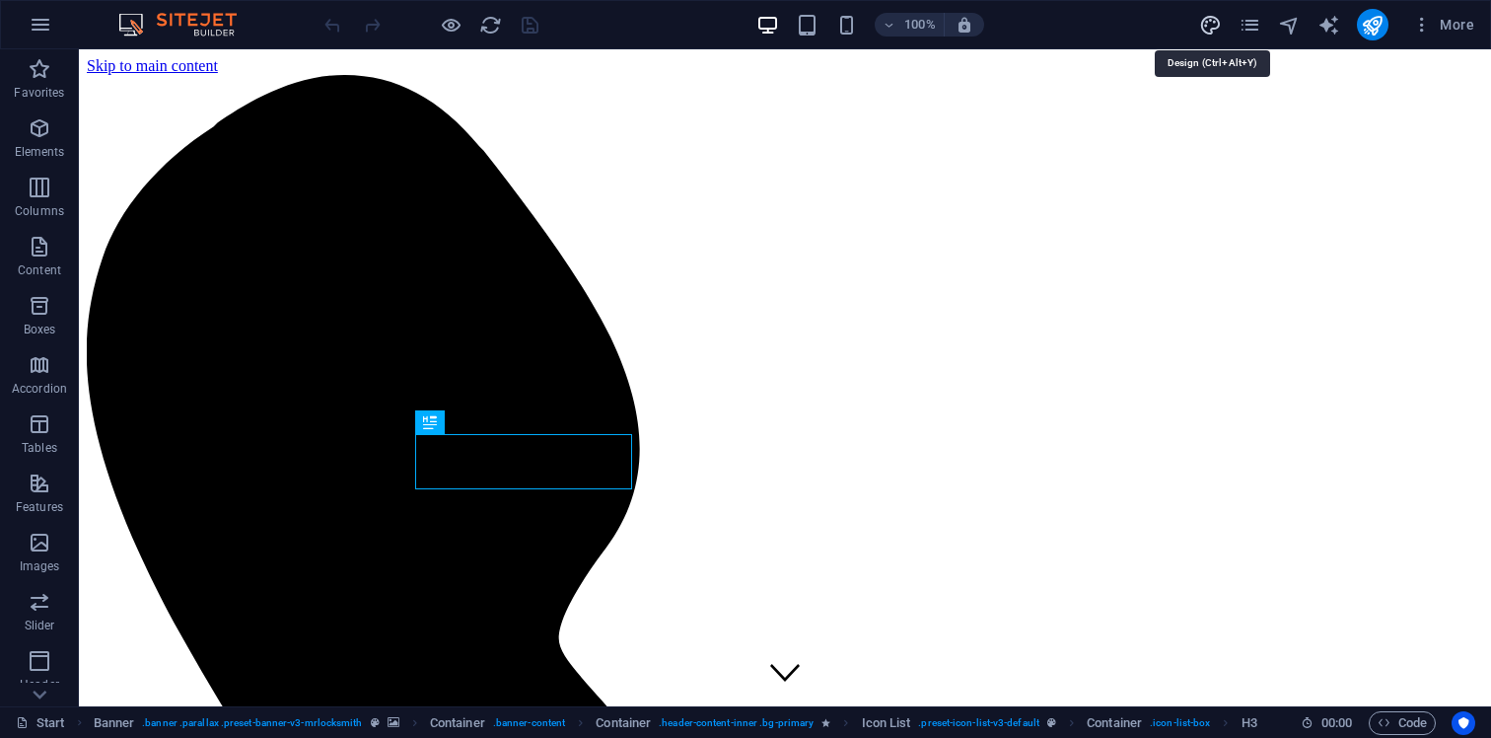
click at [1205, 20] on icon "design" at bounding box center [1210, 25] width 23 height 23
select select "px"
select select "300"
select select "px"
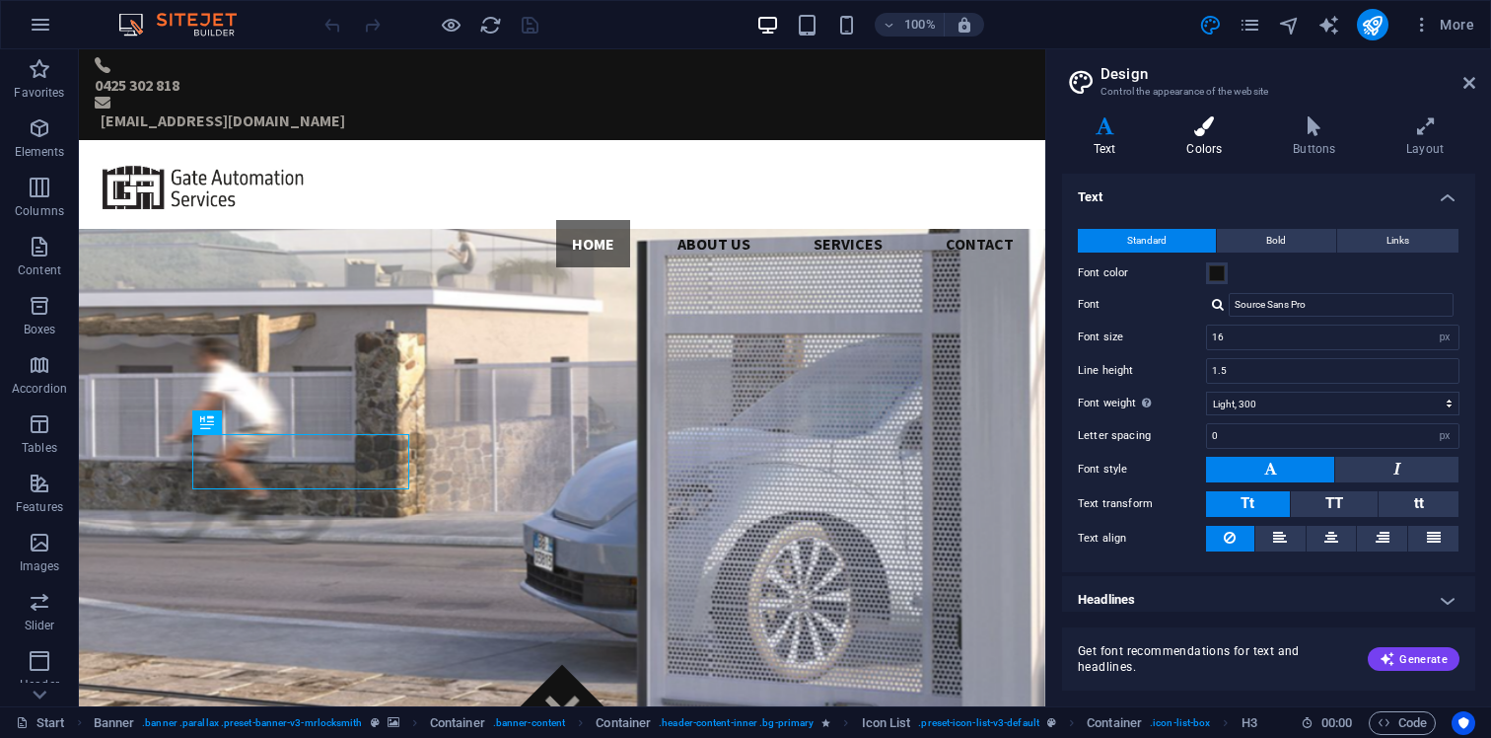
click at [1214, 134] on icon at bounding box center [1205, 126] width 99 height 20
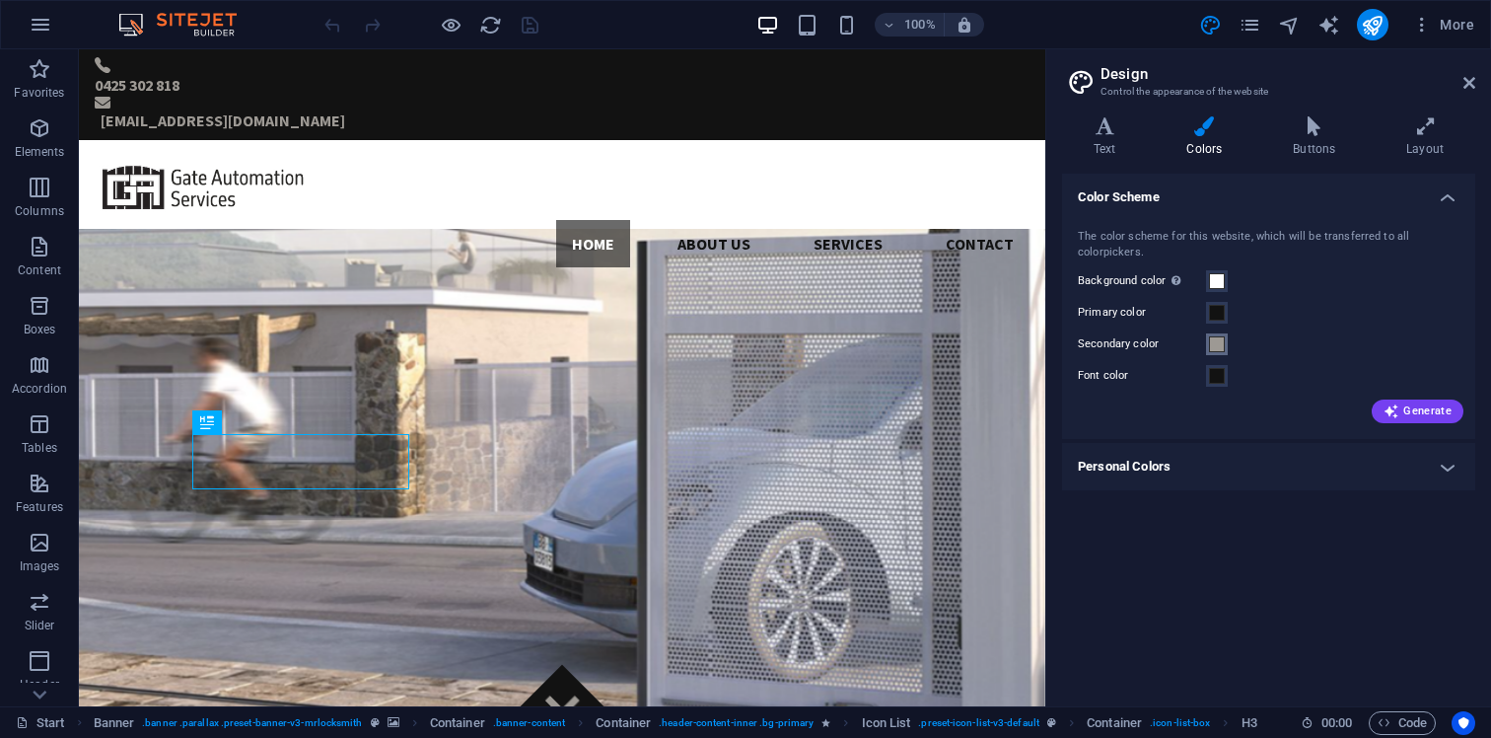
click at [1221, 348] on span at bounding box center [1217, 344] width 16 height 16
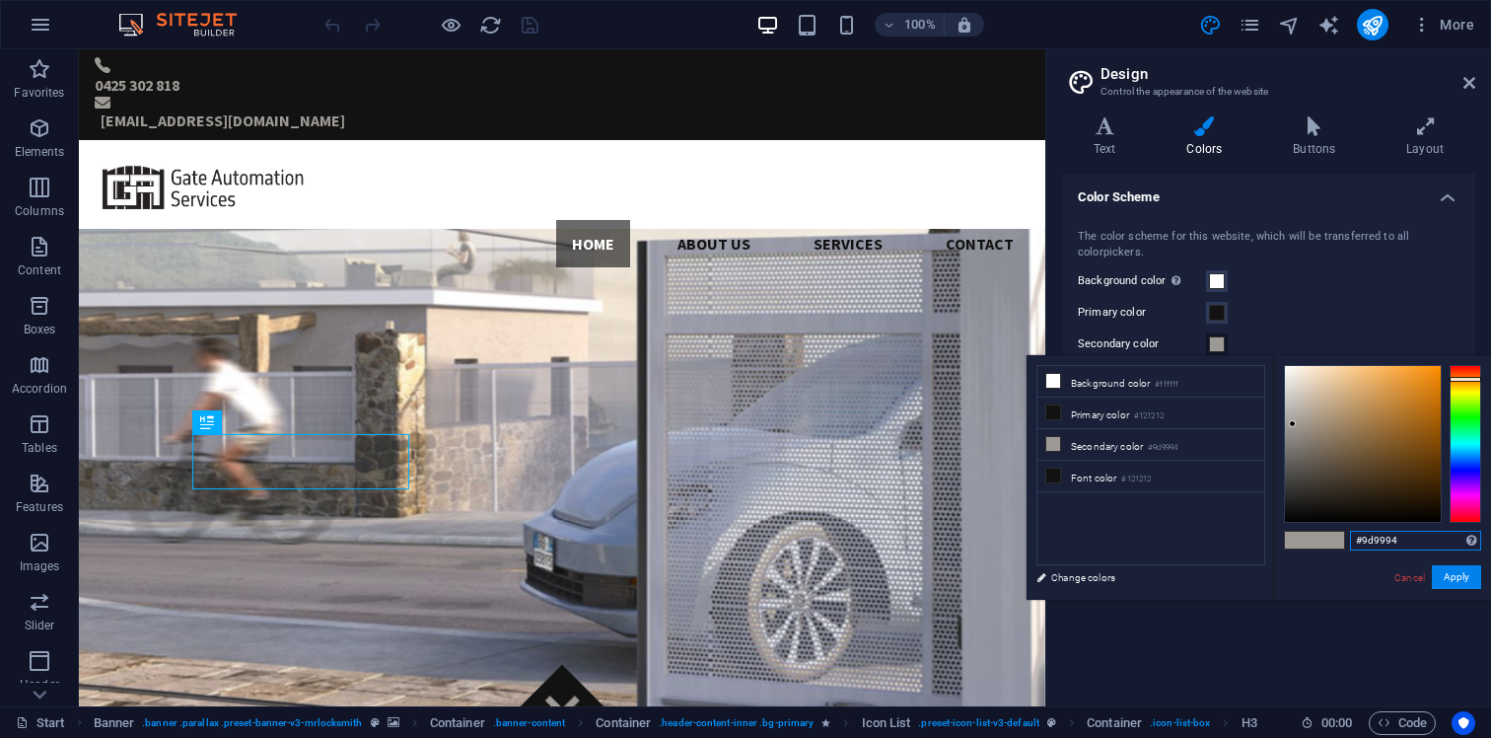
click at [1391, 544] on input "#9d9994" at bounding box center [1415, 540] width 131 height 20
paste input "E9E8E0"
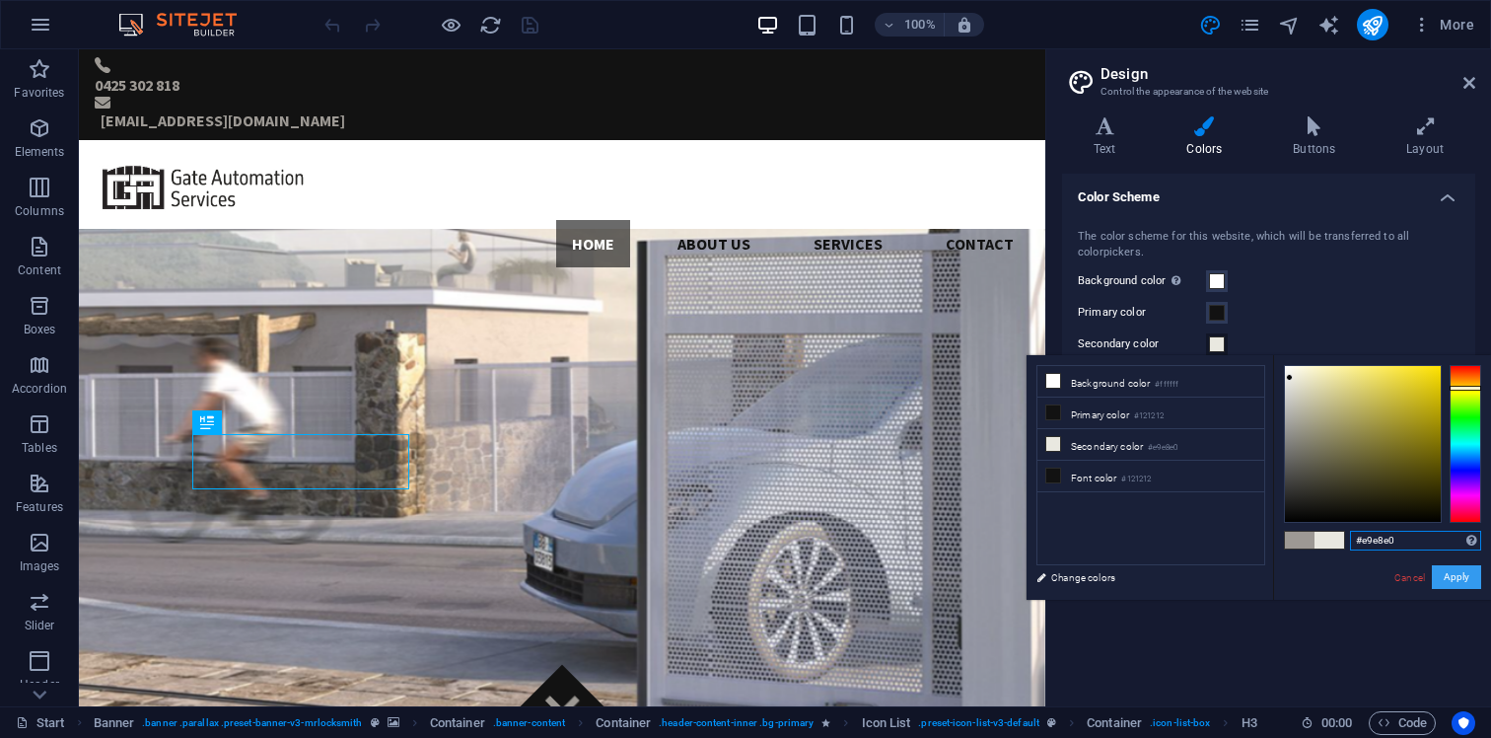
type input "#e9e8e0"
click at [1464, 578] on button "Apply" at bounding box center [1456, 577] width 49 height 24
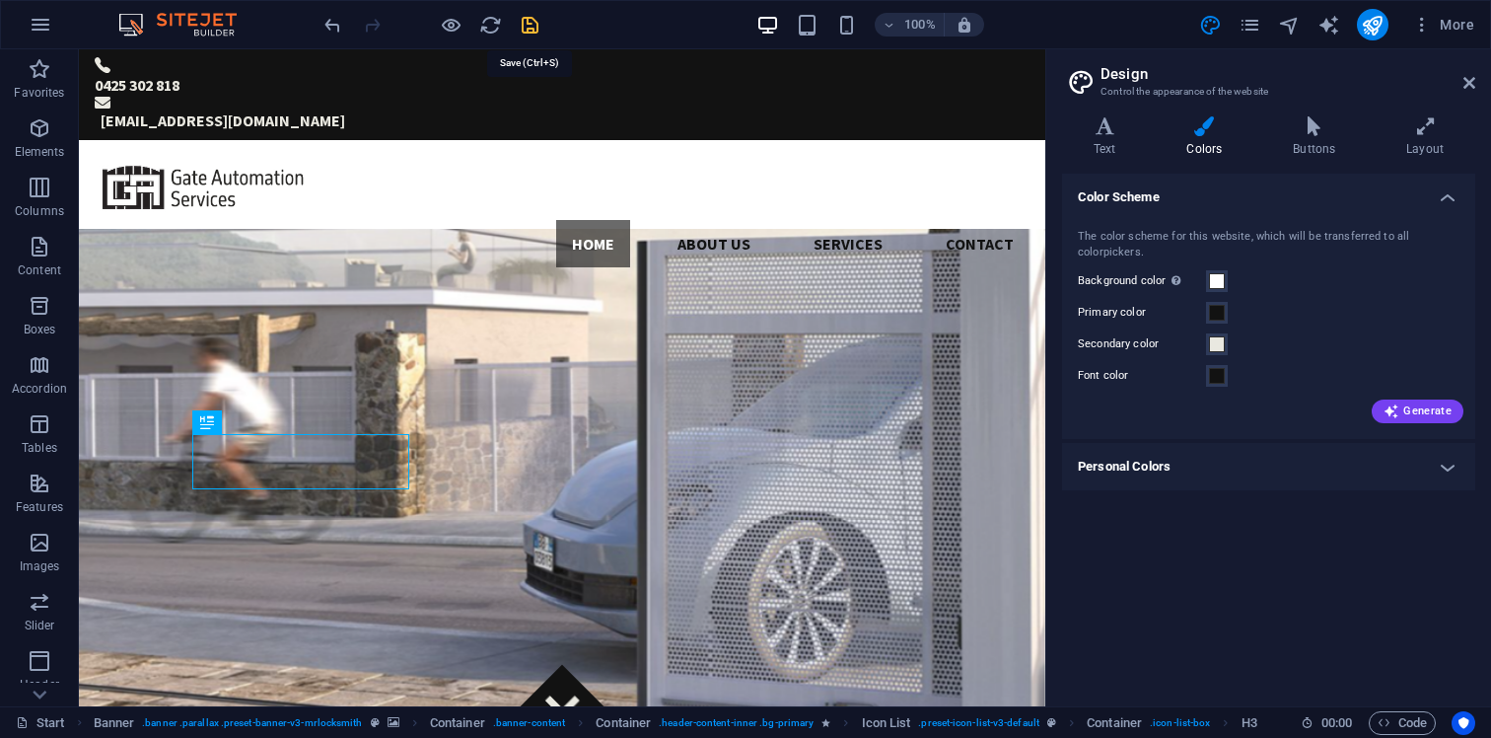
click at [531, 28] on icon "save" at bounding box center [530, 25] width 23 height 23
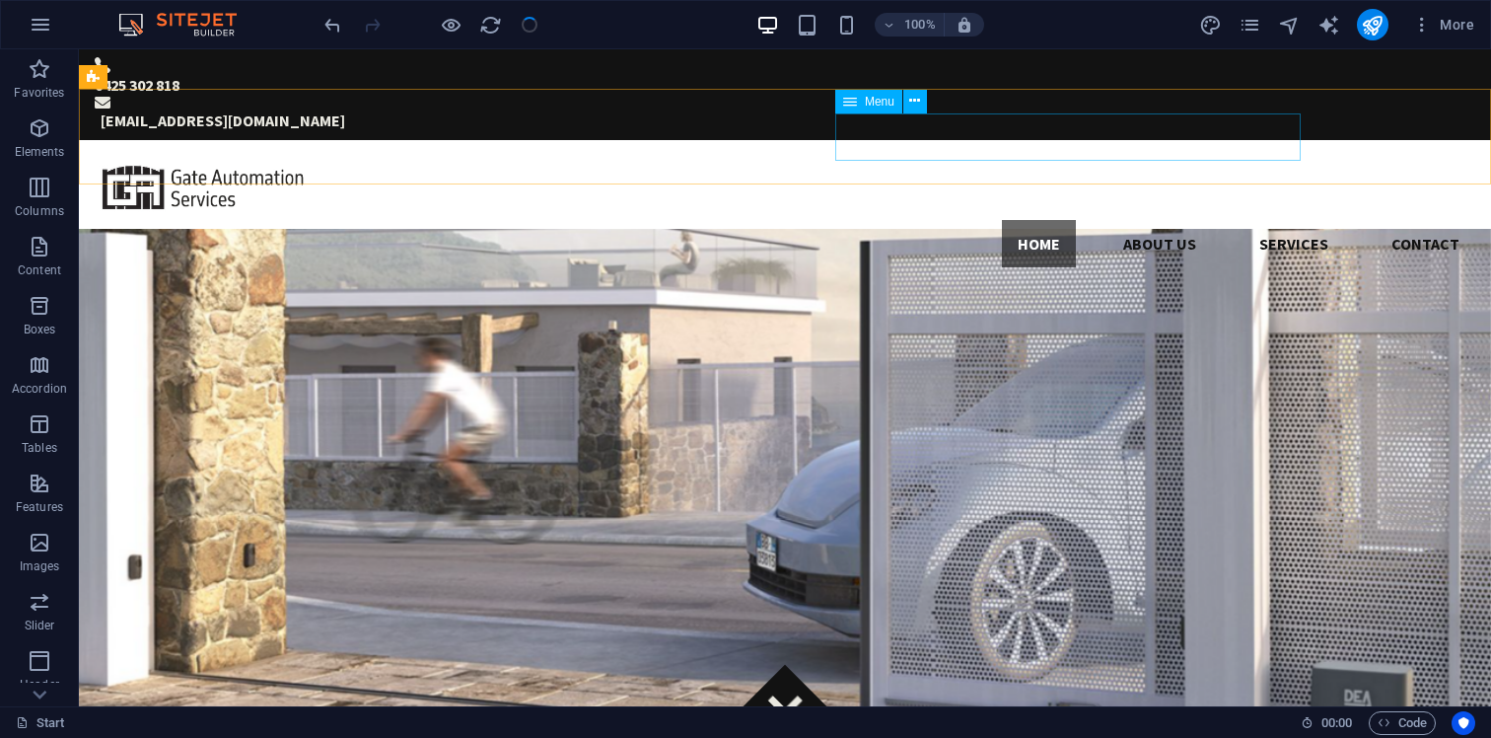
click at [881, 103] on span "Menu" at bounding box center [880, 102] width 30 height 12
select select
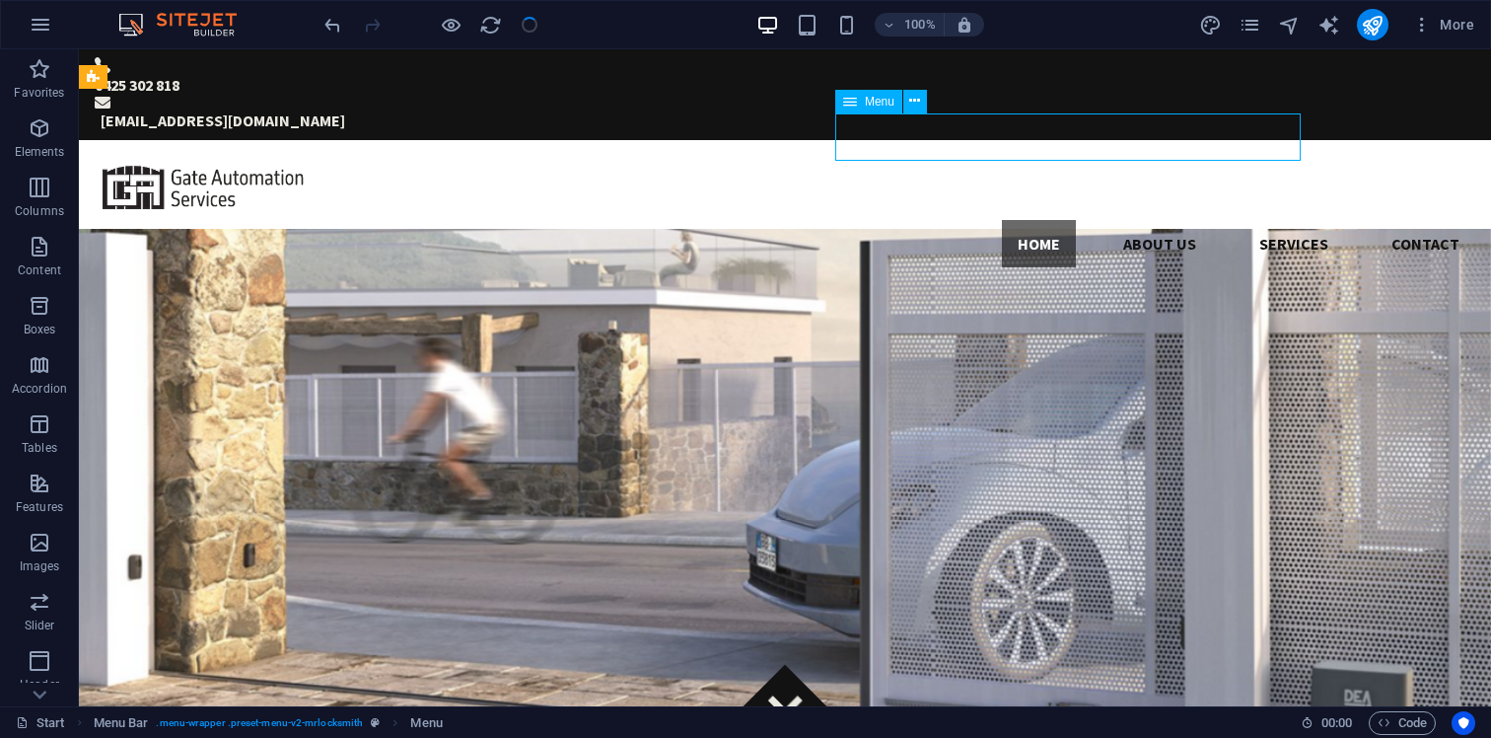
select select
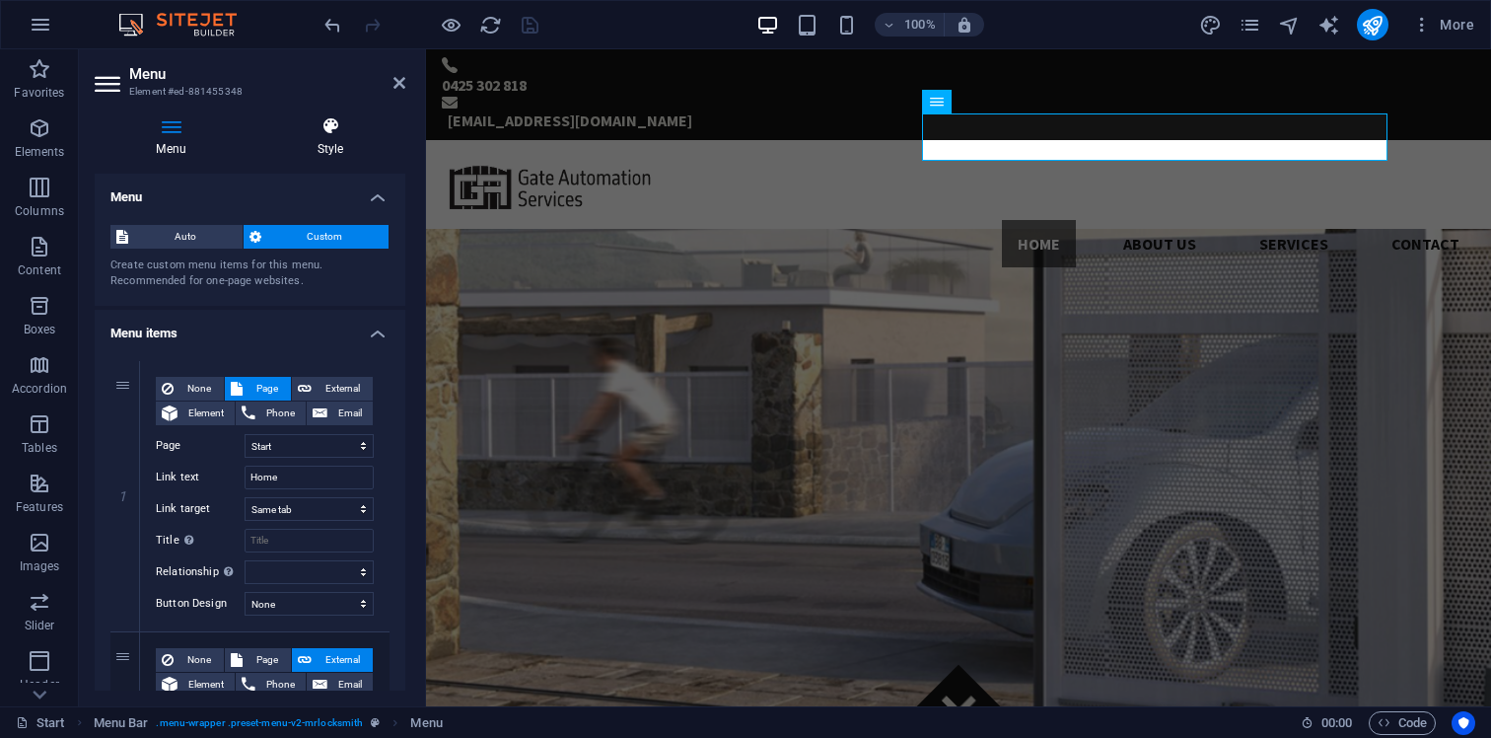
click at [349, 145] on h4 "Style" at bounding box center [330, 136] width 150 height 41
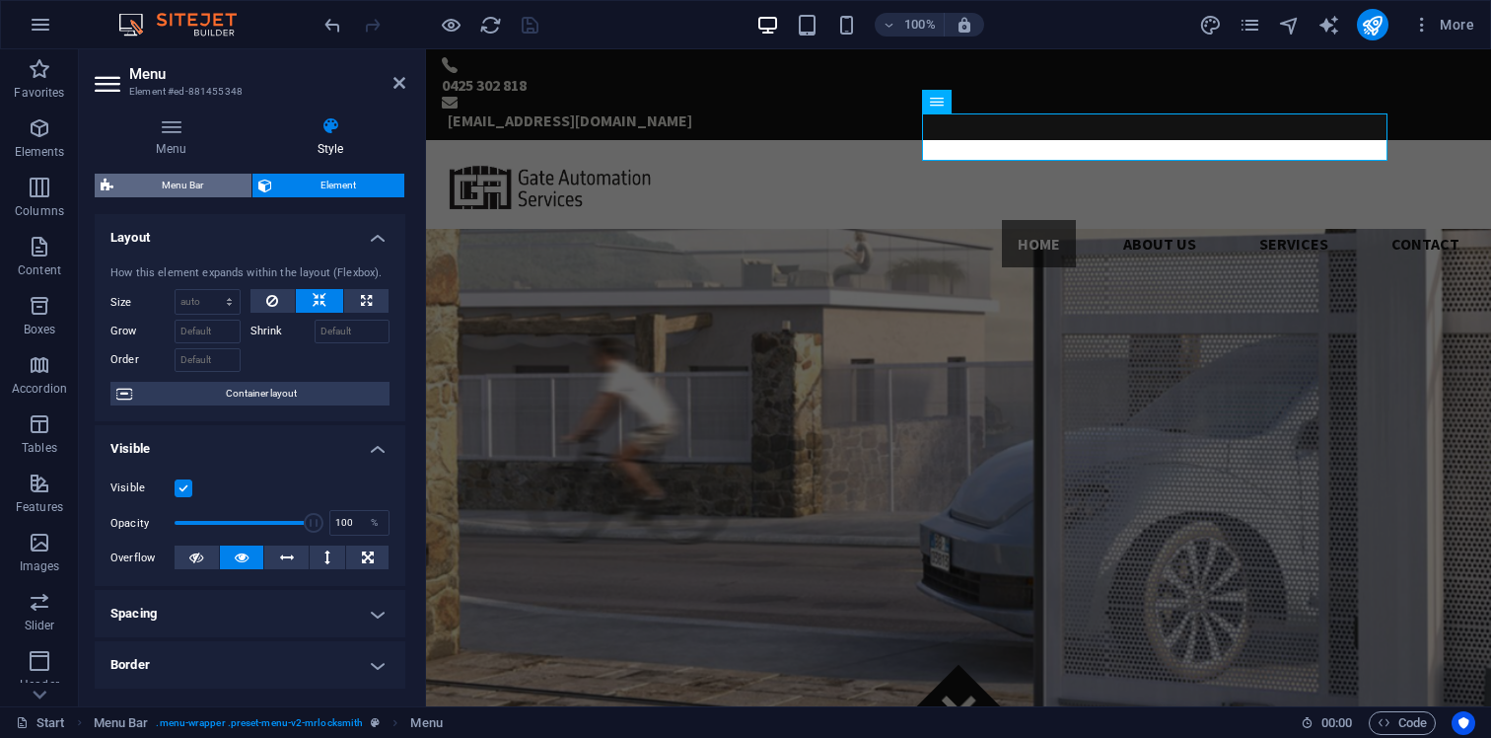
click at [201, 190] on span "Menu Bar" at bounding box center [182, 186] width 126 height 24
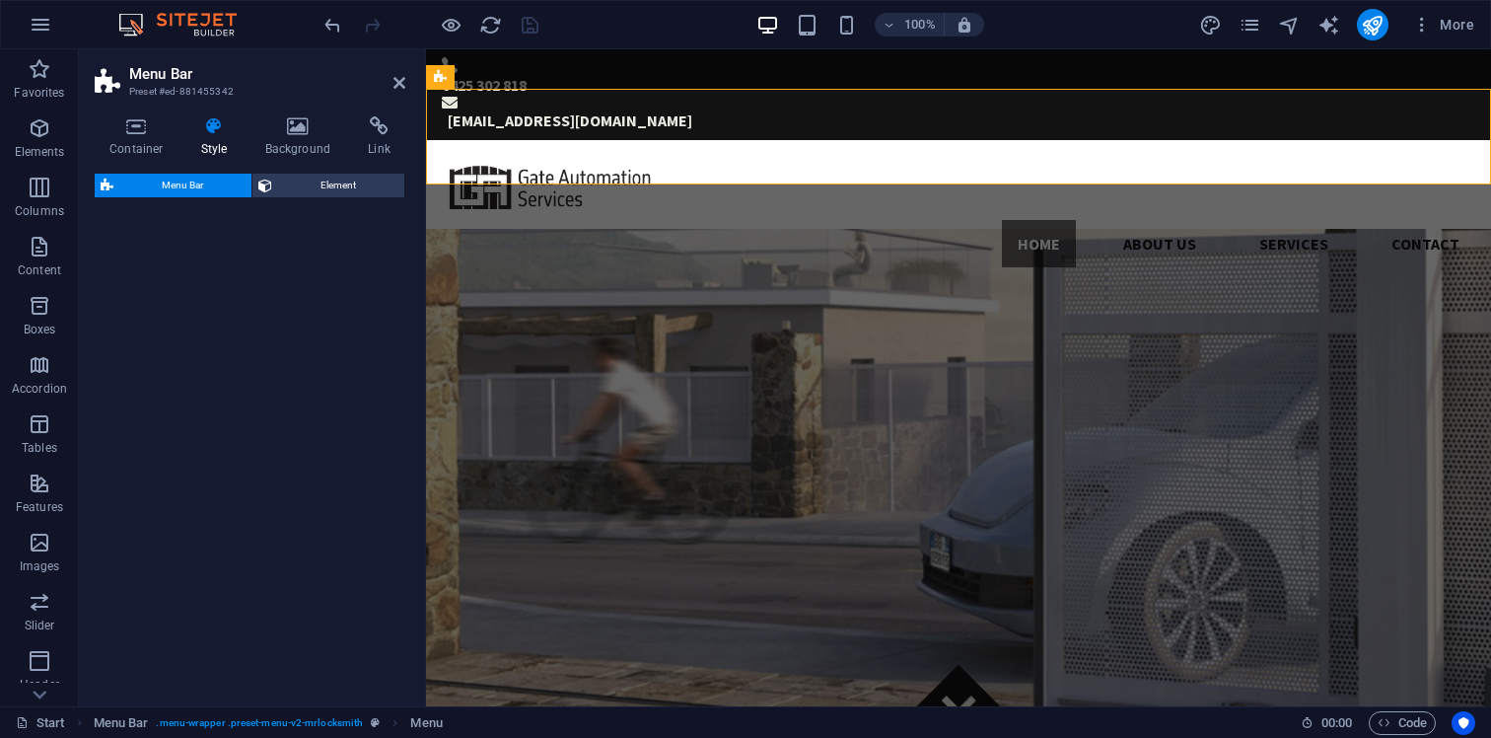
select select "rem"
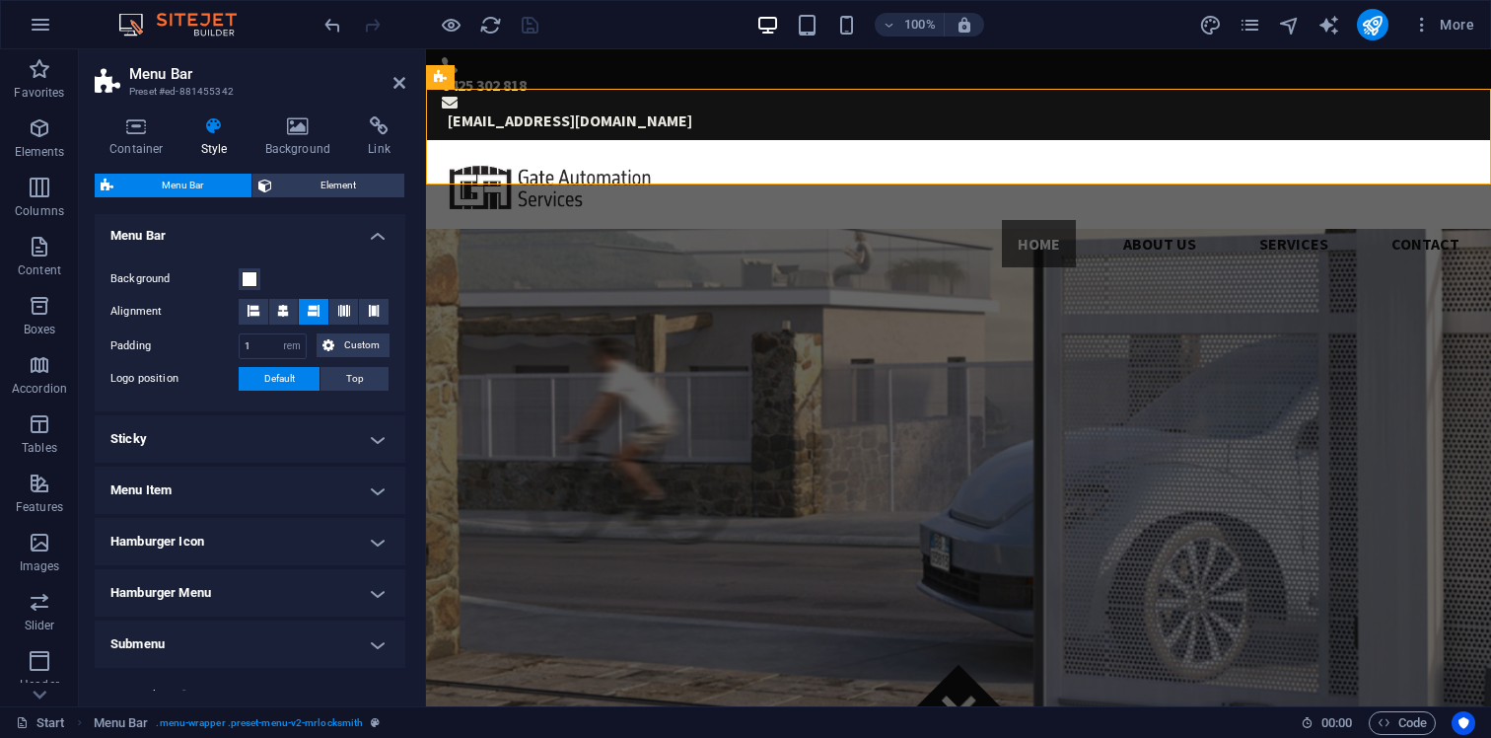
scroll to position [304, 0]
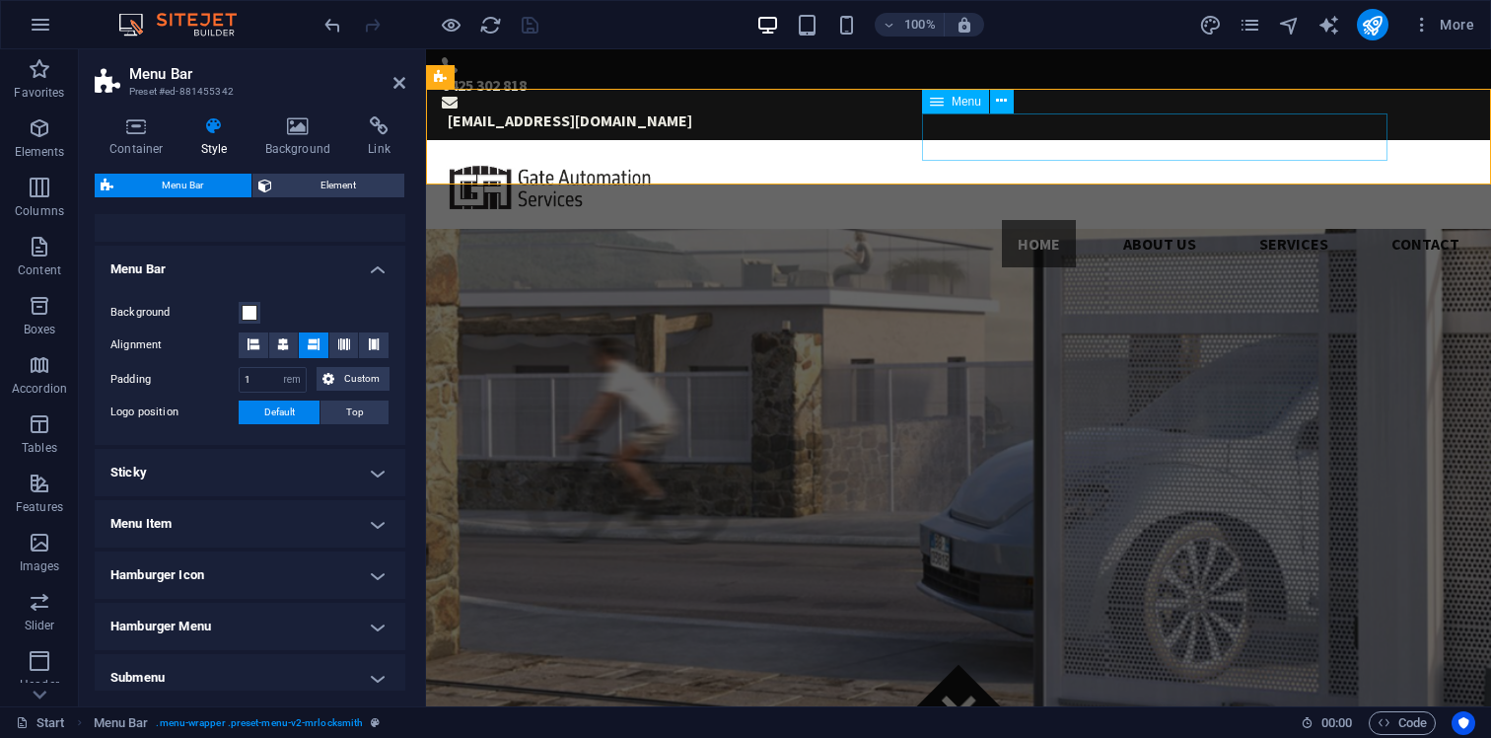
click at [963, 104] on span "Menu" at bounding box center [967, 102] width 30 height 12
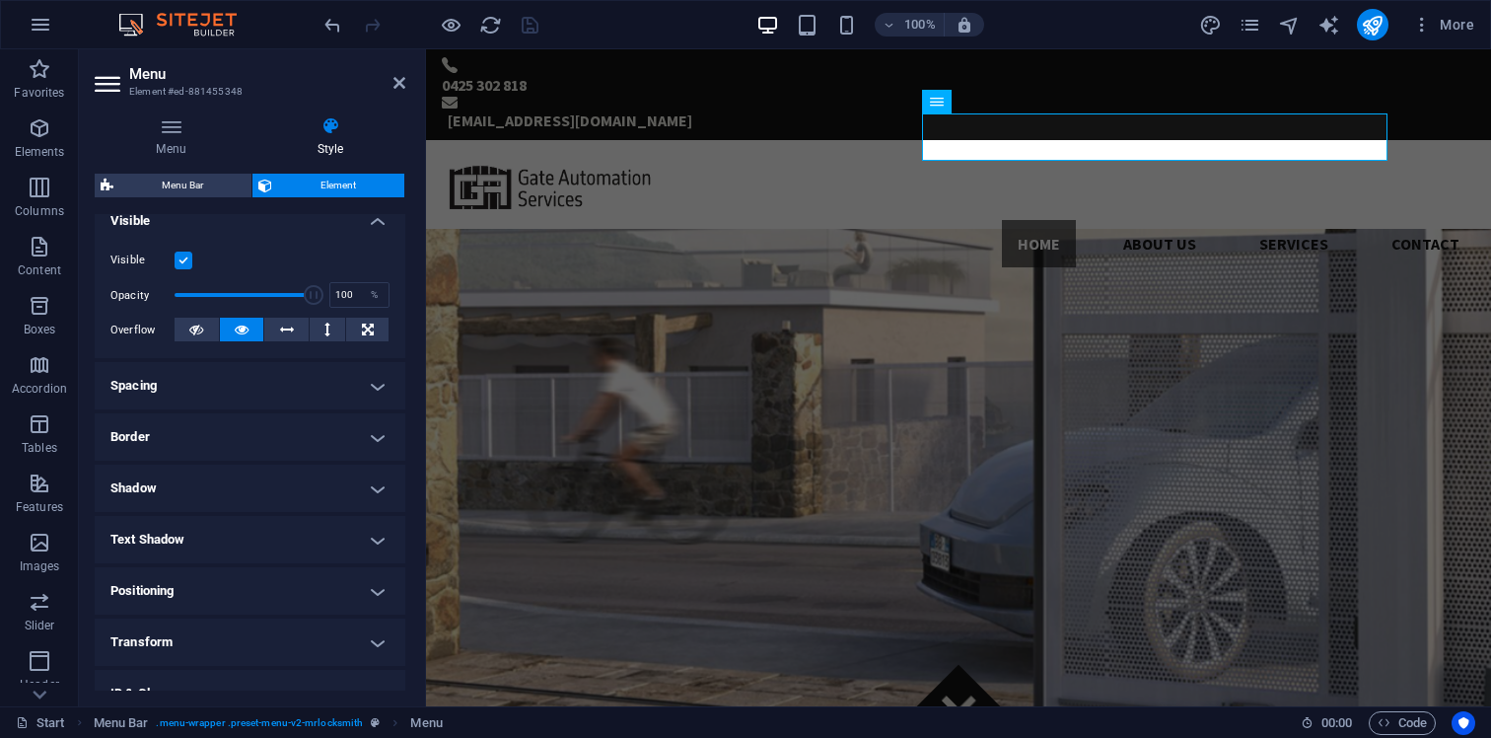
scroll to position [234, 0]
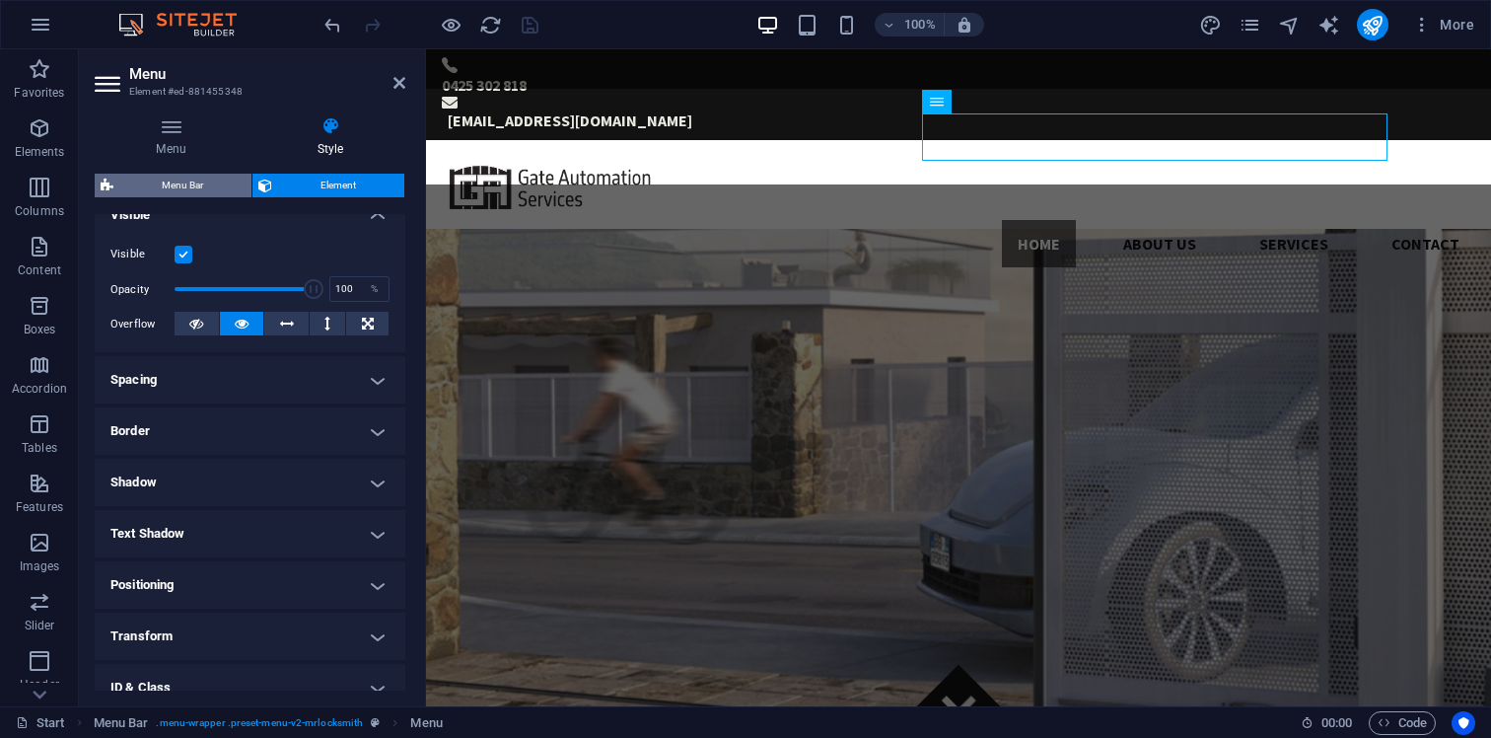
click at [187, 184] on span "Menu Bar" at bounding box center [182, 186] width 126 height 24
select select "rem"
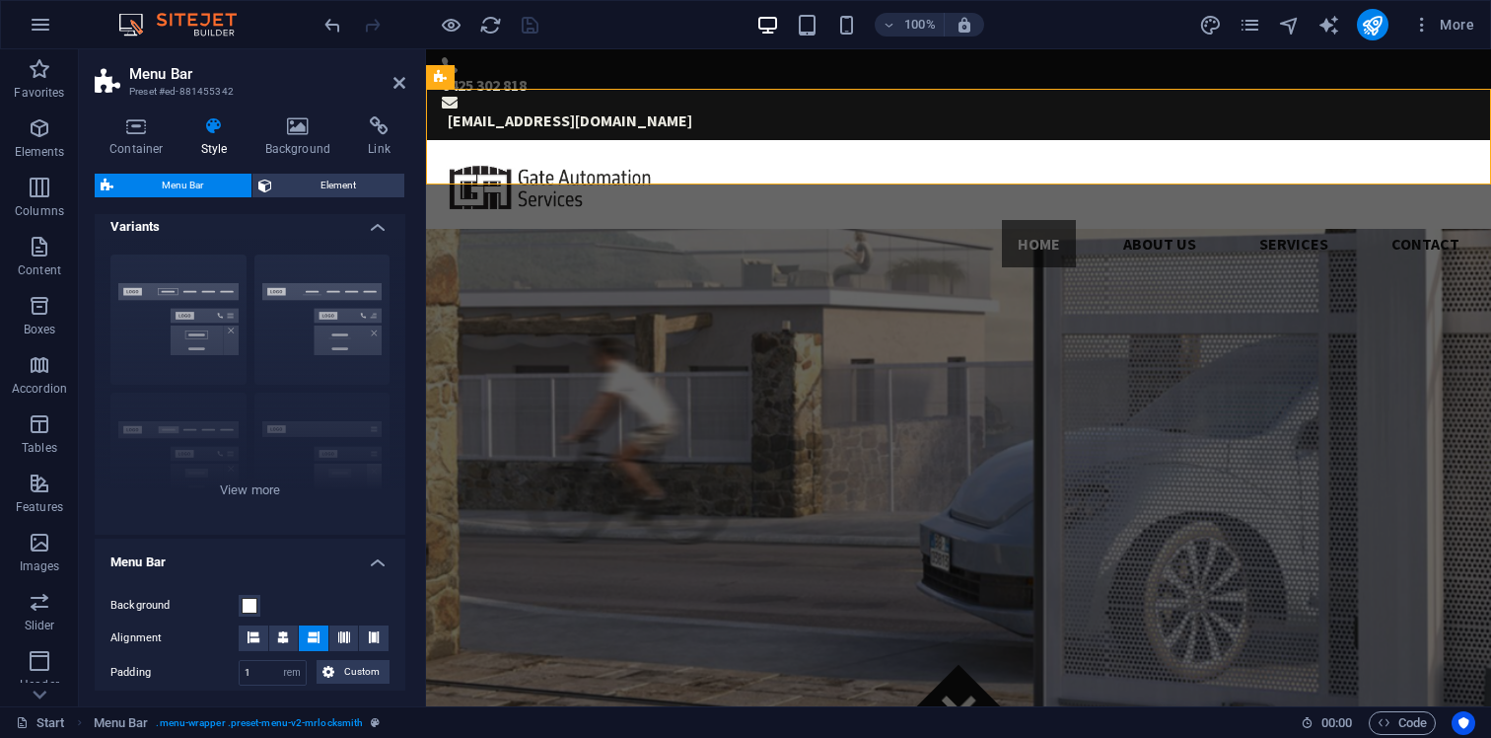
scroll to position [0, 0]
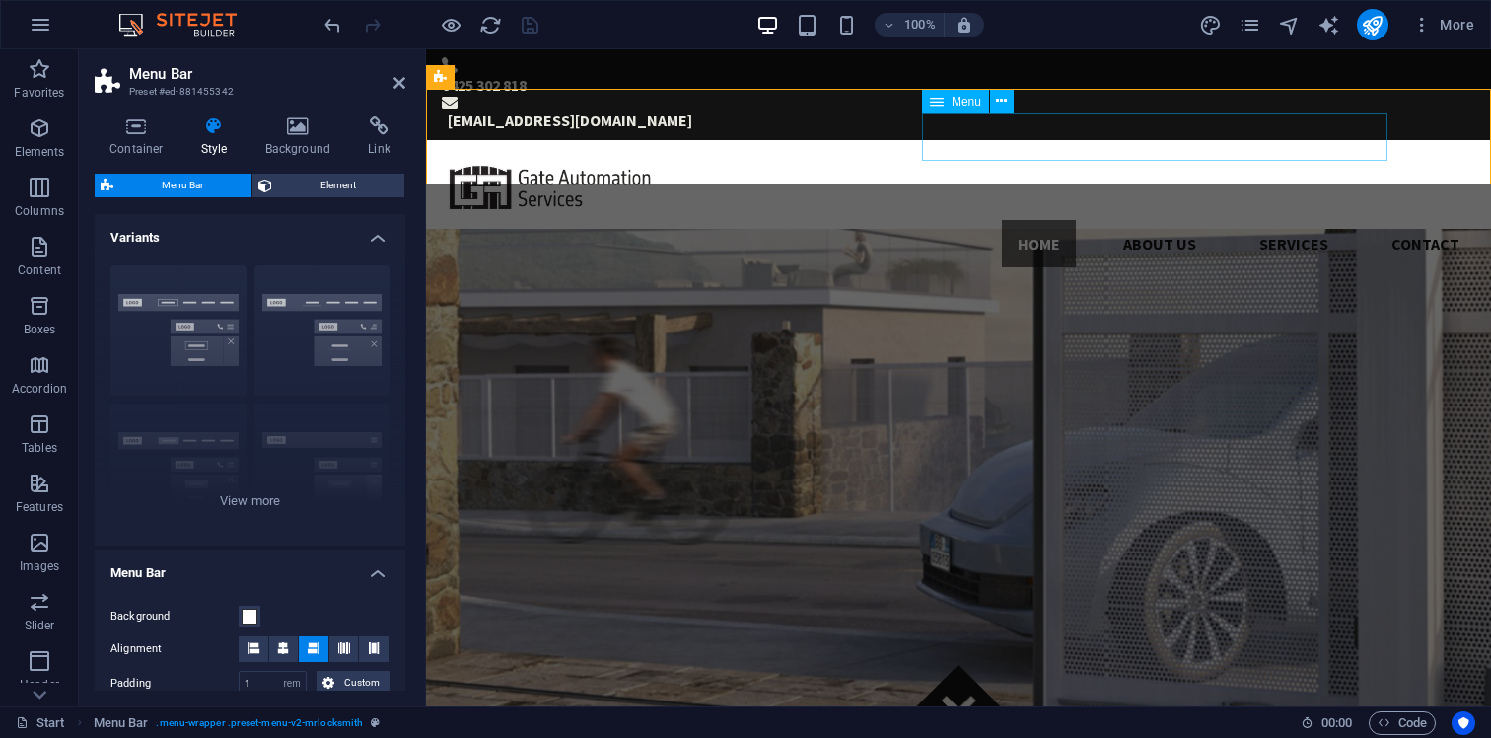
click at [961, 220] on nav "Home About us Services Contact" at bounding box center [958, 243] width 1033 height 47
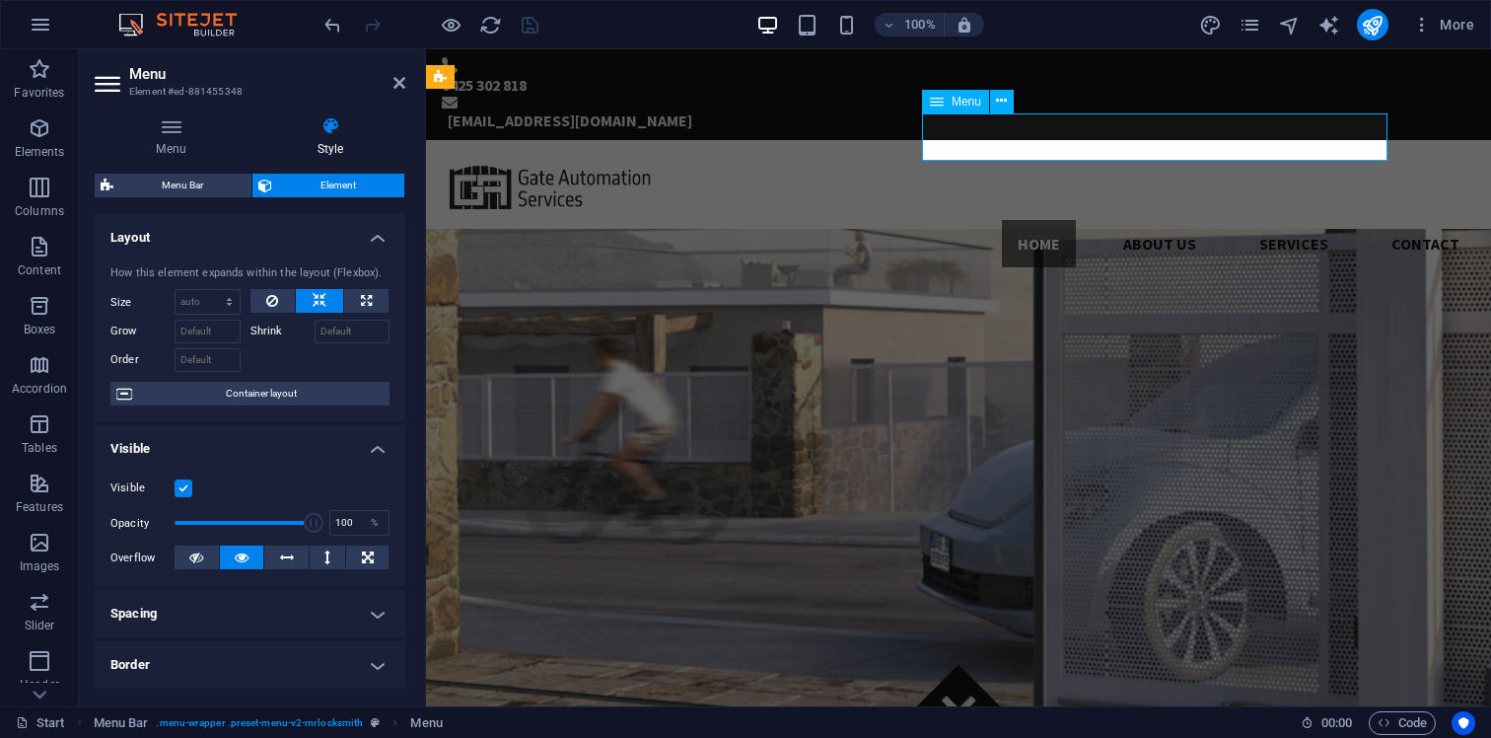
click at [961, 220] on nav "Home About us Services Contact" at bounding box center [958, 243] width 1033 height 47
click at [180, 129] on icon at bounding box center [171, 126] width 153 height 20
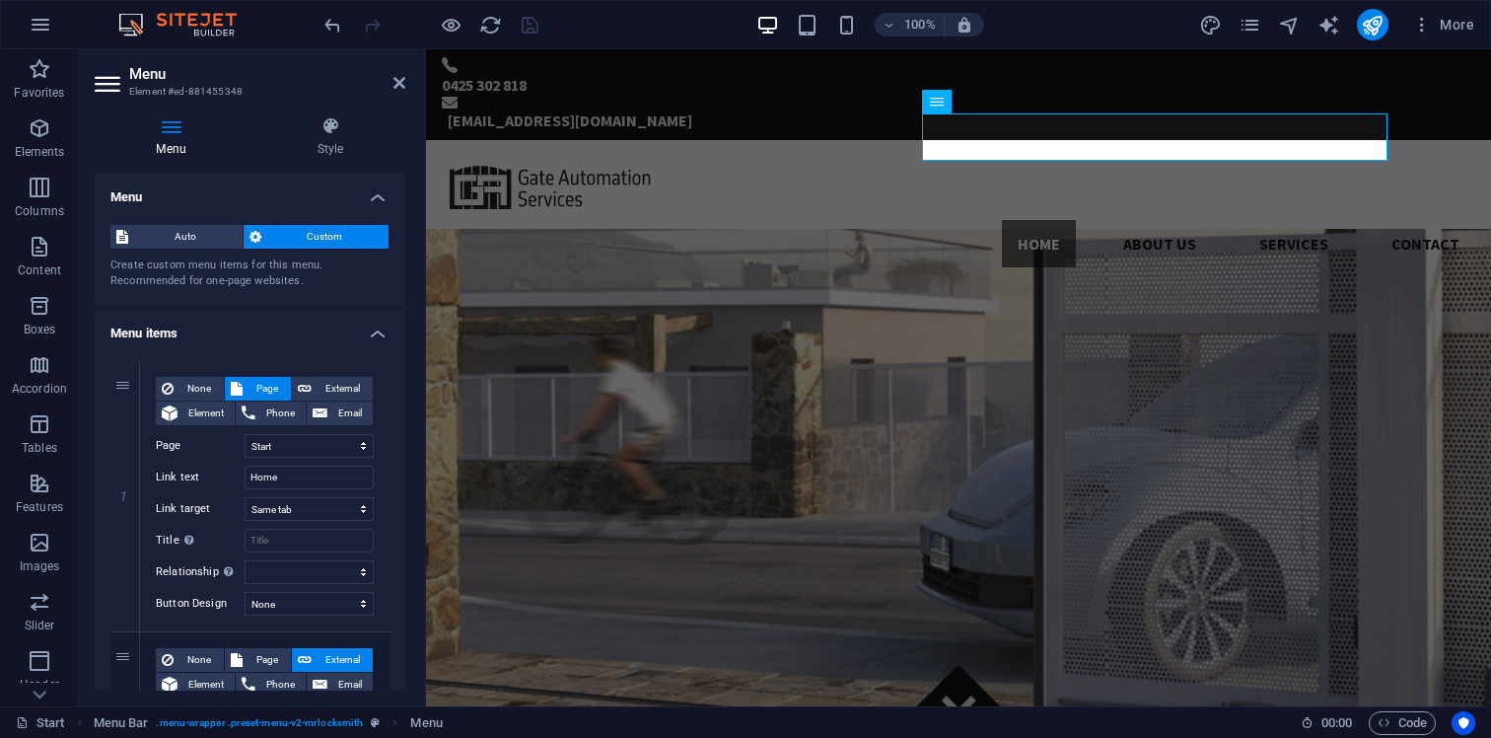
click at [380, 328] on h4 "Menu items" at bounding box center [250, 327] width 311 height 35
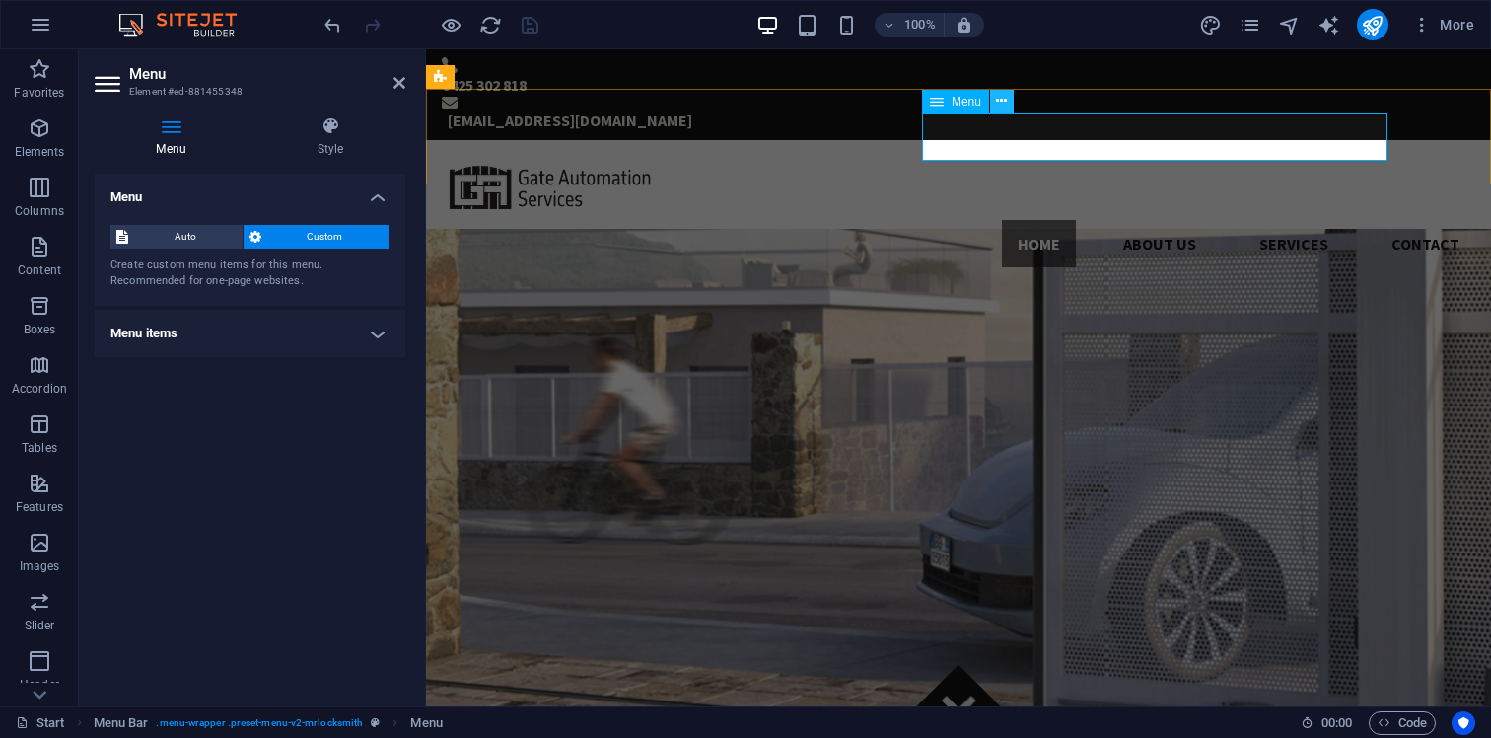
click at [1004, 102] on icon at bounding box center [1001, 101] width 11 height 21
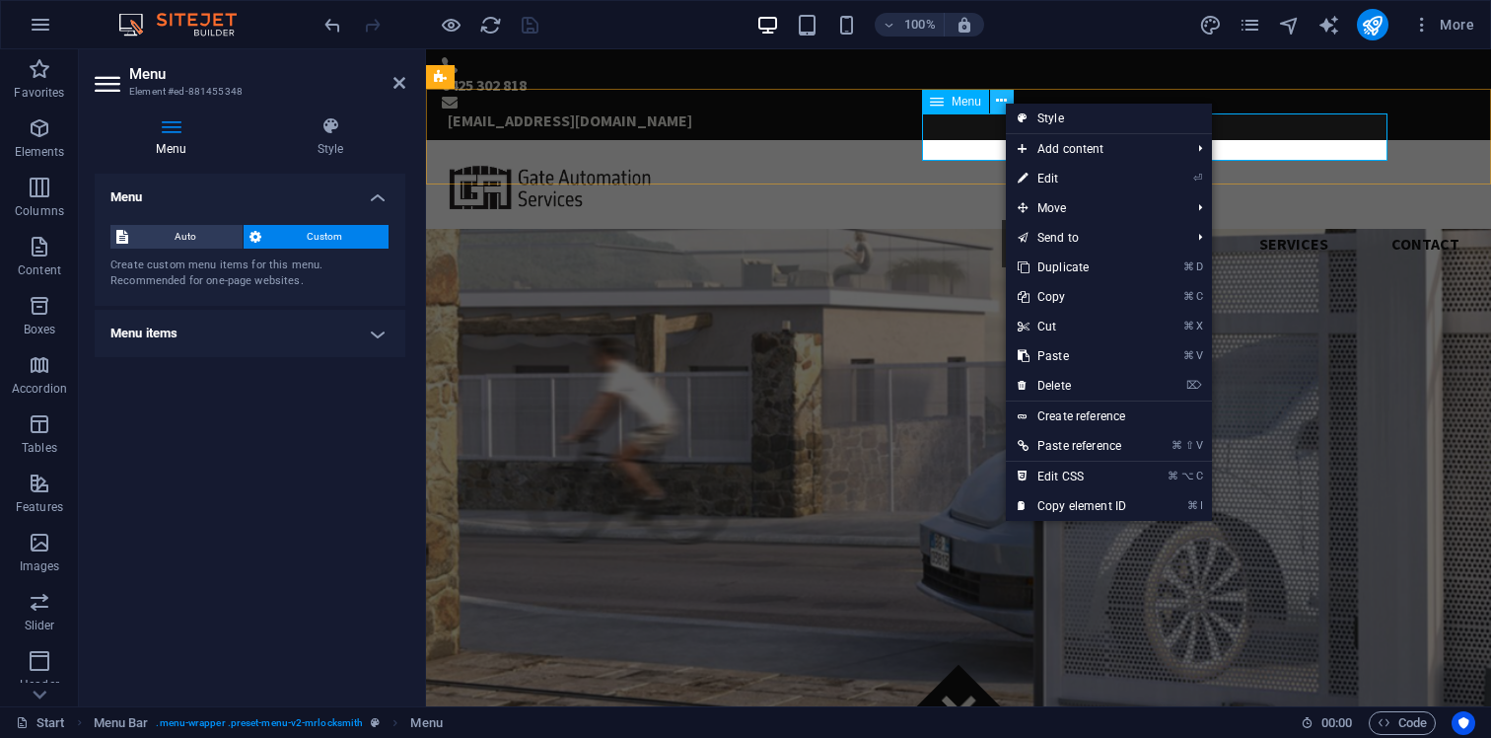
click at [1004, 102] on icon at bounding box center [1001, 101] width 11 height 21
click at [971, 220] on nav "Home About us Services Contact" at bounding box center [958, 243] width 1033 height 47
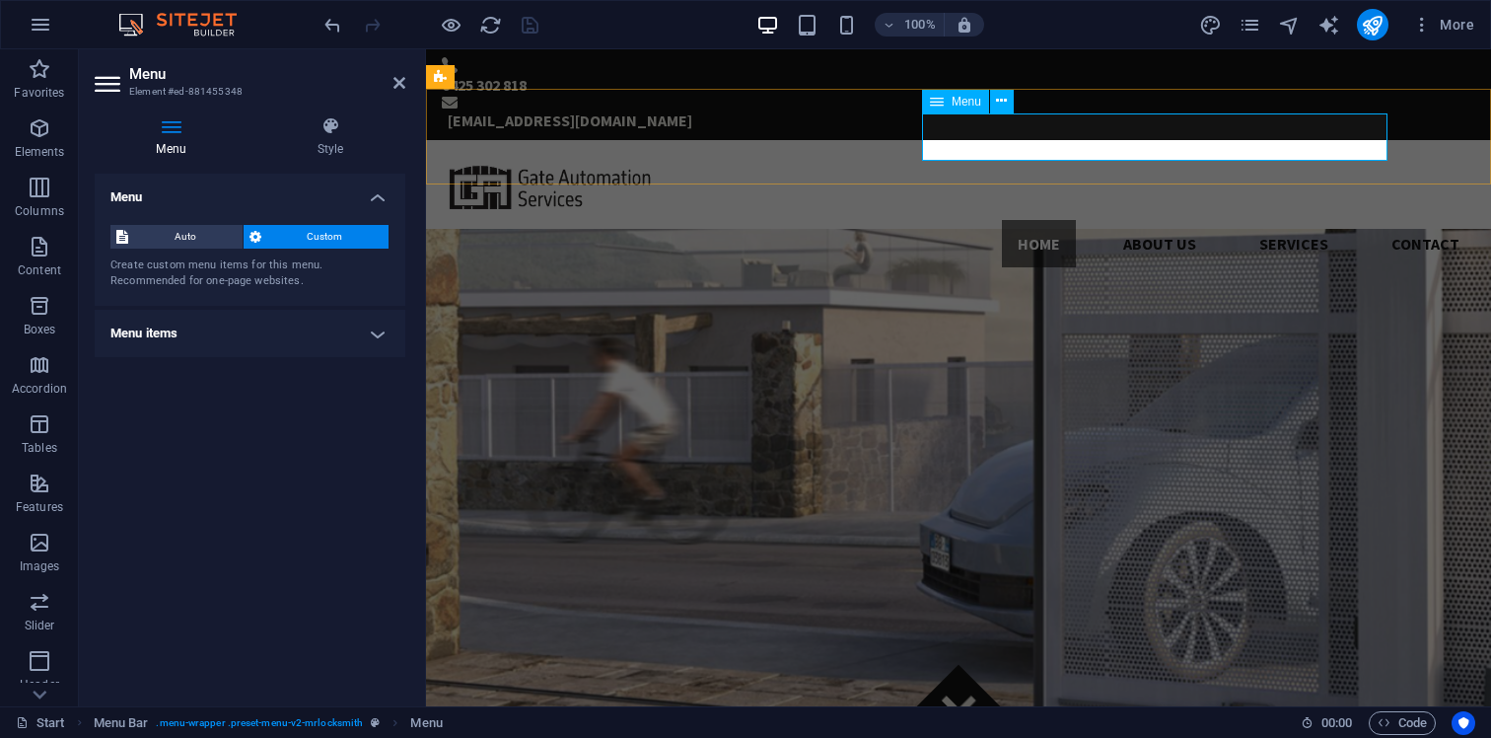
click at [1063, 220] on nav "Home About us Services Contact" at bounding box center [958, 243] width 1033 height 47
click at [930, 220] on nav "Home About us Services Contact" at bounding box center [958, 243] width 1033 height 47
click at [939, 106] on icon at bounding box center [937, 102] width 14 height 24
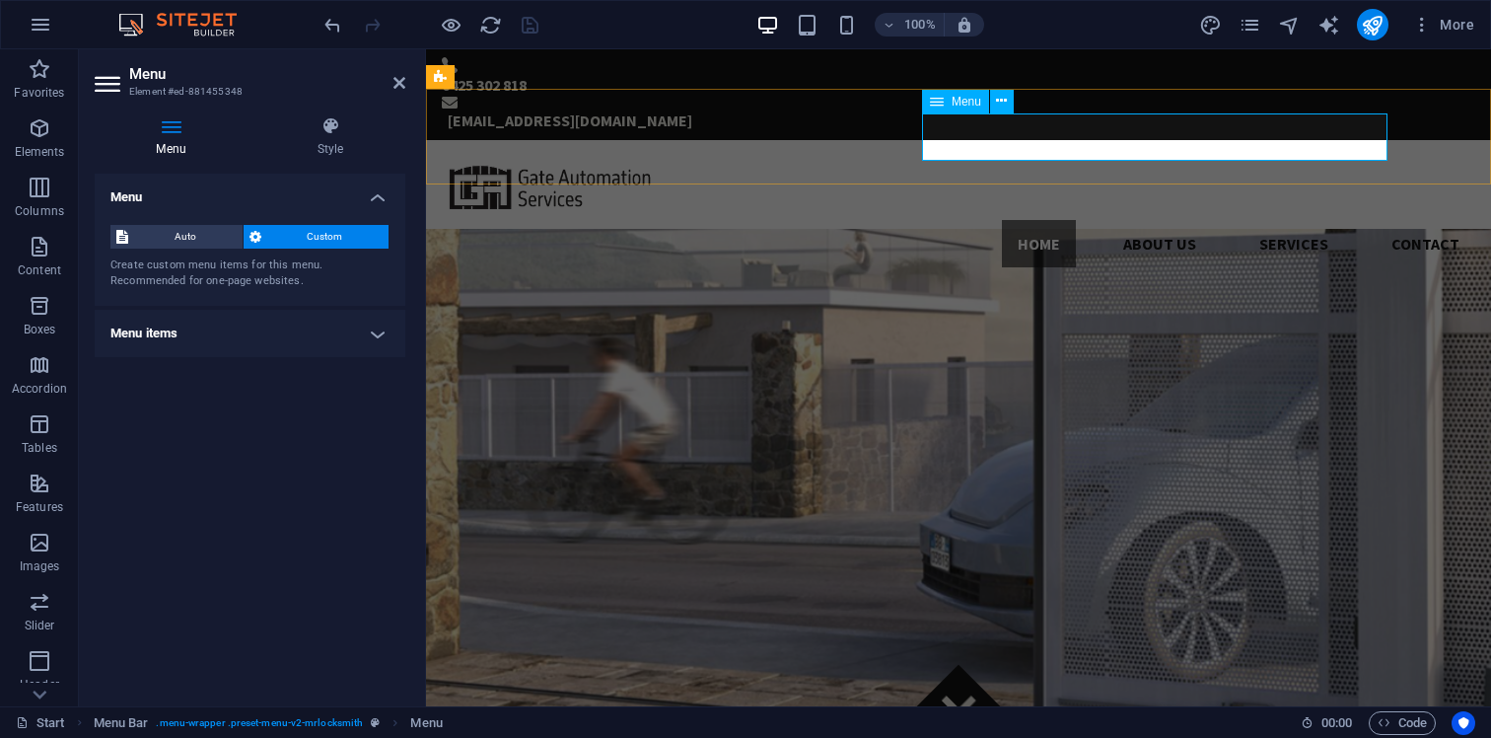
click at [939, 106] on icon at bounding box center [937, 102] width 14 height 24
click at [329, 136] on h4 "Style" at bounding box center [330, 136] width 150 height 41
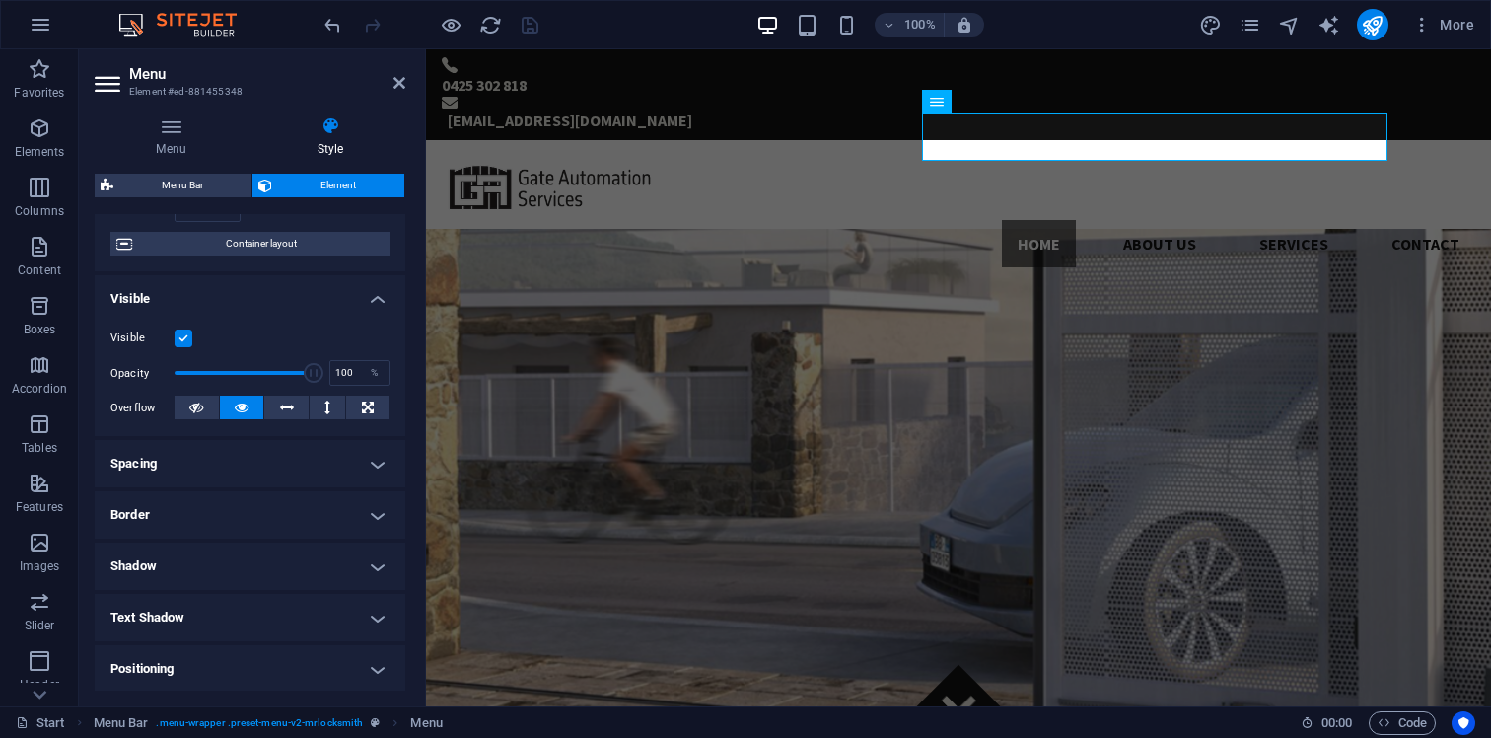
scroll to position [357, 0]
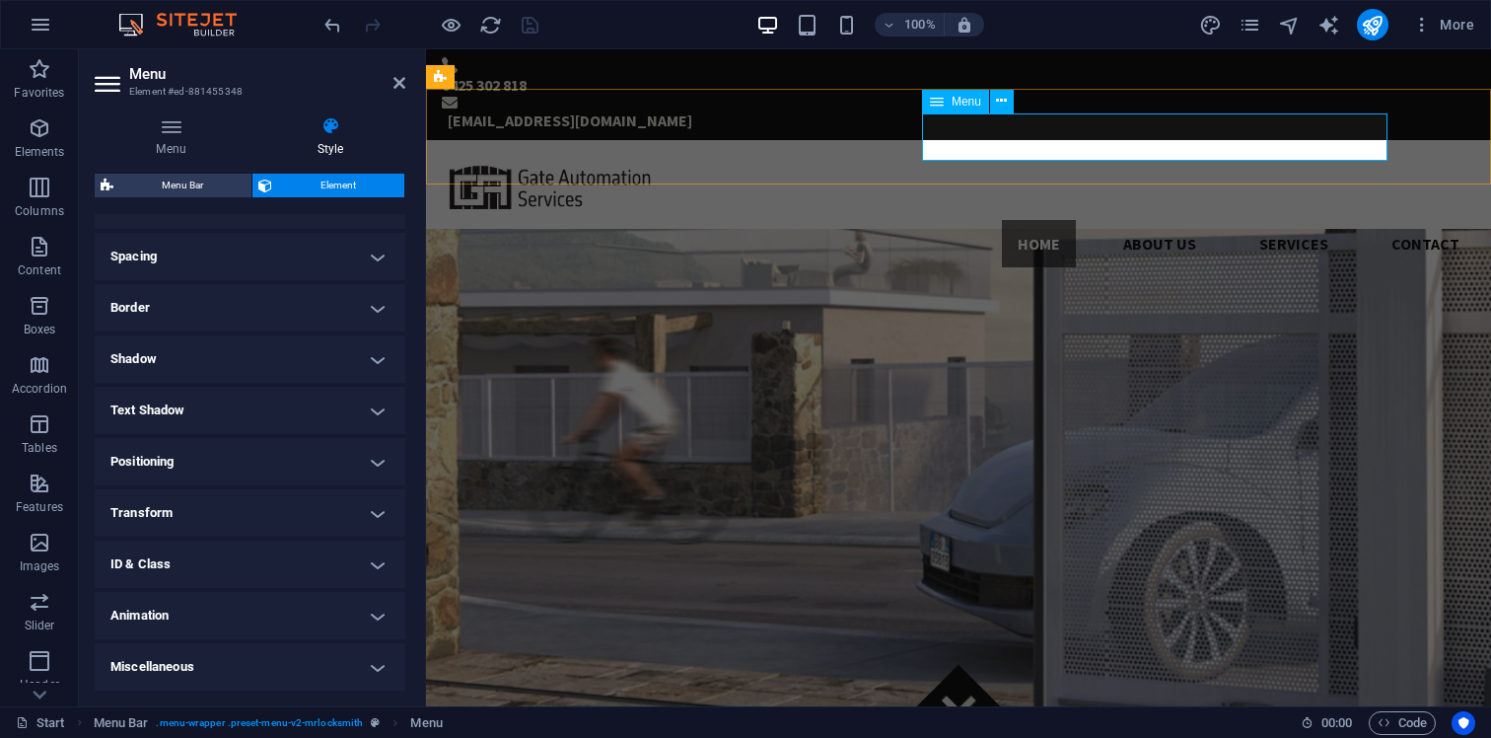
click at [936, 100] on icon at bounding box center [937, 102] width 14 height 24
click at [472, 79] on span "Menu Bar" at bounding box center [480, 77] width 51 height 12
select select "rem"
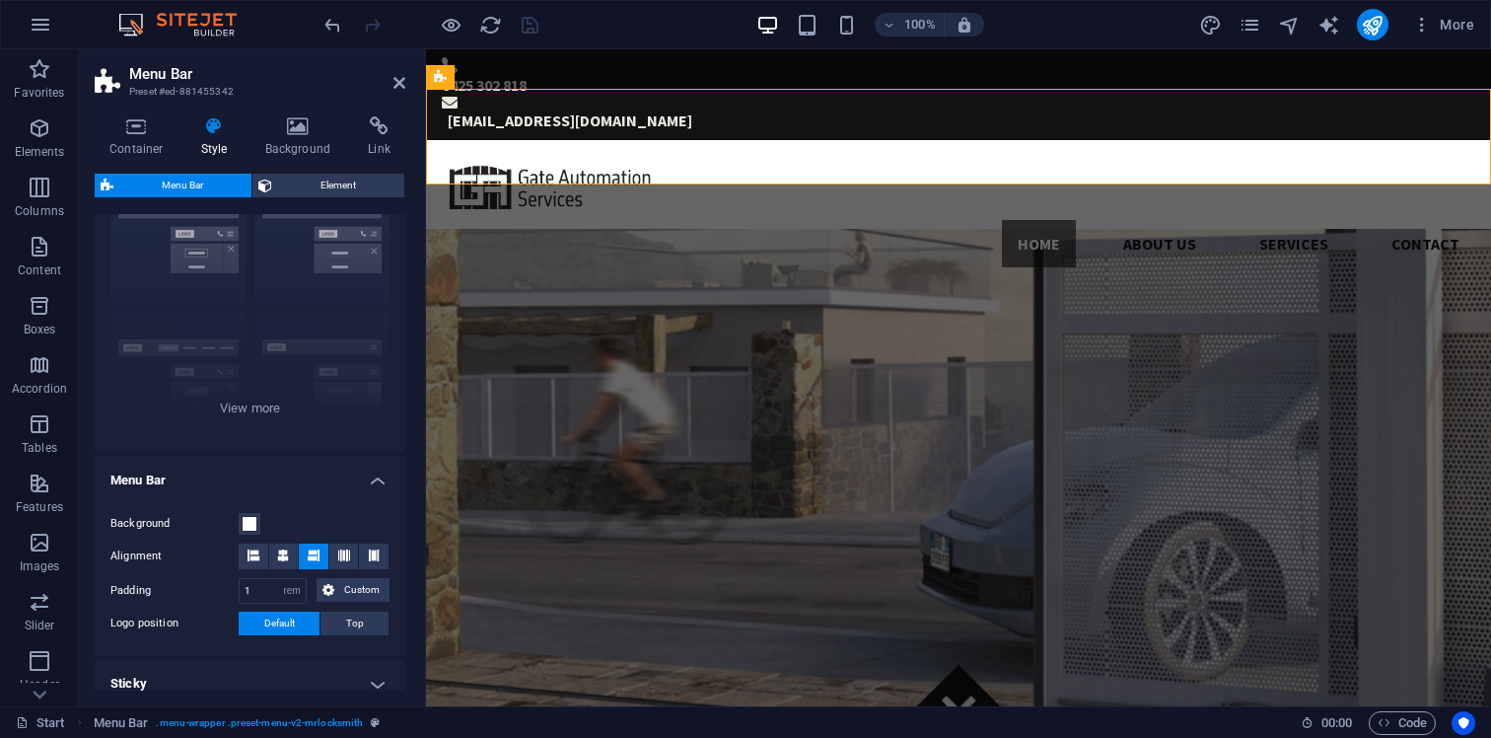
scroll to position [0, 0]
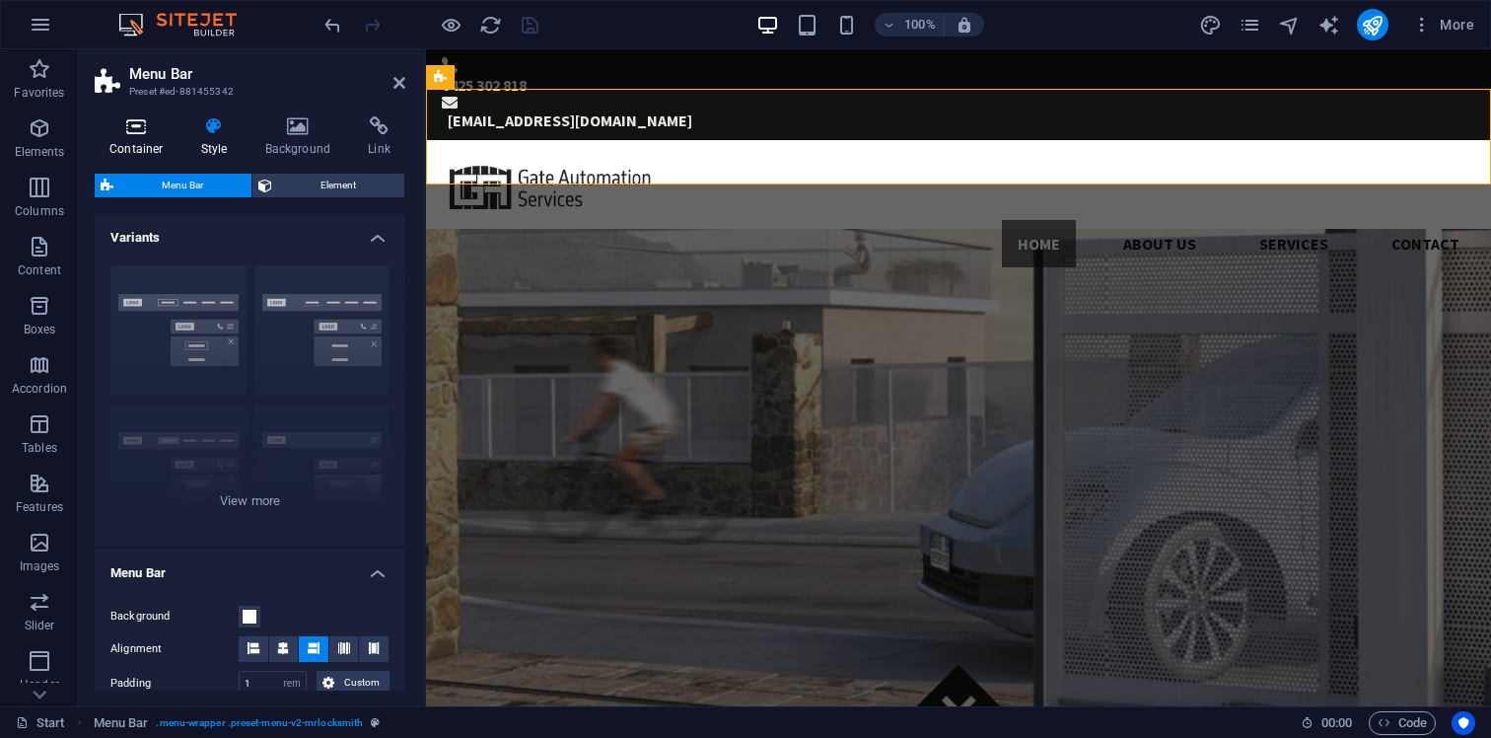
click at [145, 138] on h4 "Container" at bounding box center [141, 136] width 92 height 41
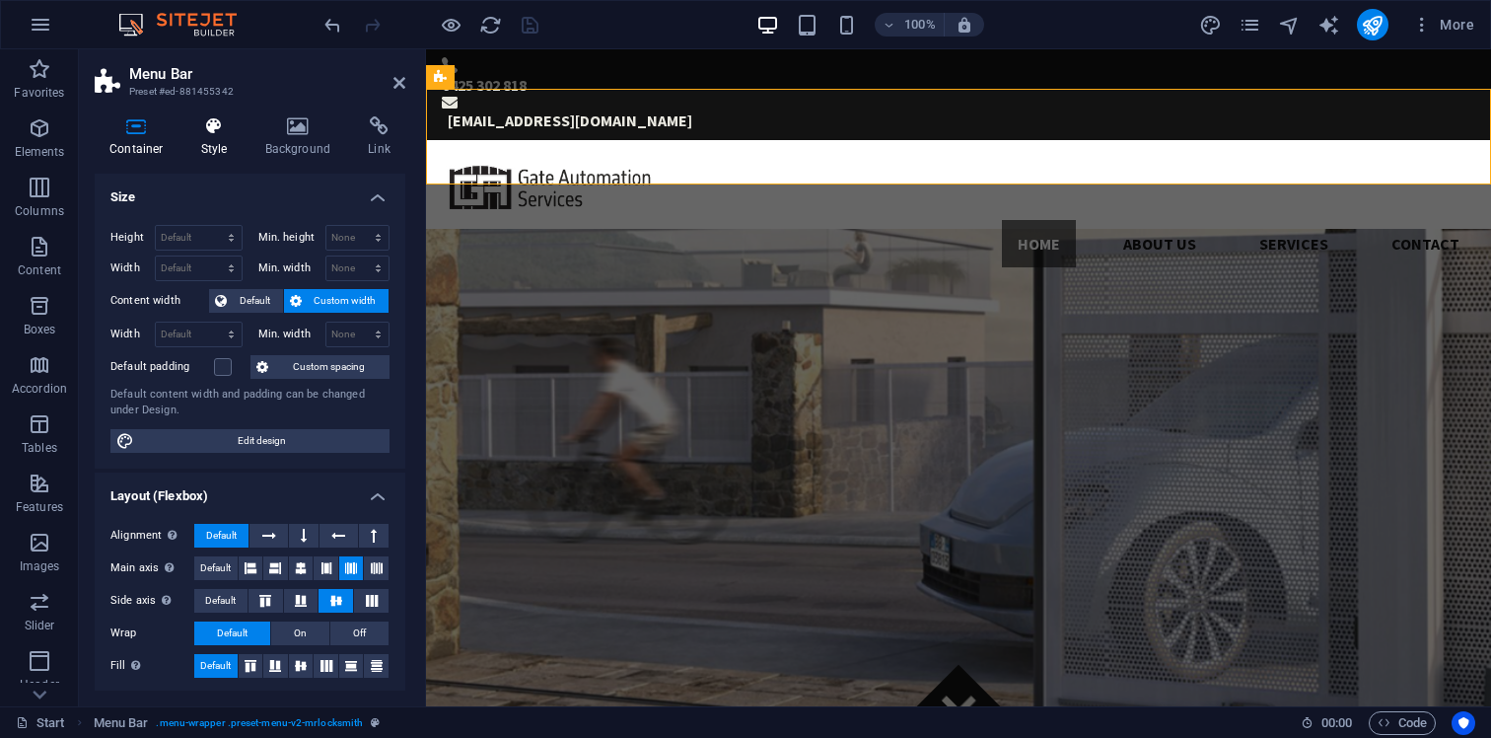
click at [225, 139] on h4 "Style" at bounding box center [218, 136] width 64 height 41
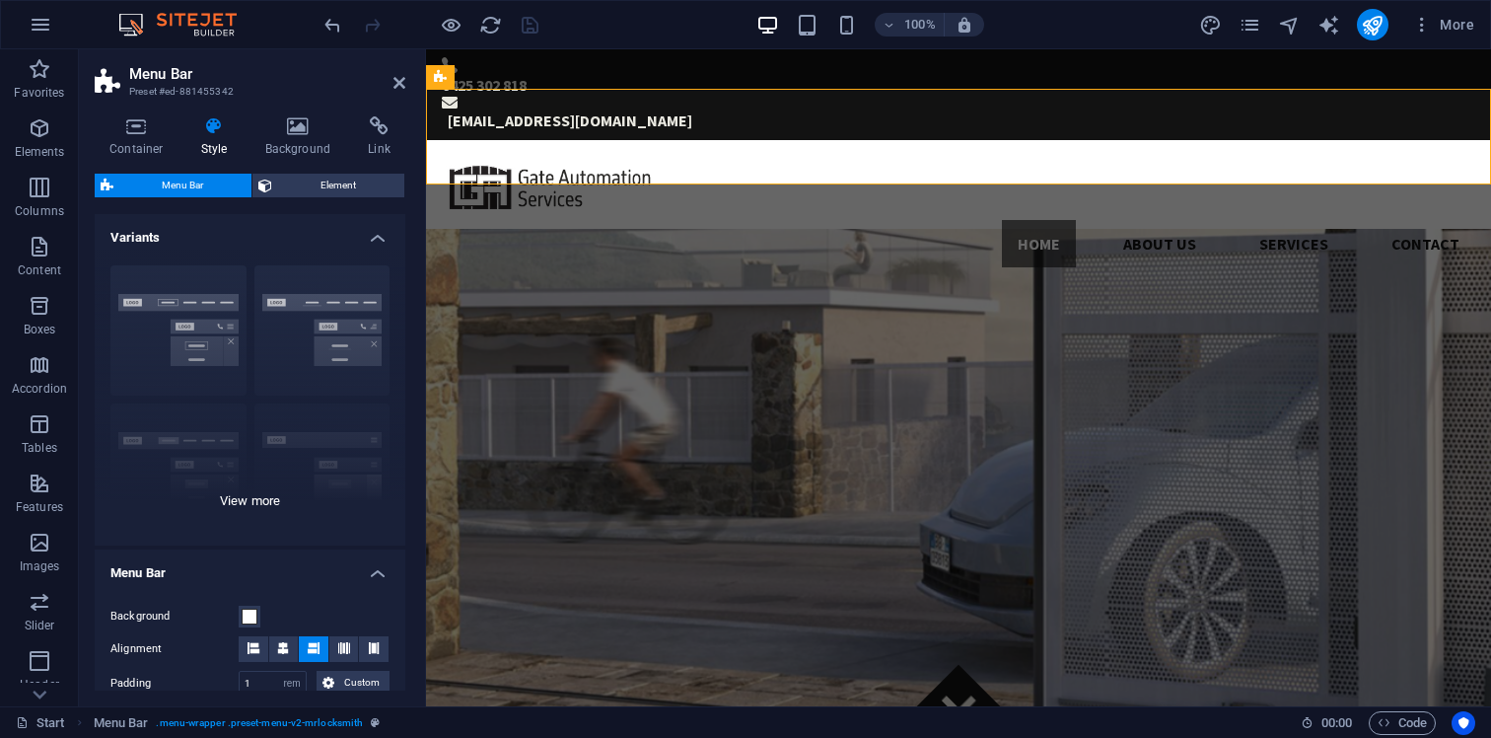
scroll to position [392, 0]
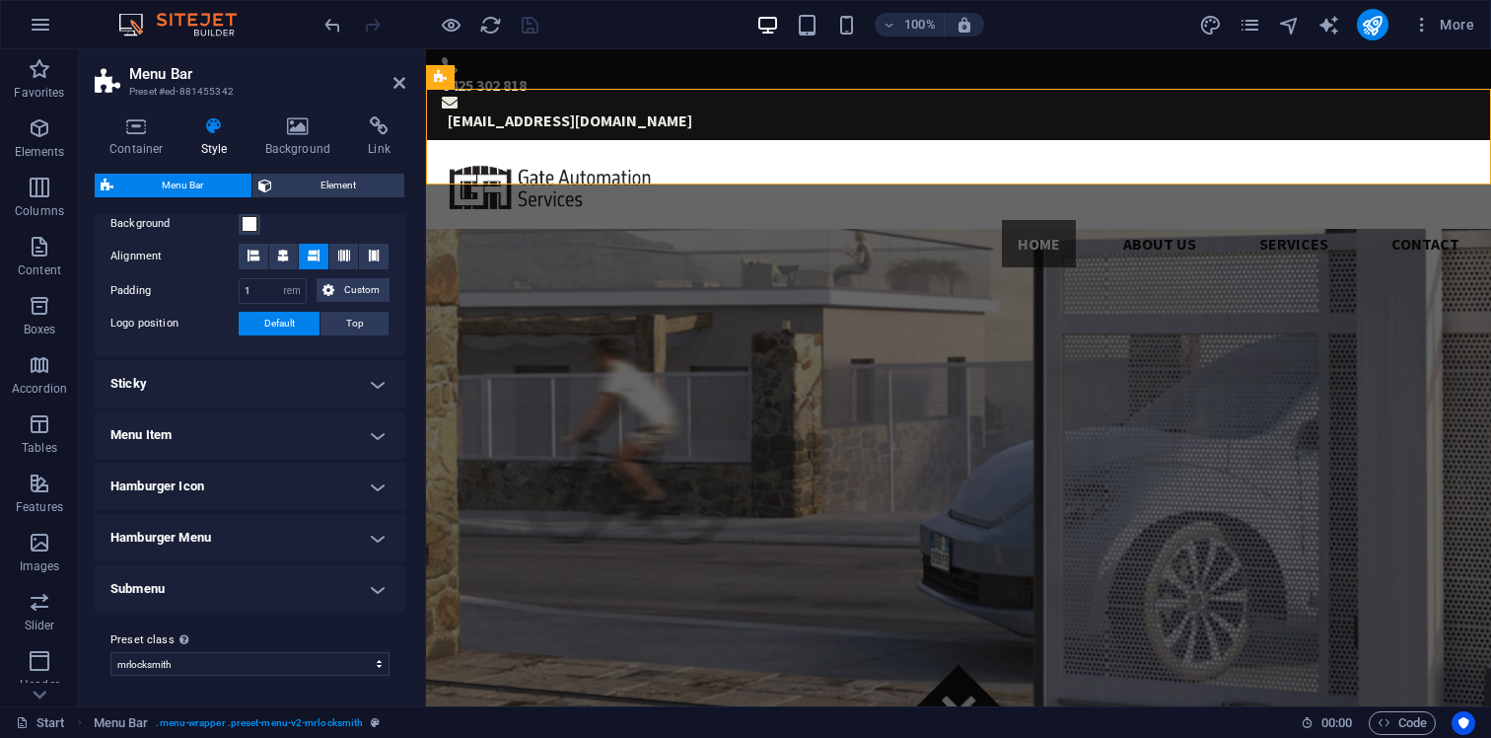
click at [367, 446] on h4 "Menu Item" at bounding box center [250, 434] width 311 height 47
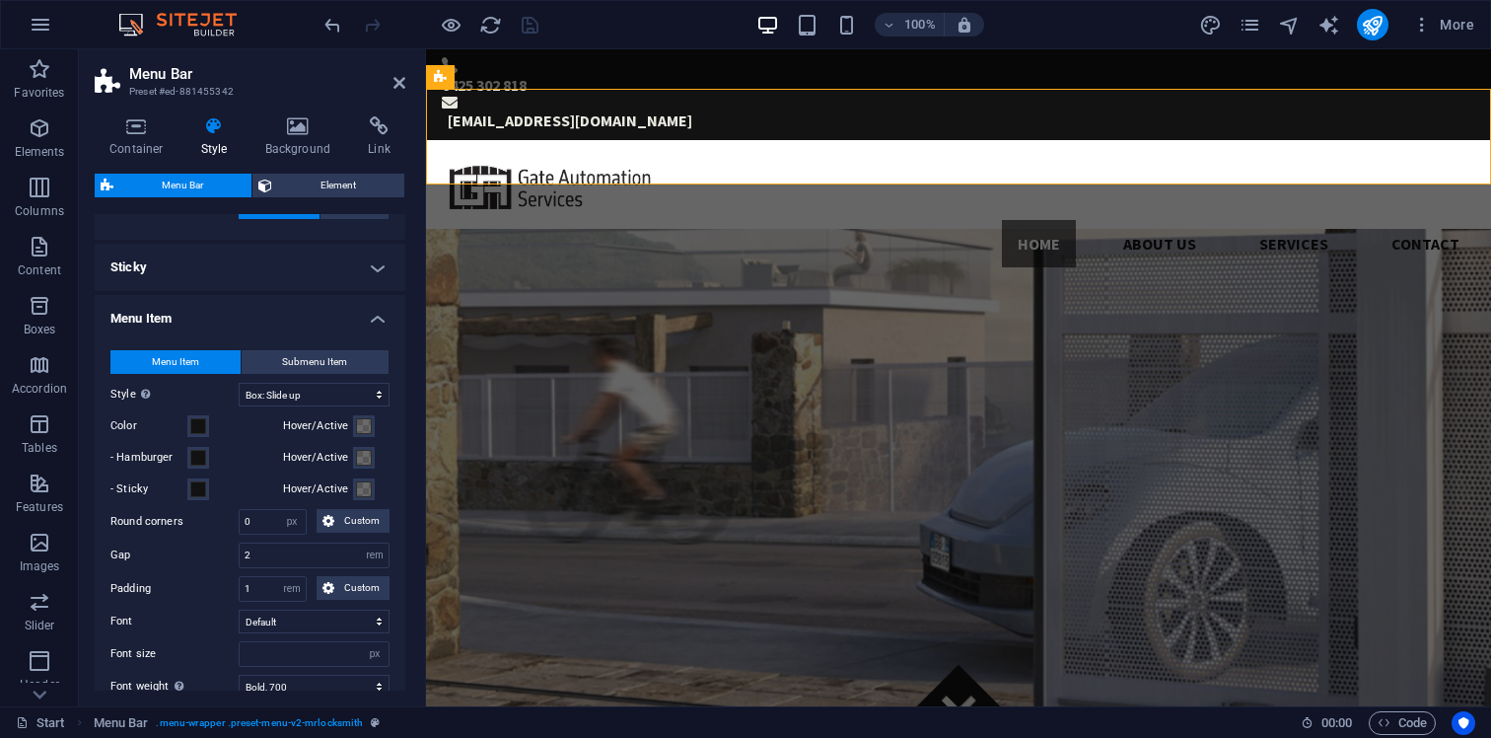
scroll to position [539, 0]
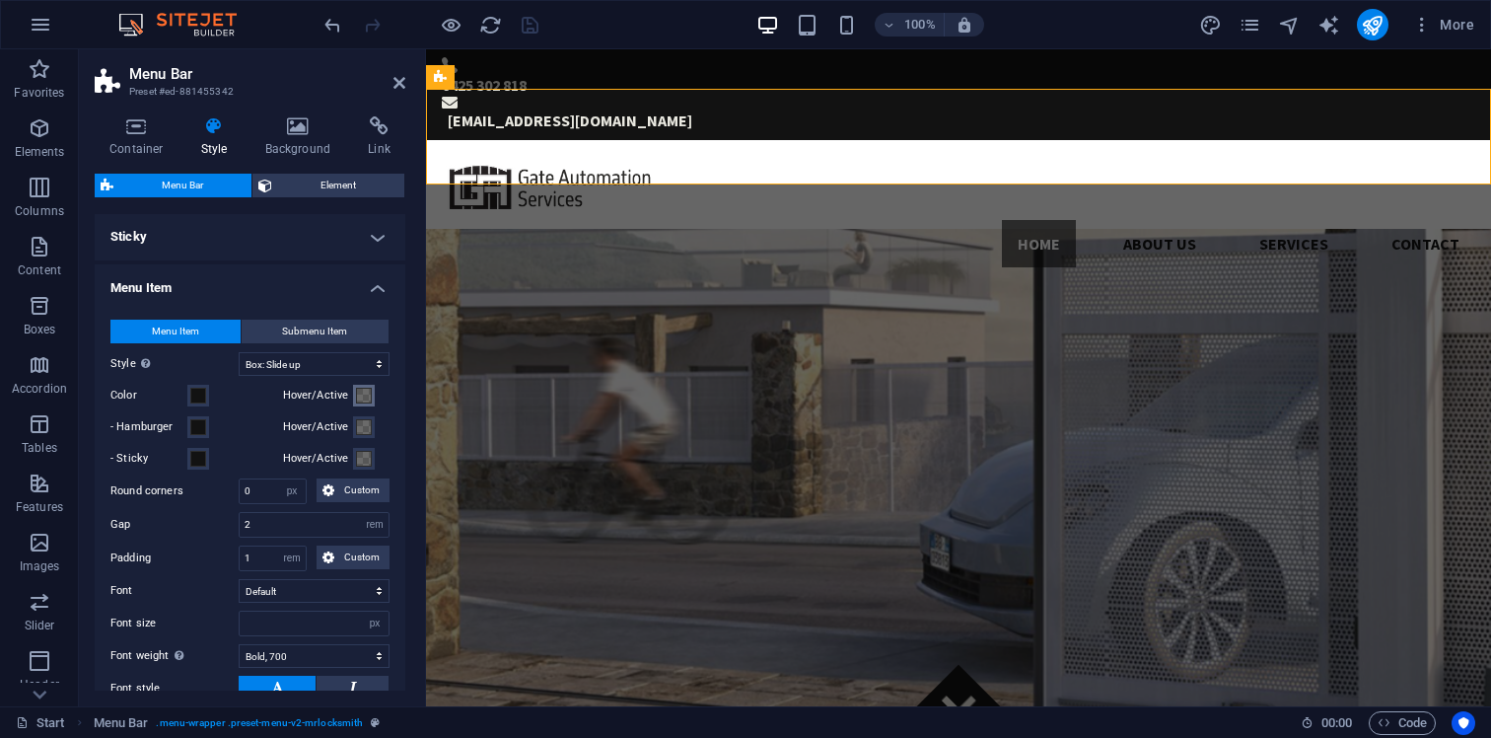
click at [356, 400] on span at bounding box center [364, 396] width 16 height 16
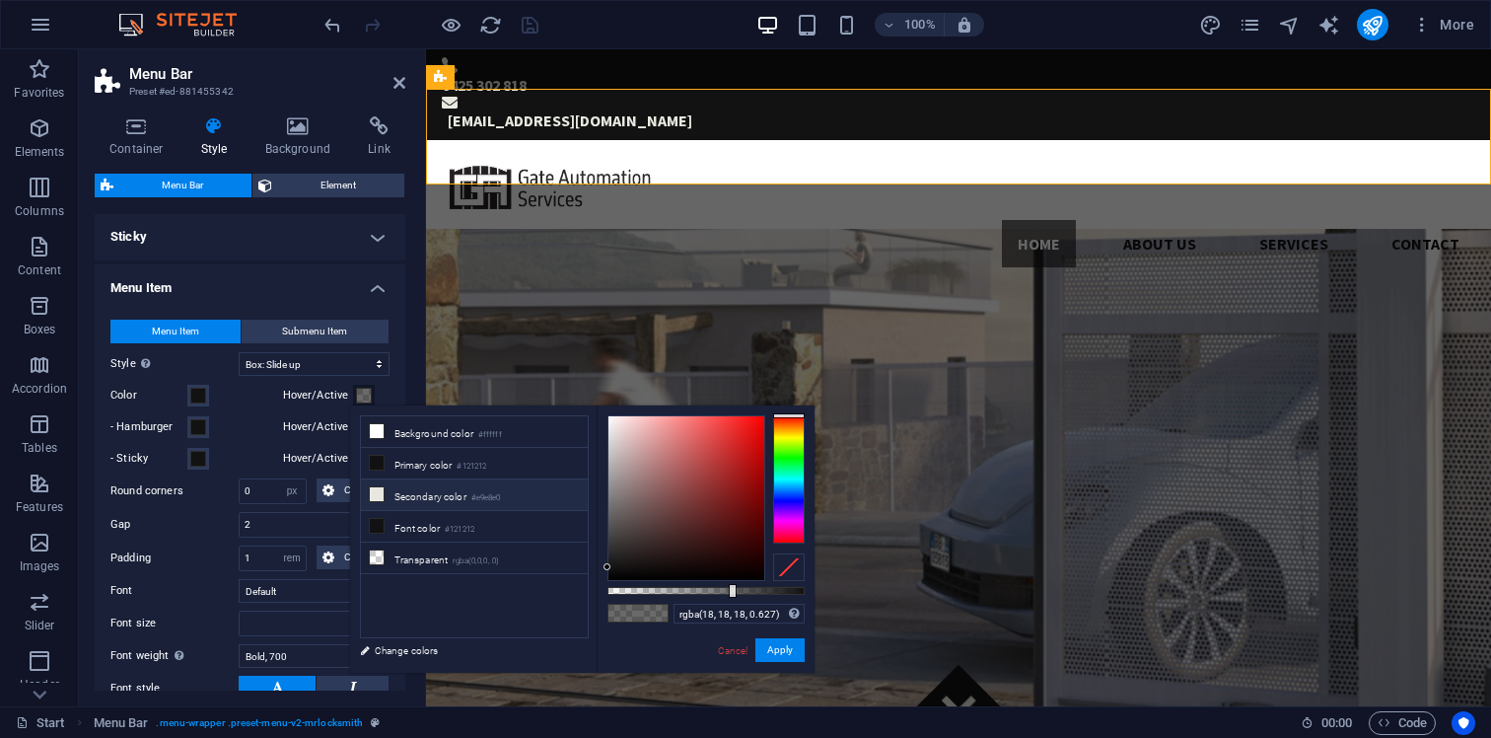
click at [447, 497] on li "Secondary color #e9e8e0" at bounding box center [474, 495] width 227 height 32
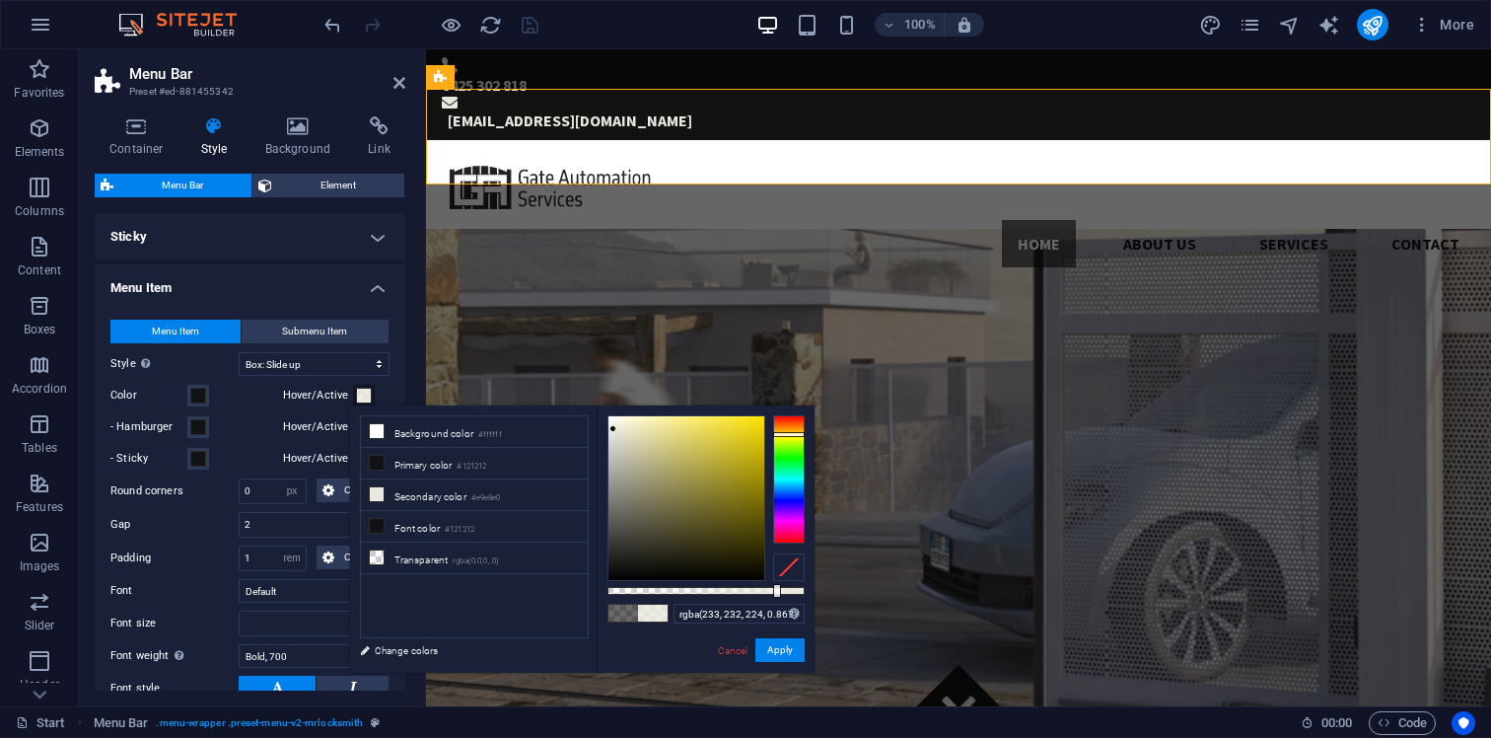
type input "rgba(233, 232, 224, 0.877)"
type input "#e9e8e0"
drag, startPoint x: 746, startPoint y: 594, endPoint x: 882, endPoint y: 583, distance: 136.5
click at [882, 583] on body "BREWINNOTECH PTY LTD Start Favorites Elements Columns Content Boxes Accordion T…" at bounding box center [745, 369] width 1491 height 738
click at [782, 654] on button "Apply" at bounding box center [779, 650] width 49 height 24
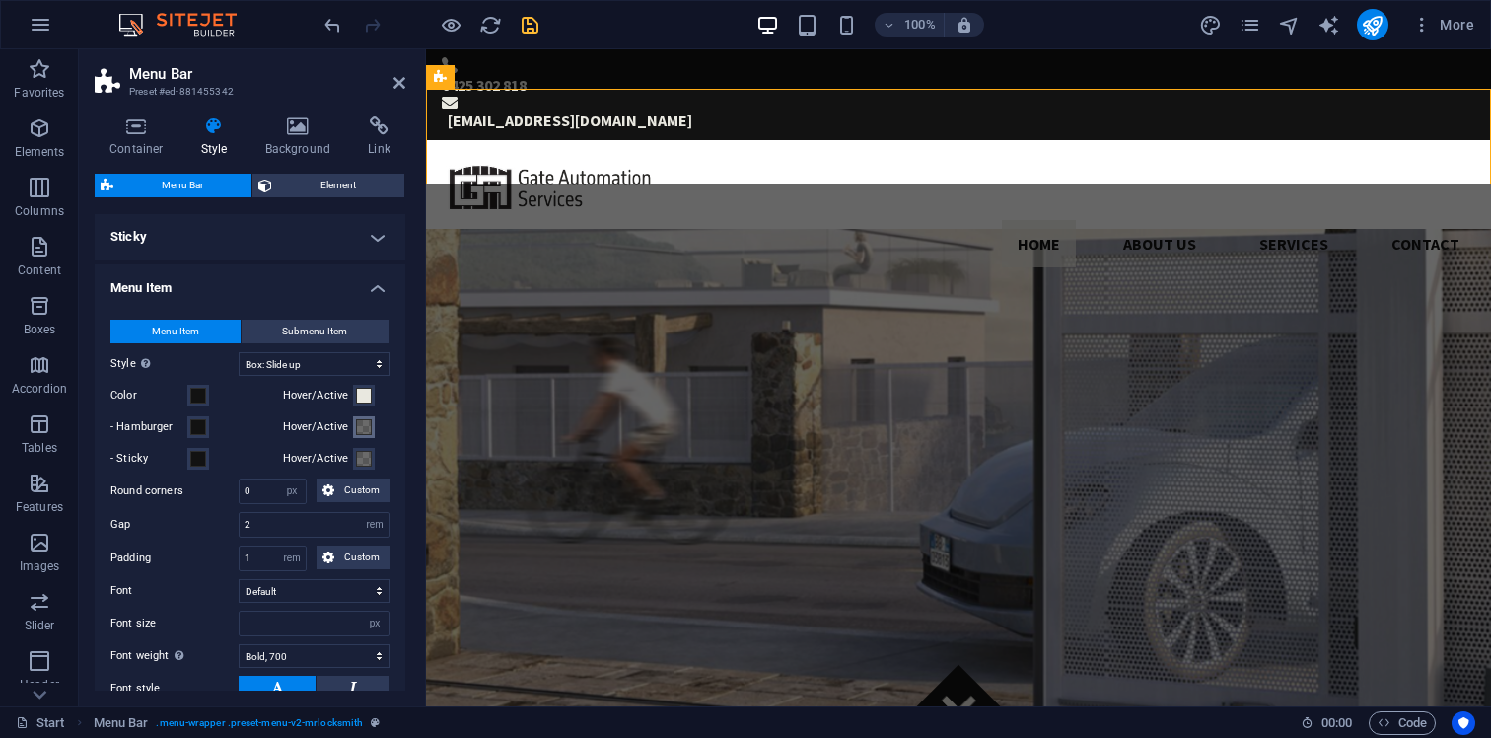
click at [361, 424] on span at bounding box center [364, 427] width 16 height 16
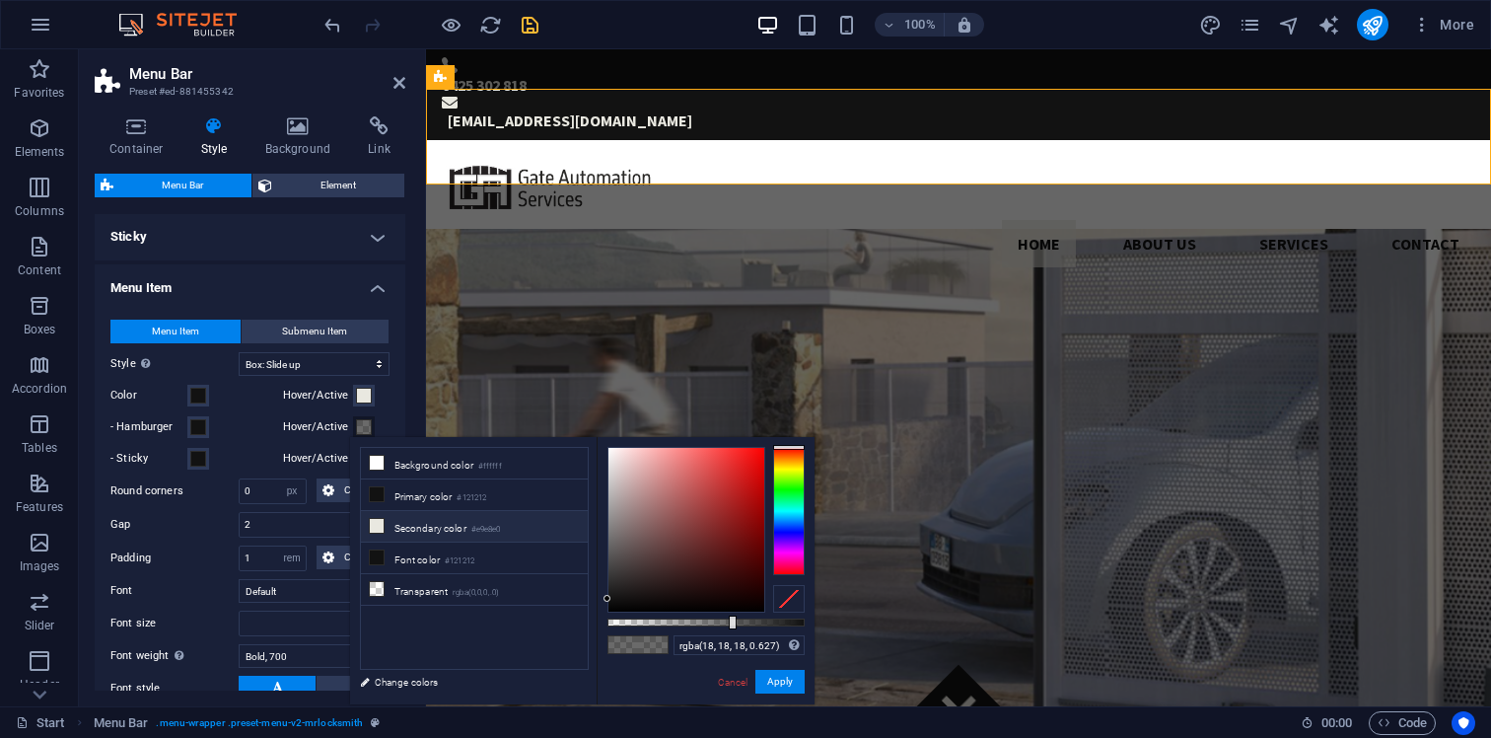
click at [460, 526] on li "Secondary color #e9e8e0" at bounding box center [474, 527] width 227 height 32
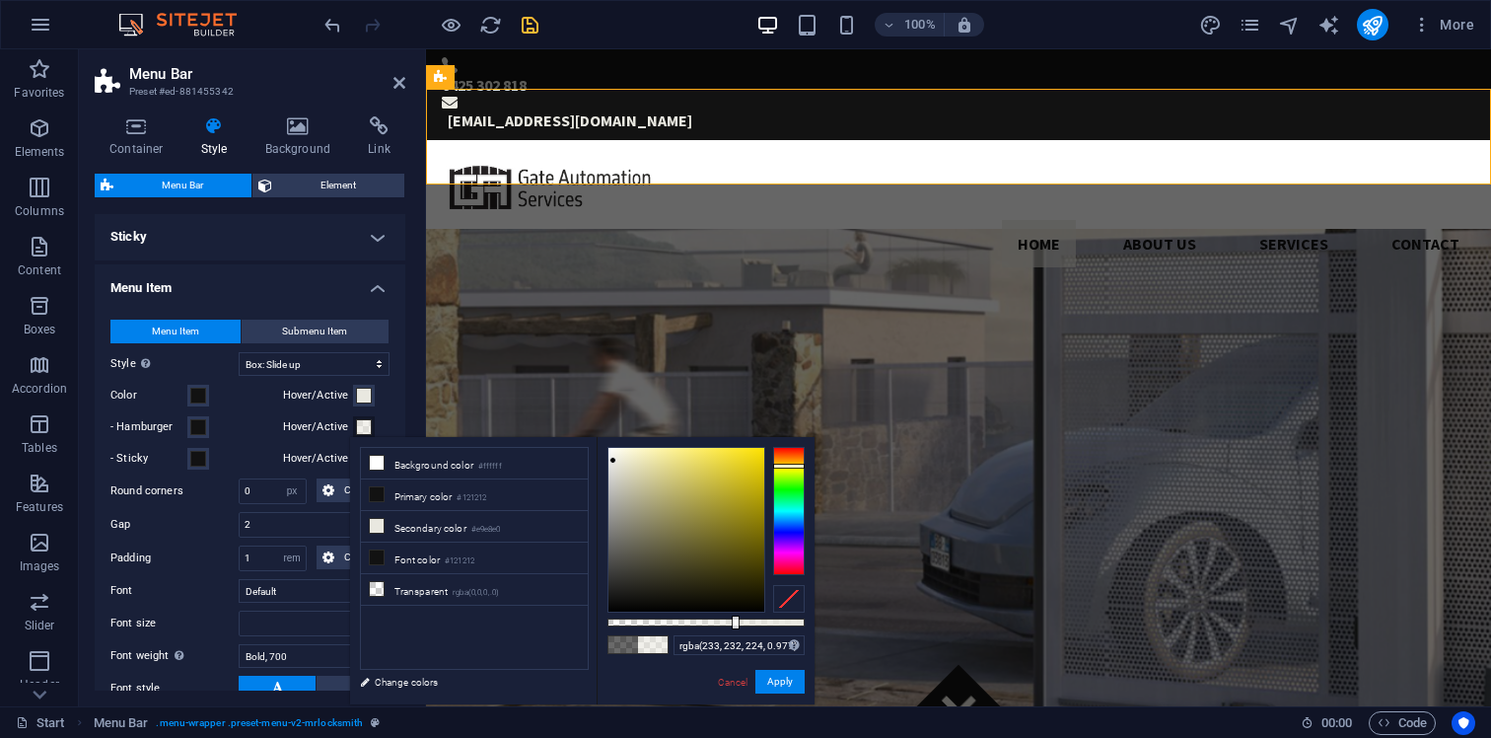
type input "#e9e8e0"
drag, startPoint x: 730, startPoint y: 620, endPoint x: 857, endPoint y: 620, distance: 127.2
click at [857, 620] on body "BREWINNOTECH PTY LTD Start Favorites Elements Columns Content Boxes Accordion T…" at bounding box center [745, 369] width 1491 height 738
click at [772, 681] on button "Apply" at bounding box center [779, 682] width 49 height 24
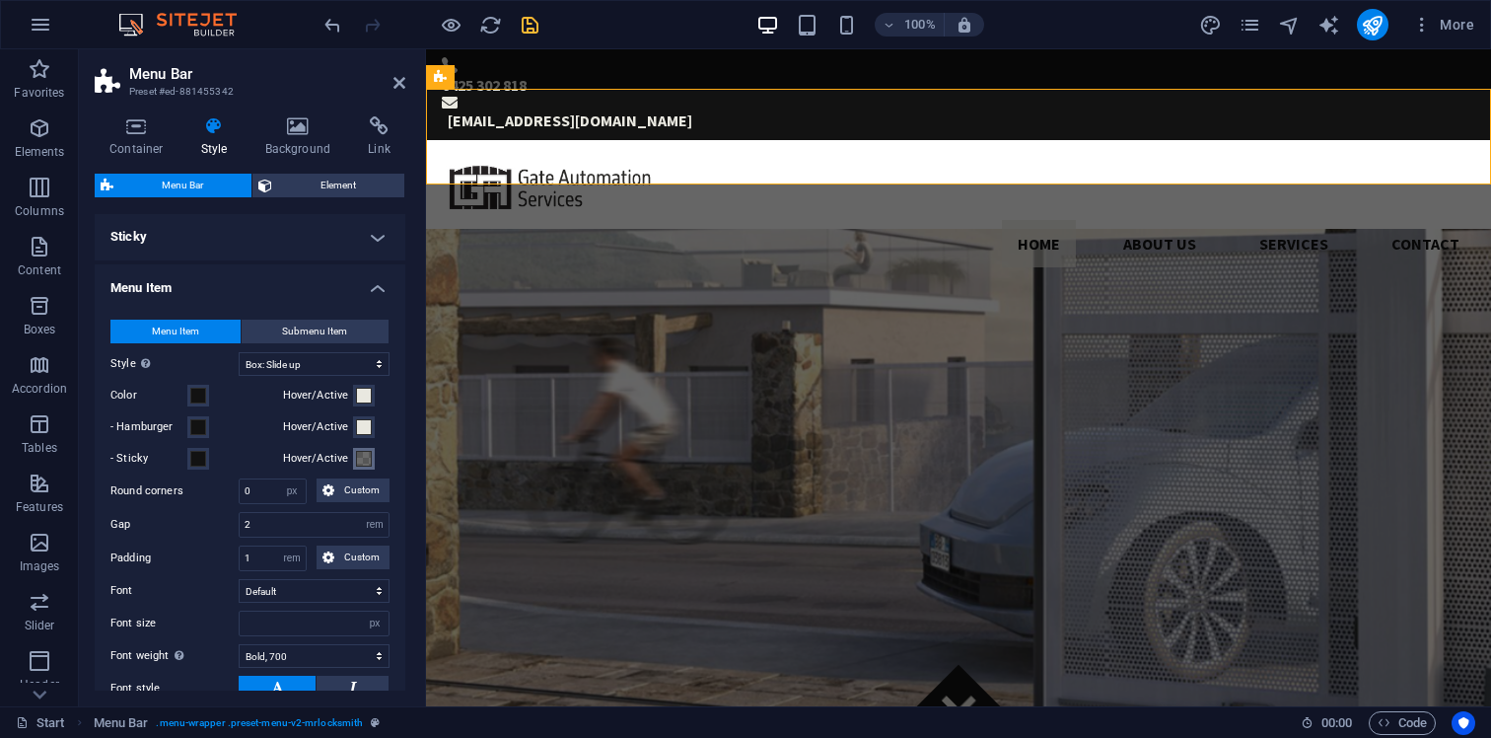
click at [353, 458] on button "Hover/Active" at bounding box center [364, 459] width 22 height 22
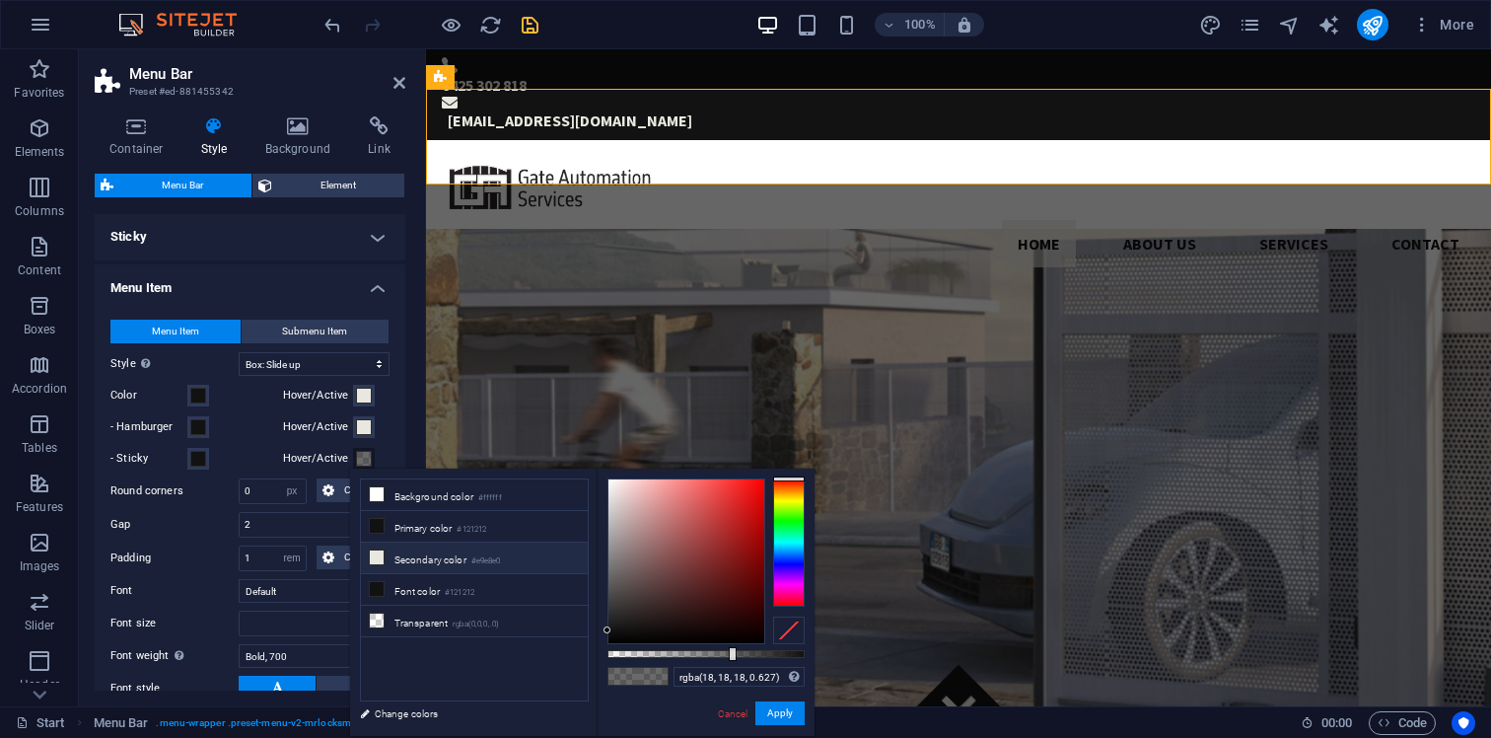
click at [494, 564] on small "#e9e8e0" at bounding box center [486, 561] width 30 height 14
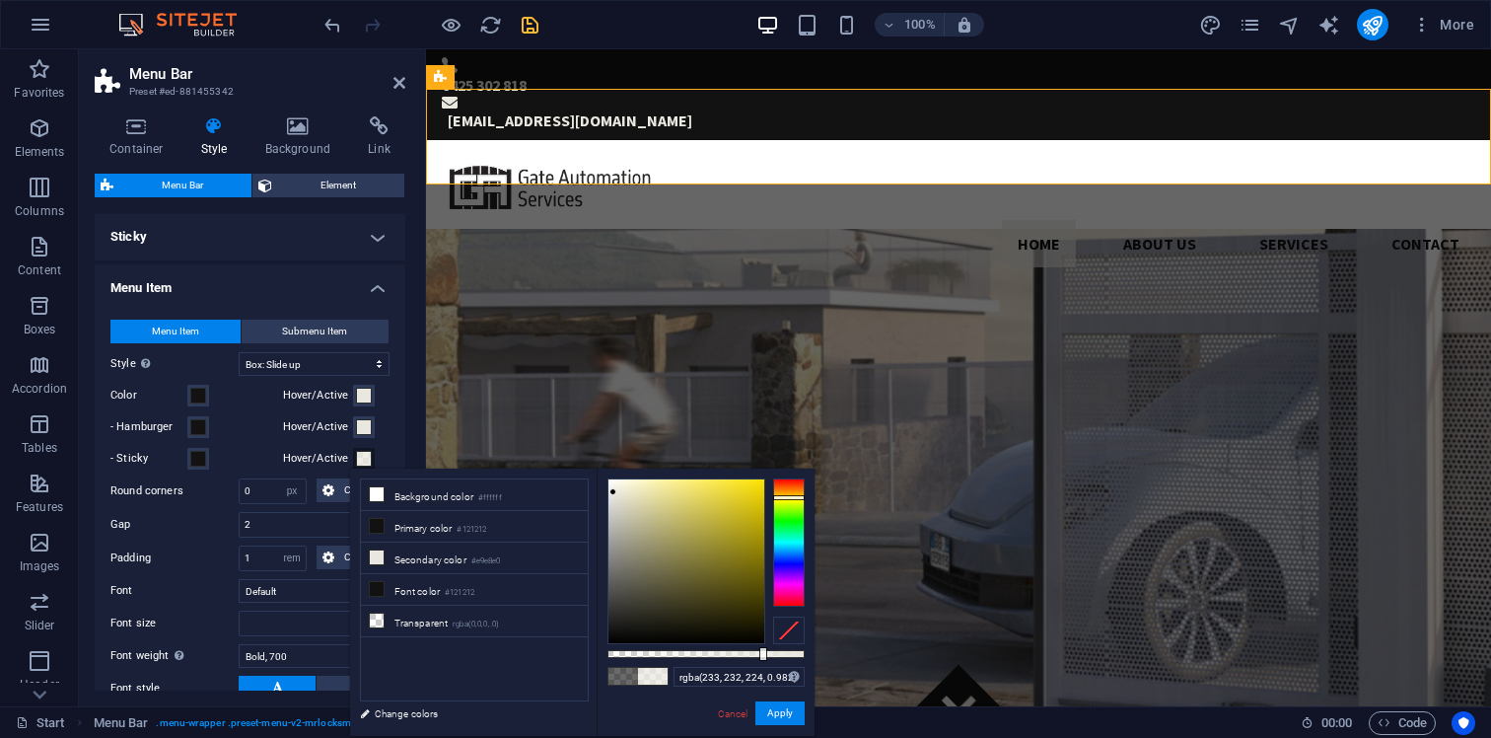
type input "#e9e8e0"
drag, startPoint x: 760, startPoint y: 653, endPoint x: 857, endPoint y: 653, distance: 96.6
click at [857, 653] on body "BREWINNOTECH PTY LTD Start Favorites Elements Columns Content Boxes Accordion T…" at bounding box center [745, 369] width 1491 height 738
click at [788, 709] on button "Apply" at bounding box center [779, 713] width 49 height 24
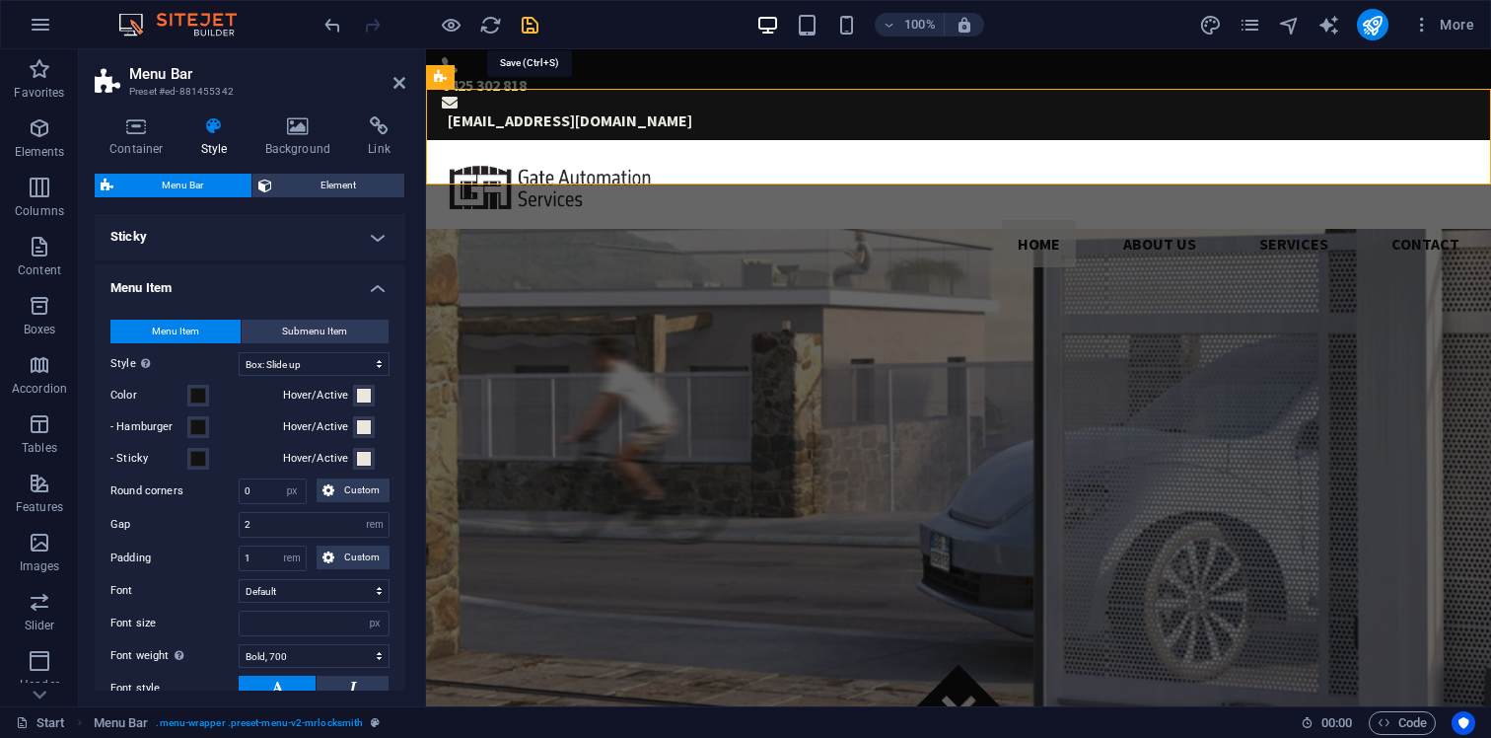
click at [529, 22] on icon "save" at bounding box center [530, 25] width 23 height 23
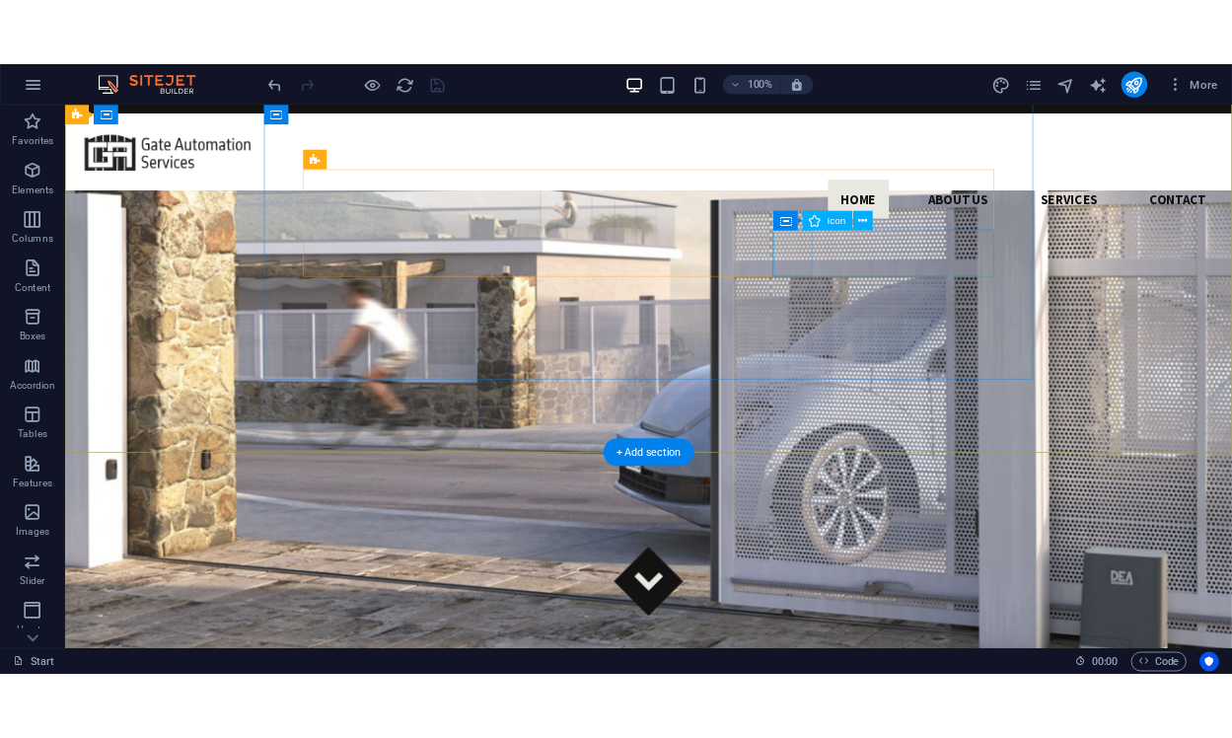
scroll to position [0, 0]
